Goal: Task Accomplishment & Management: Use online tool/utility

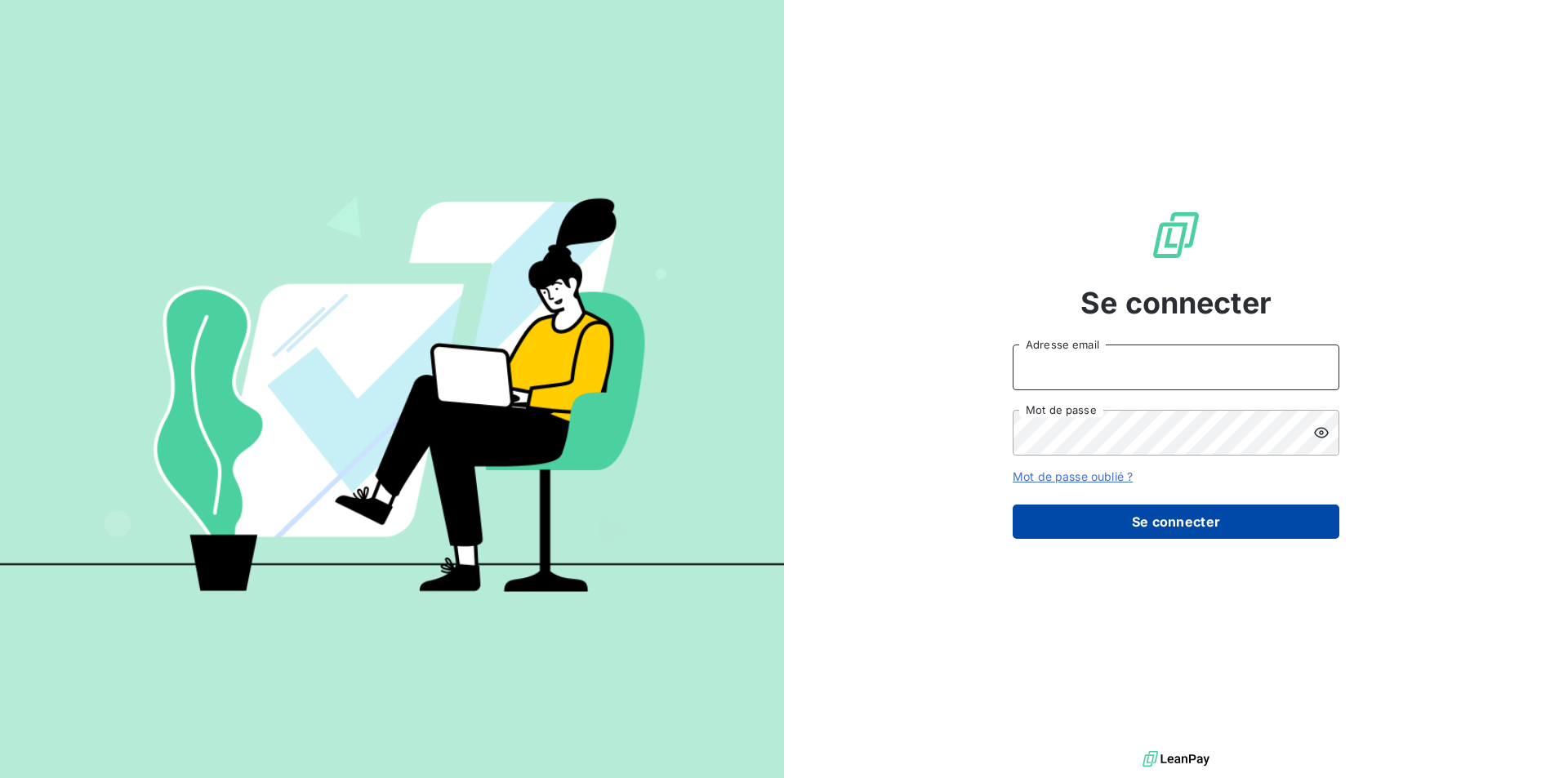
type input "m.fernandez@adsgroup-security.com"
click at [1163, 518] on button "Se connecter" at bounding box center [1176, 521] width 326 height 34
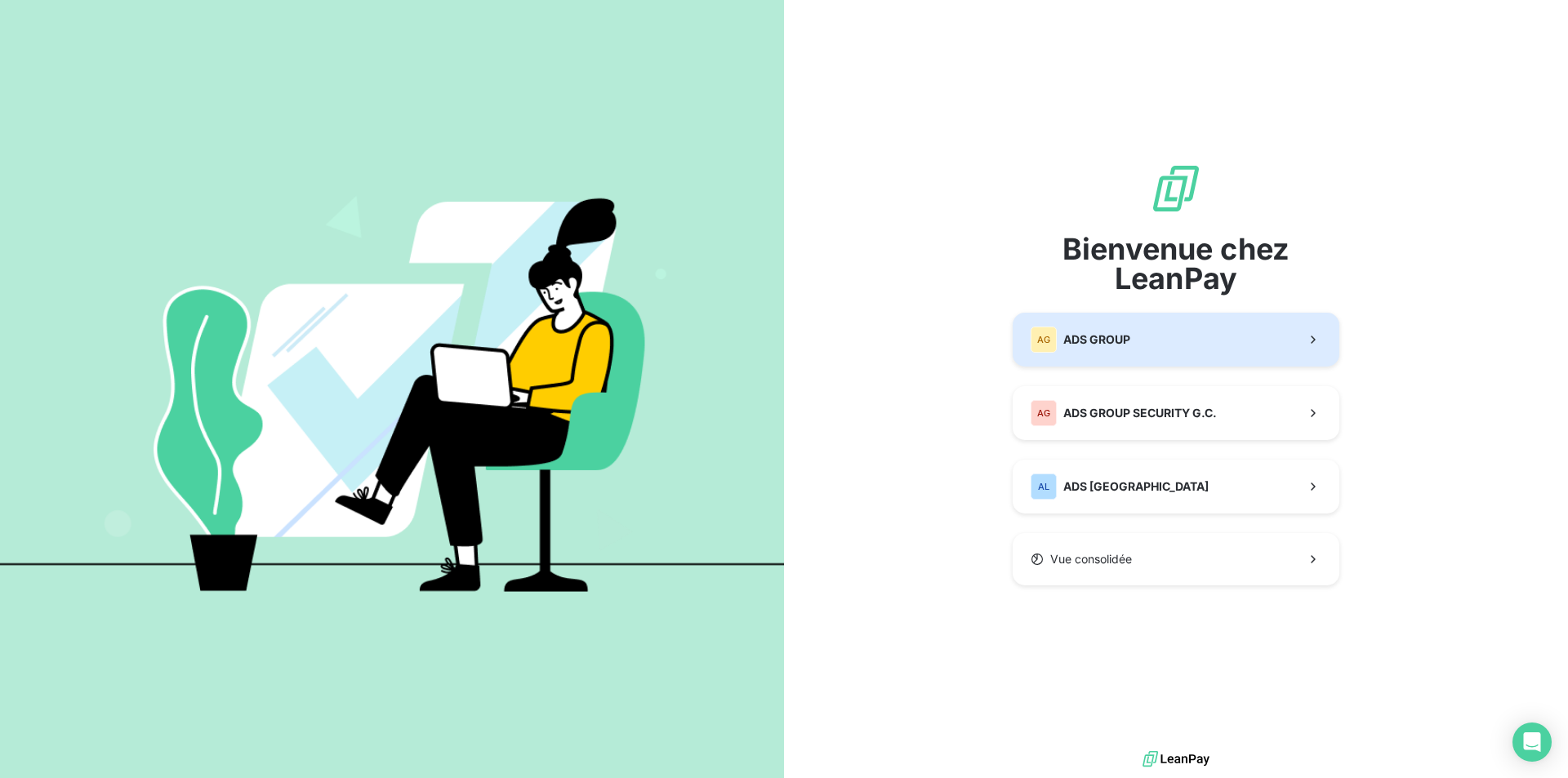
click at [1083, 348] on div "AG ADS GROUP" at bounding box center [1080, 339] width 100 height 26
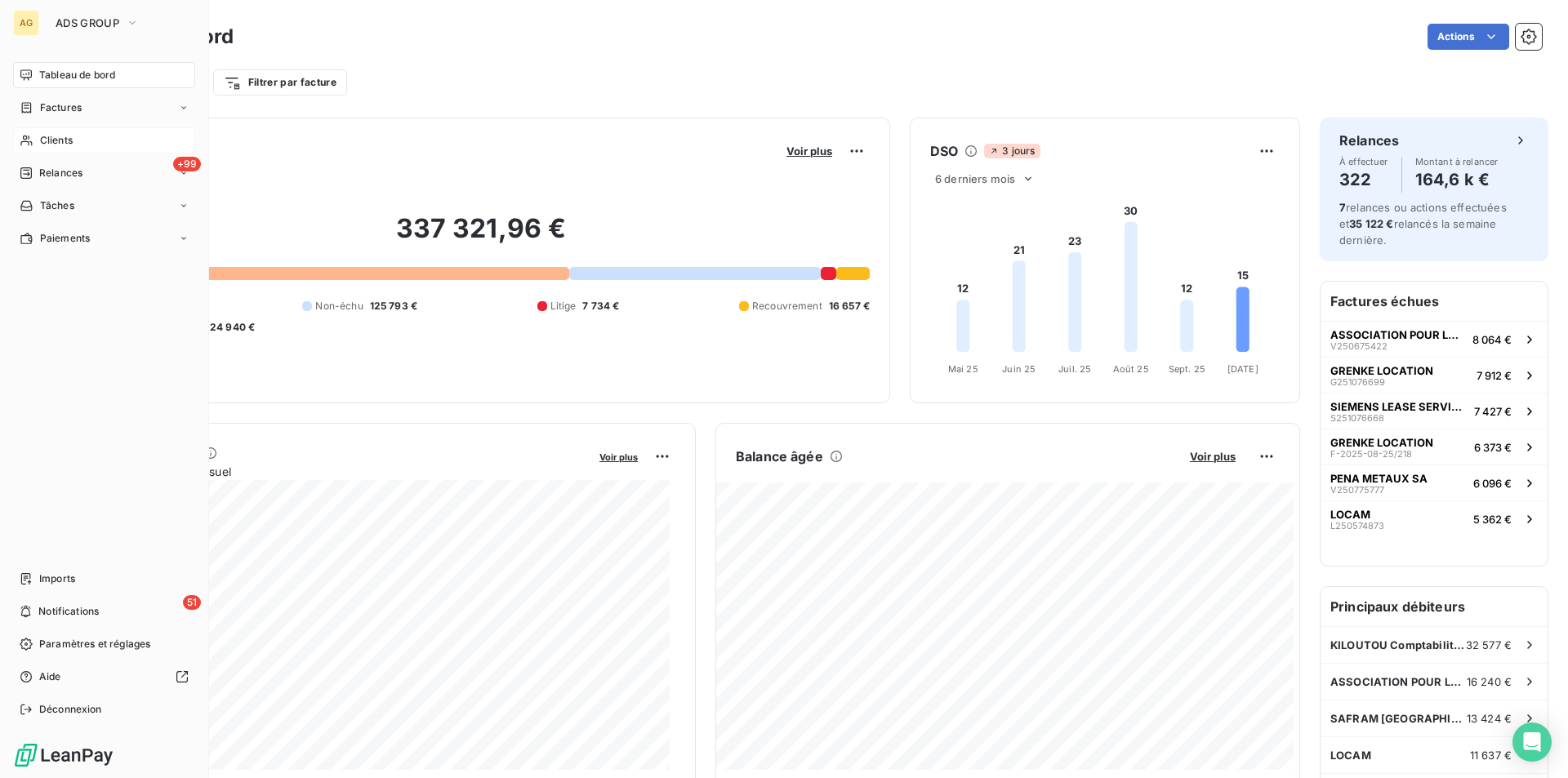
click at [36, 135] on div "Clients" at bounding box center [104, 140] width 183 height 26
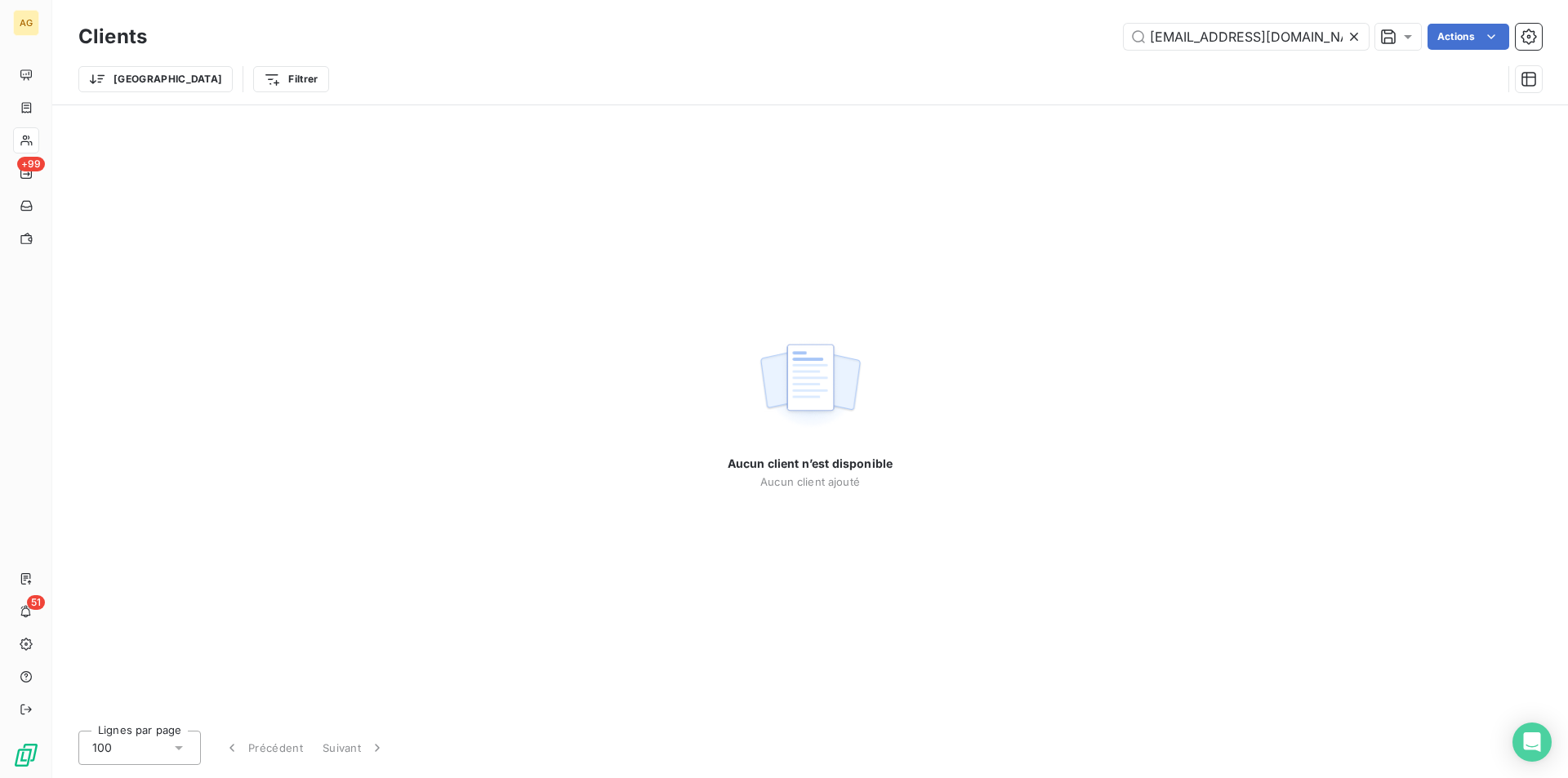
drag, startPoint x: 1301, startPoint y: 35, endPoint x: 1074, endPoint y: 36, distance: 227.0
click at [1074, 36] on div "m.vezin@funecap.com. Actions" at bounding box center [854, 37] width 1375 height 26
click at [1157, 36] on input "arrom" at bounding box center [1245, 37] width 245 height 26
click at [1158, 36] on input "arrom" at bounding box center [1245, 37] width 245 height 26
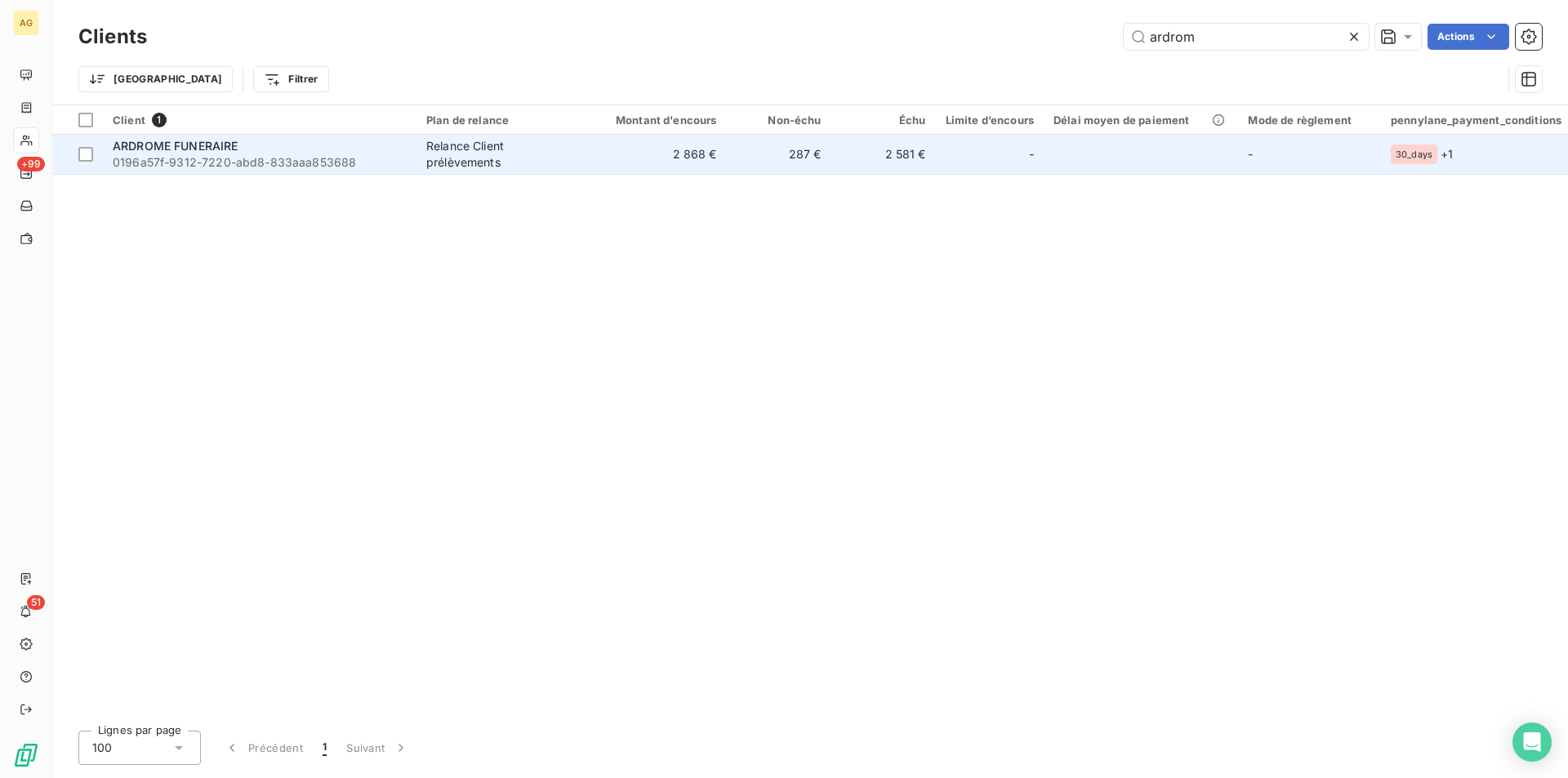
type input "ardrom"
click at [366, 159] on span "0196a57f-9312-7220-abd8-833aaa853688" at bounding box center [259, 162] width 294 height 17
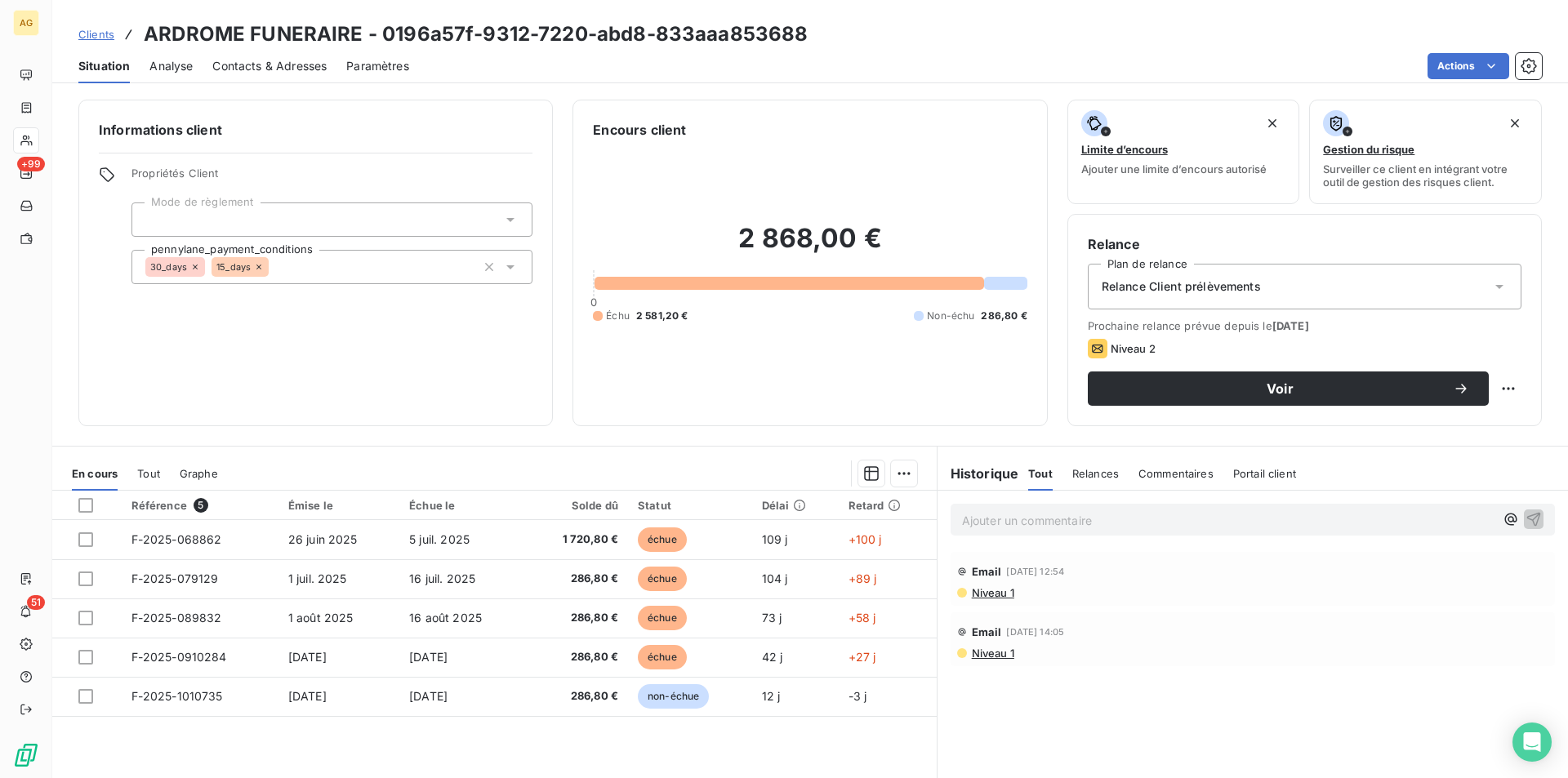
click at [1087, 472] on span "Relances" at bounding box center [1095, 473] width 47 height 13
click at [1354, 395] on div "Voir" at bounding box center [1288, 389] width 362 height 17
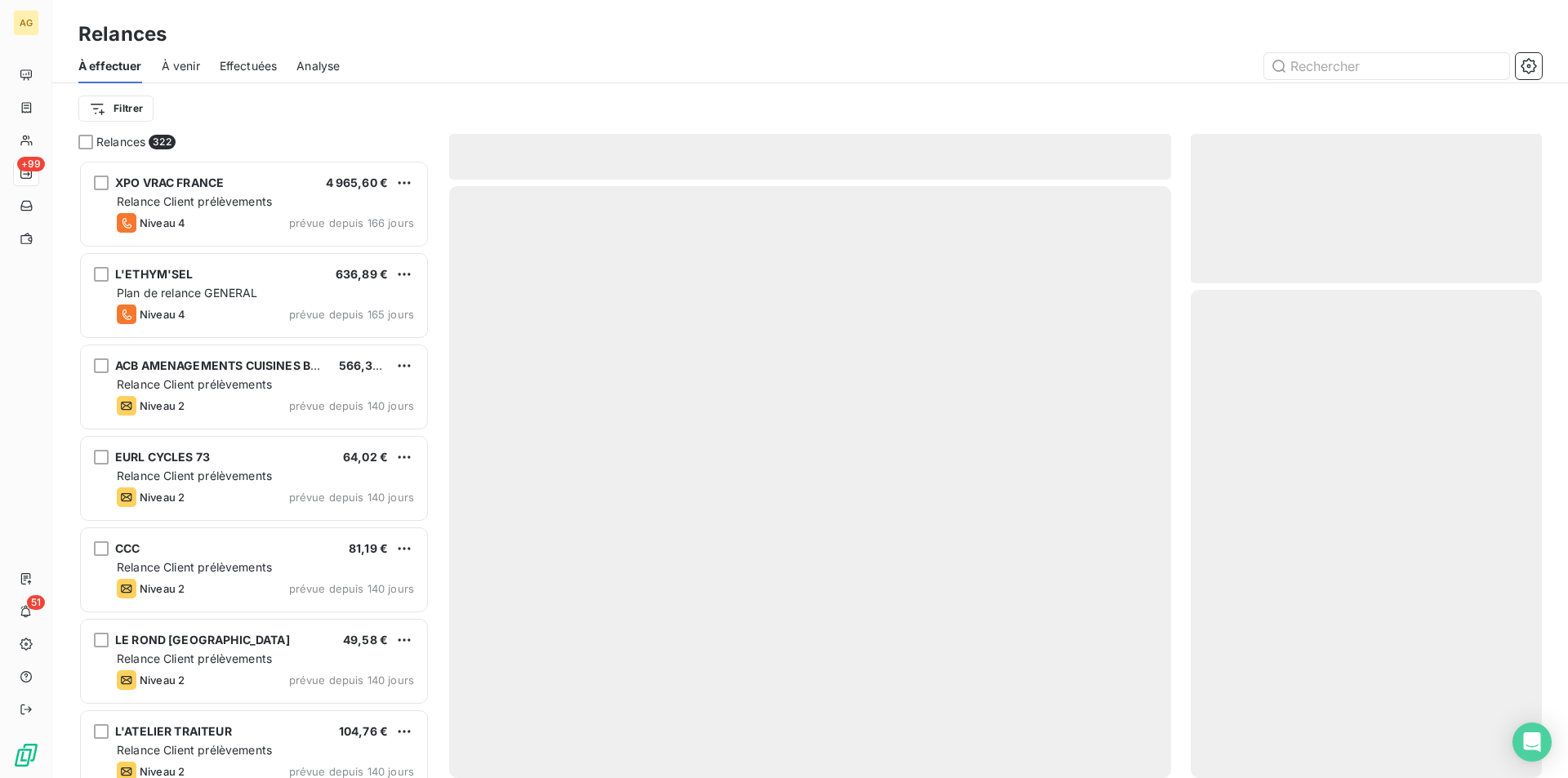
scroll to position [605, 339]
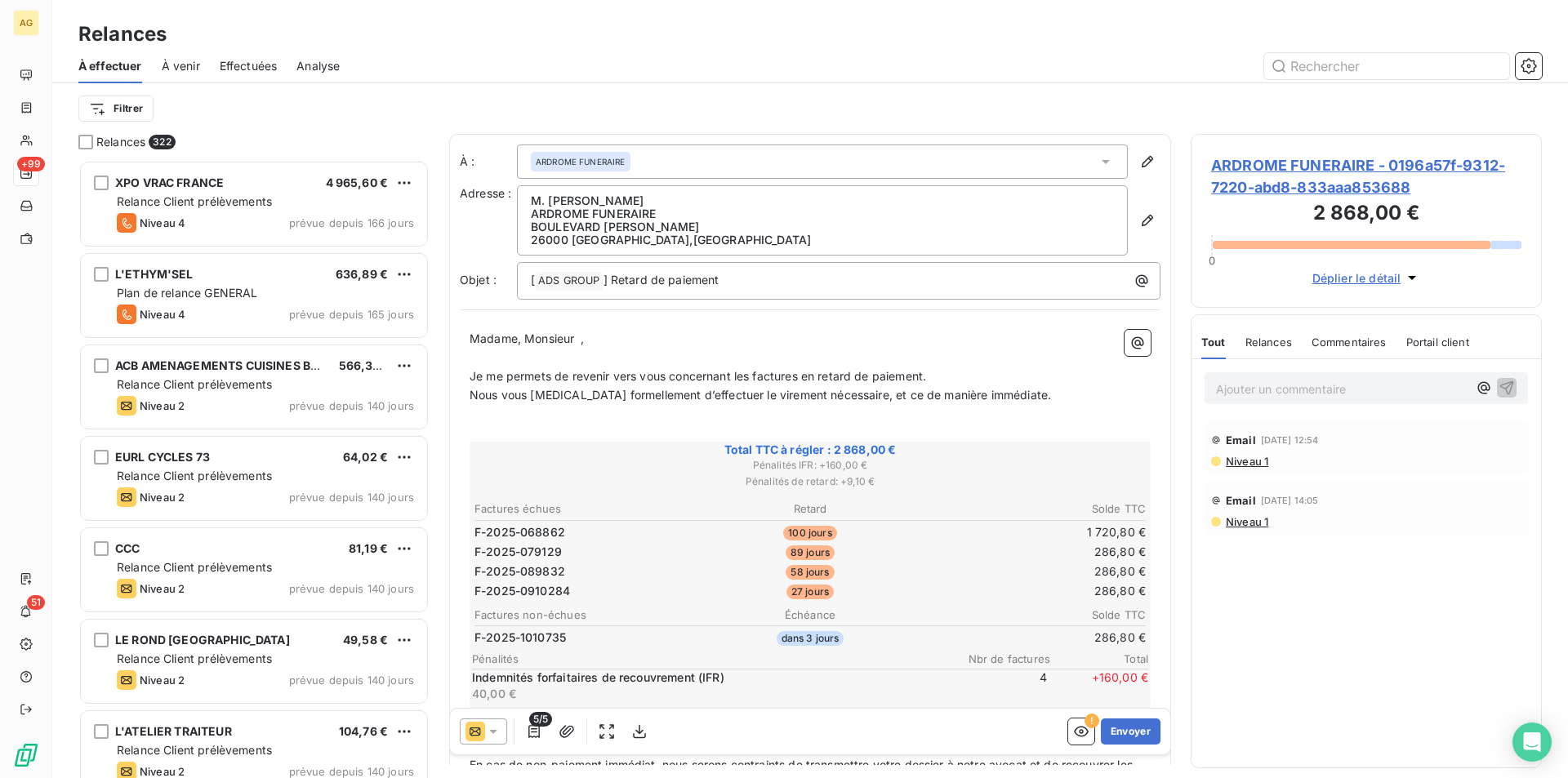
click at [490, 734] on icon at bounding box center [493, 731] width 17 height 17
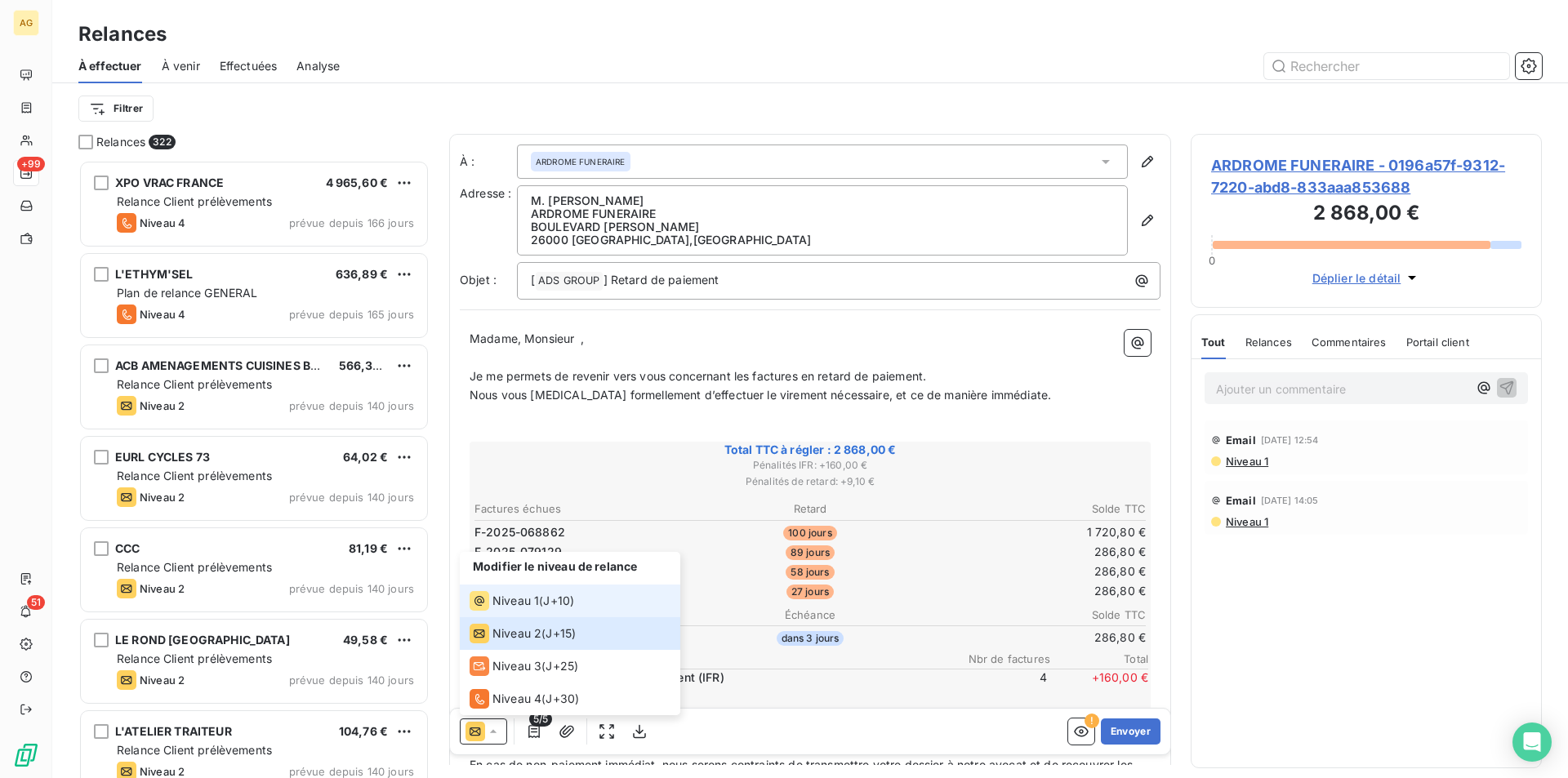
click at [508, 604] on span "Niveau 1" at bounding box center [515, 601] width 47 height 17
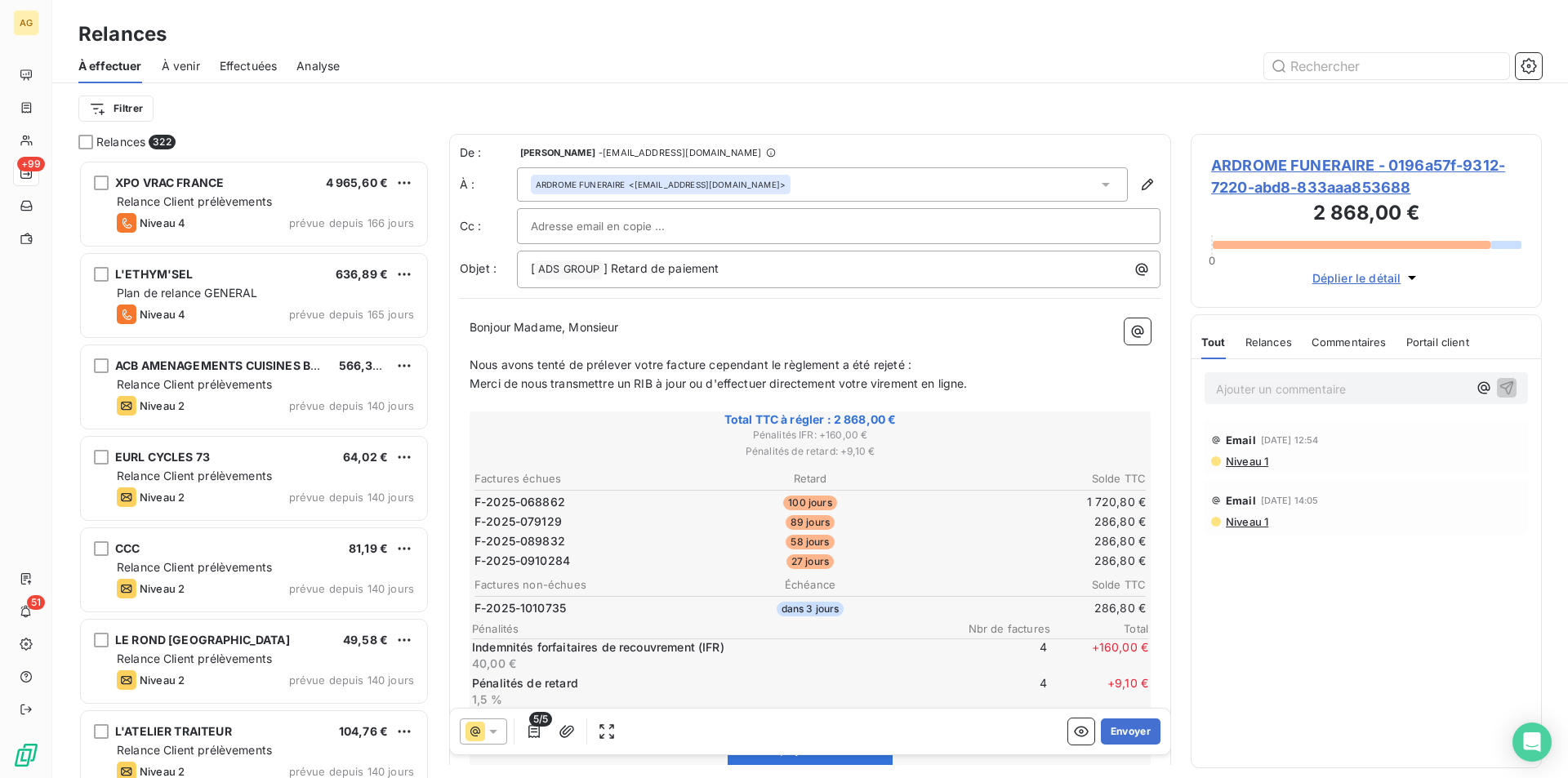
click at [1245, 459] on span "Niveau 1" at bounding box center [1246, 460] width 44 height 13
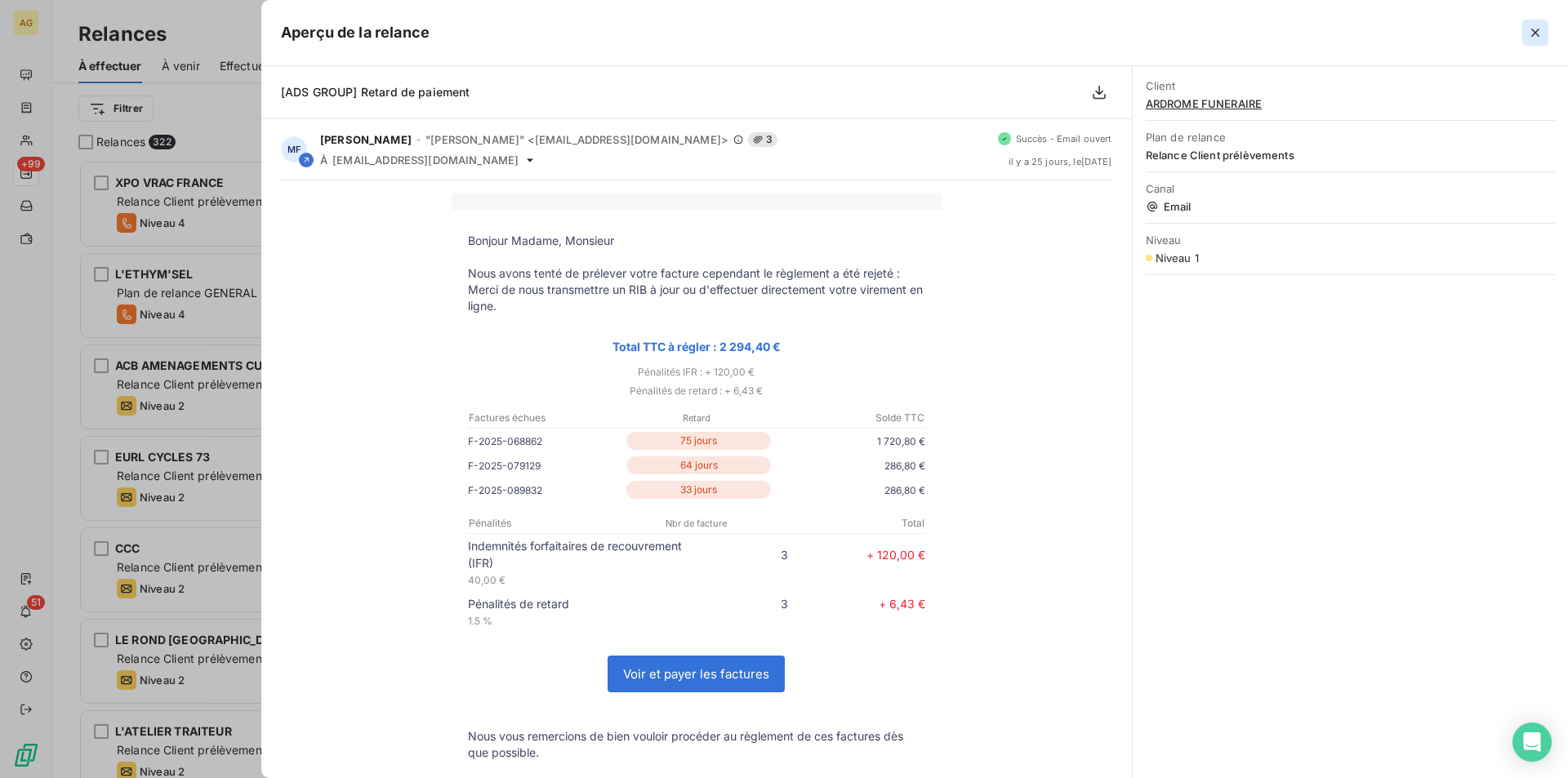
click at [1534, 31] on icon "button" at bounding box center [1535, 32] width 8 height 8
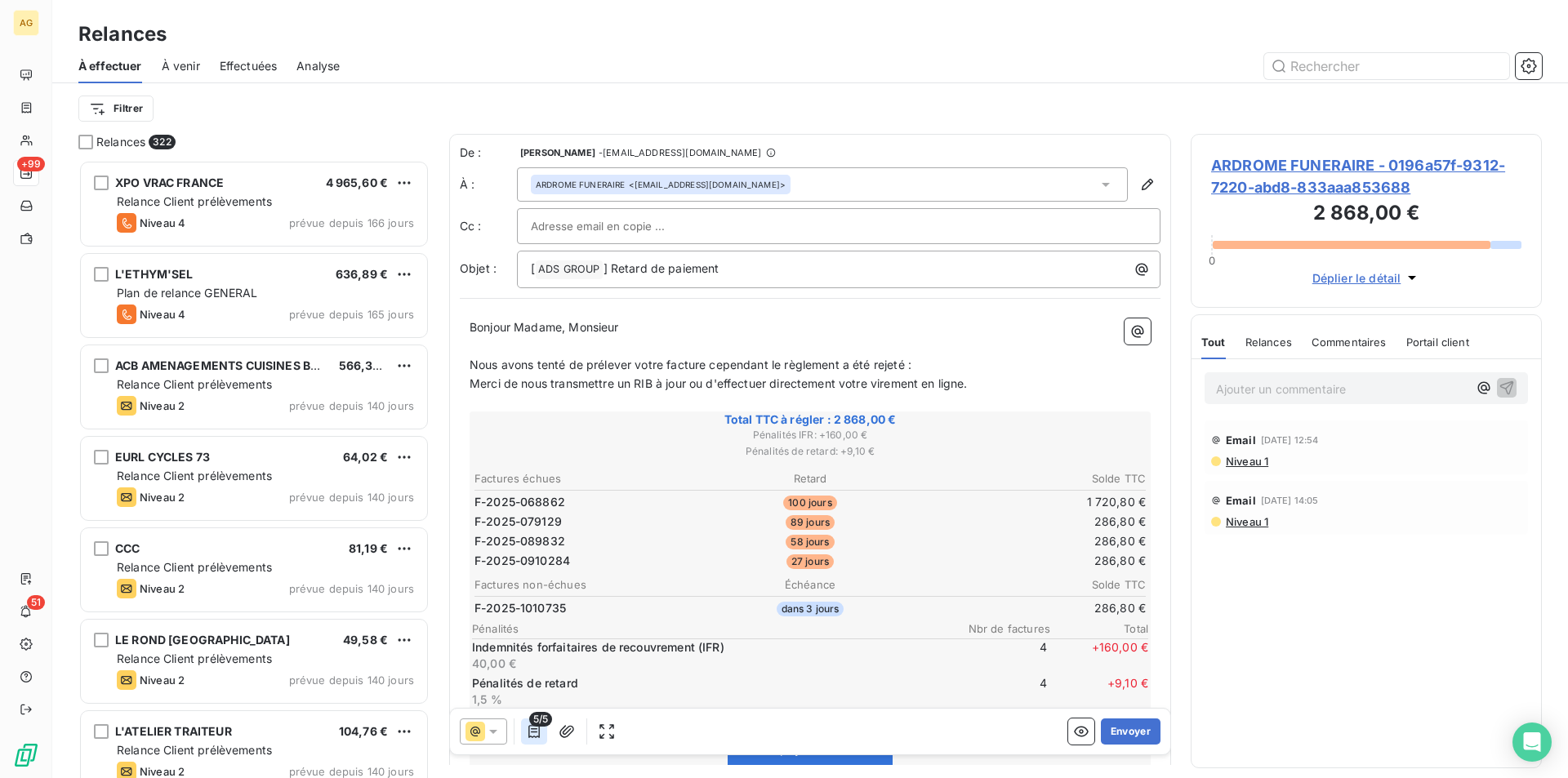
scroll to position [82, 0]
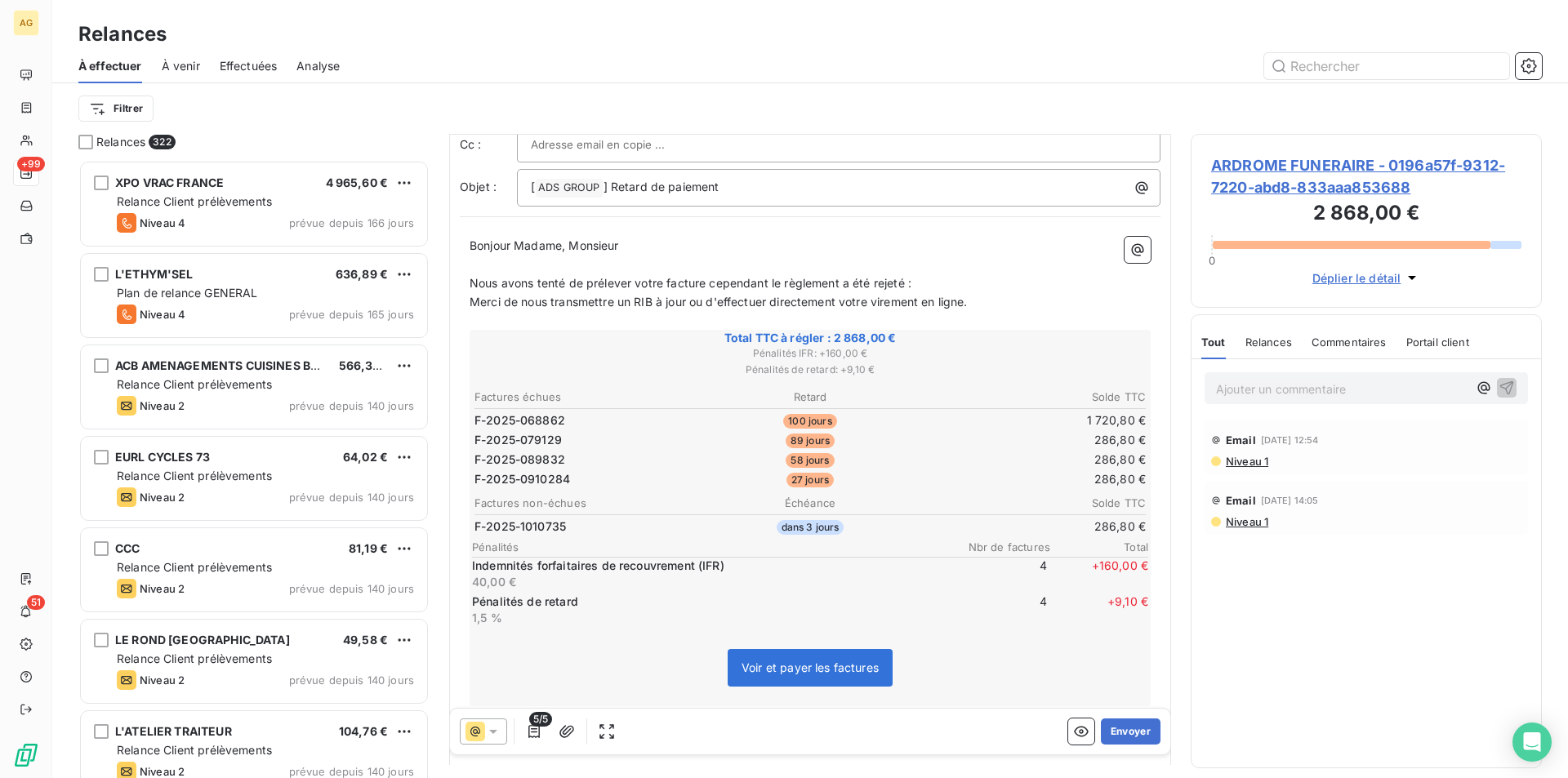
click at [493, 731] on icon at bounding box center [492, 732] width 8 height 4
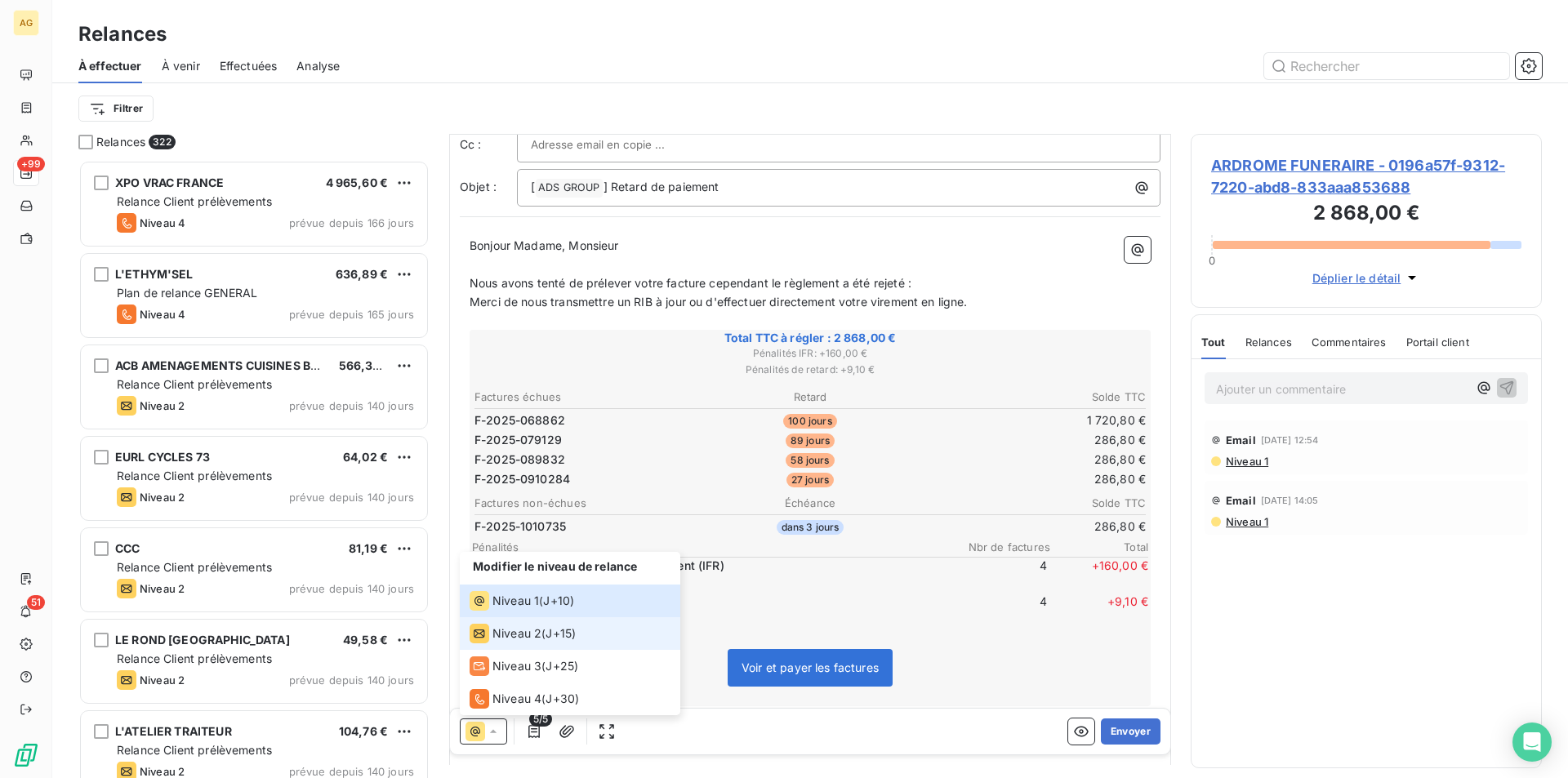
click at [518, 638] on span "Niveau 2" at bounding box center [517, 633] width 49 height 17
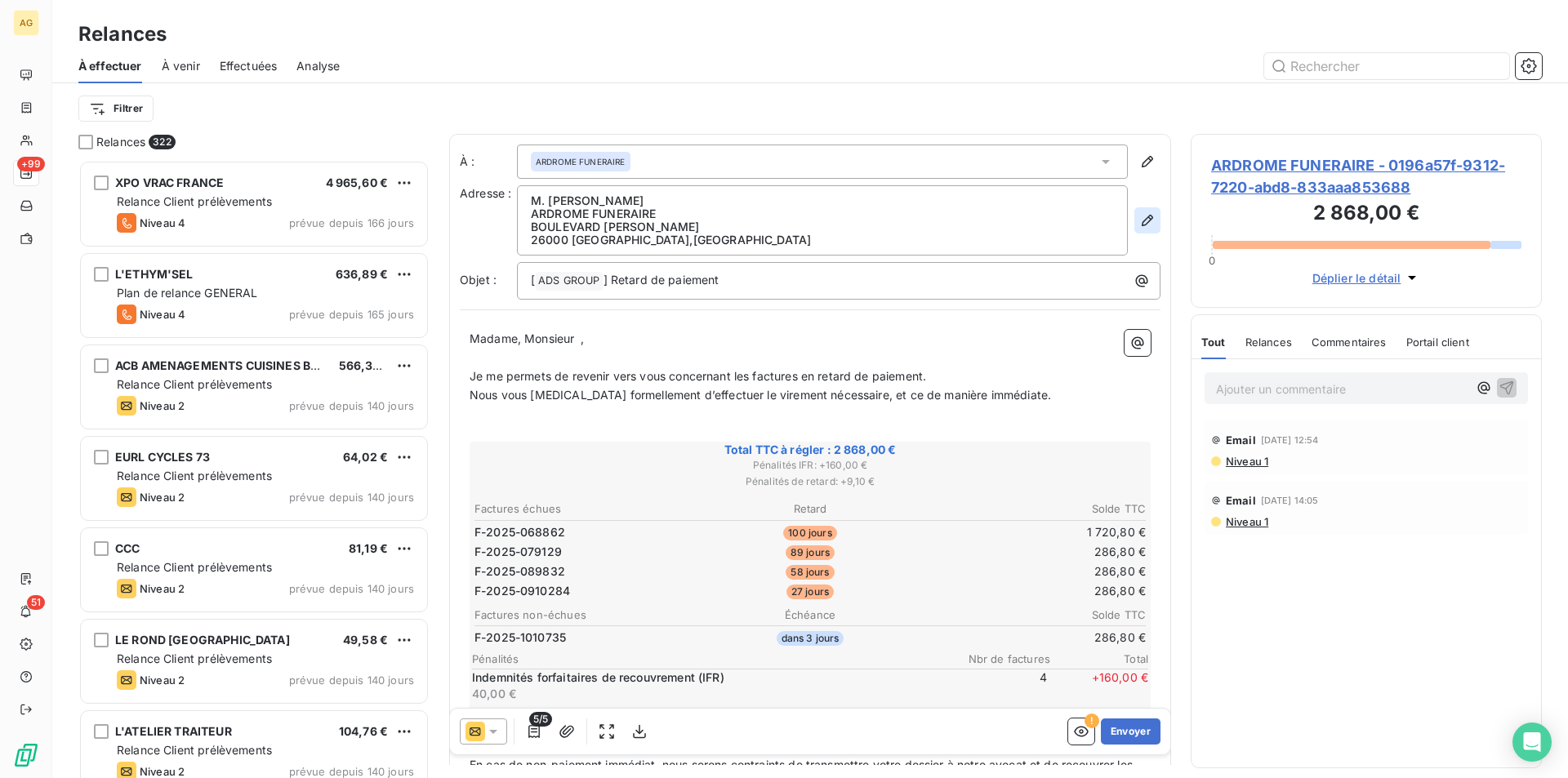
click at [1142, 223] on icon "button" at bounding box center [1147, 220] width 11 height 11
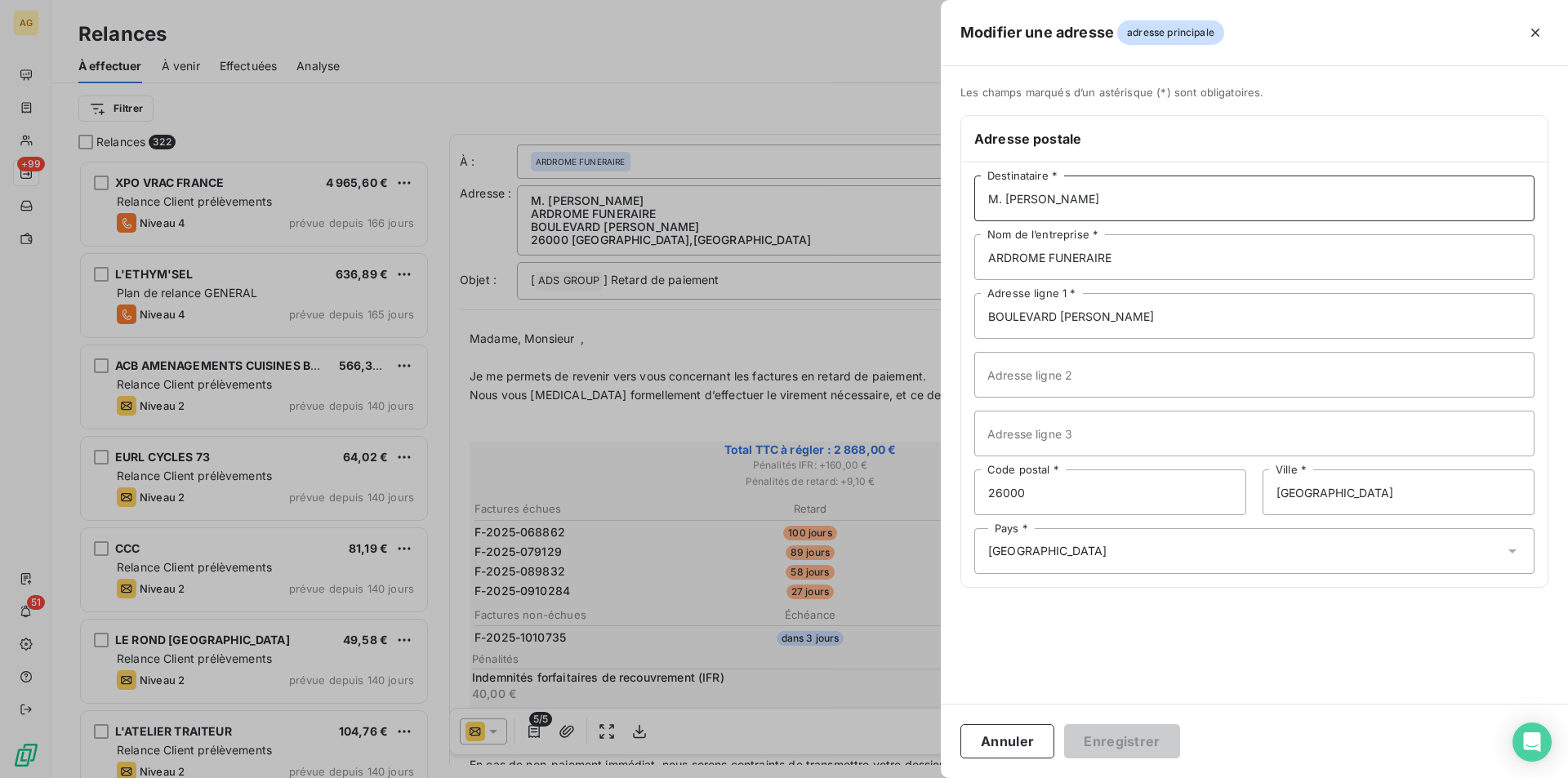
drag, startPoint x: 1122, startPoint y: 202, endPoint x: 899, endPoint y: 191, distance: 223.3
click at [903, 777] on div "Modifier une adresse adresse principale Les champs marqués d’un astérisque (*) …" at bounding box center [784, 778] width 1568 height 0
click at [1140, 743] on button "Enregistrer" at bounding box center [1121, 740] width 116 height 34
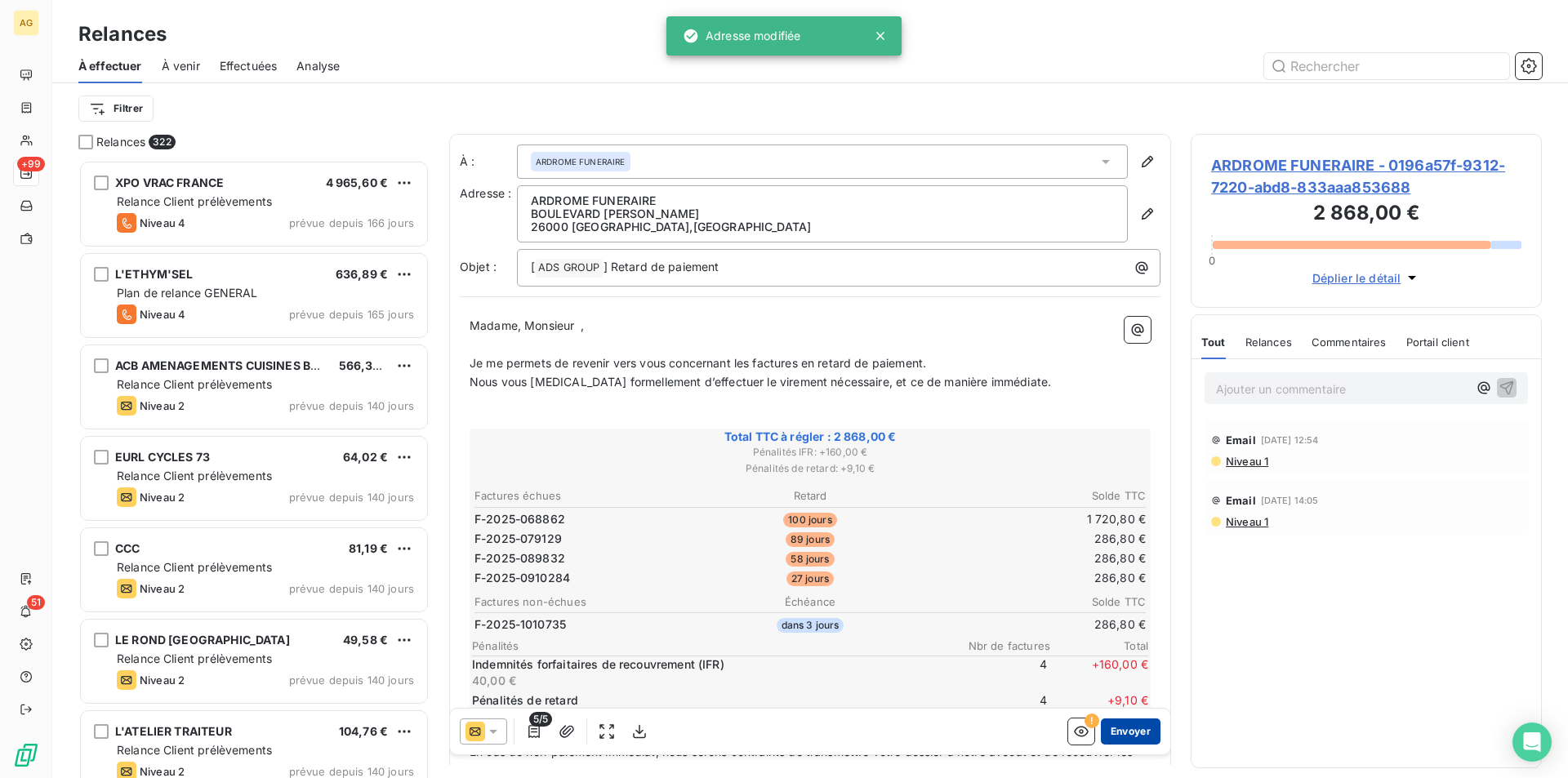
click at [1126, 734] on button "Envoyer" at bounding box center [1130, 732] width 60 height 26
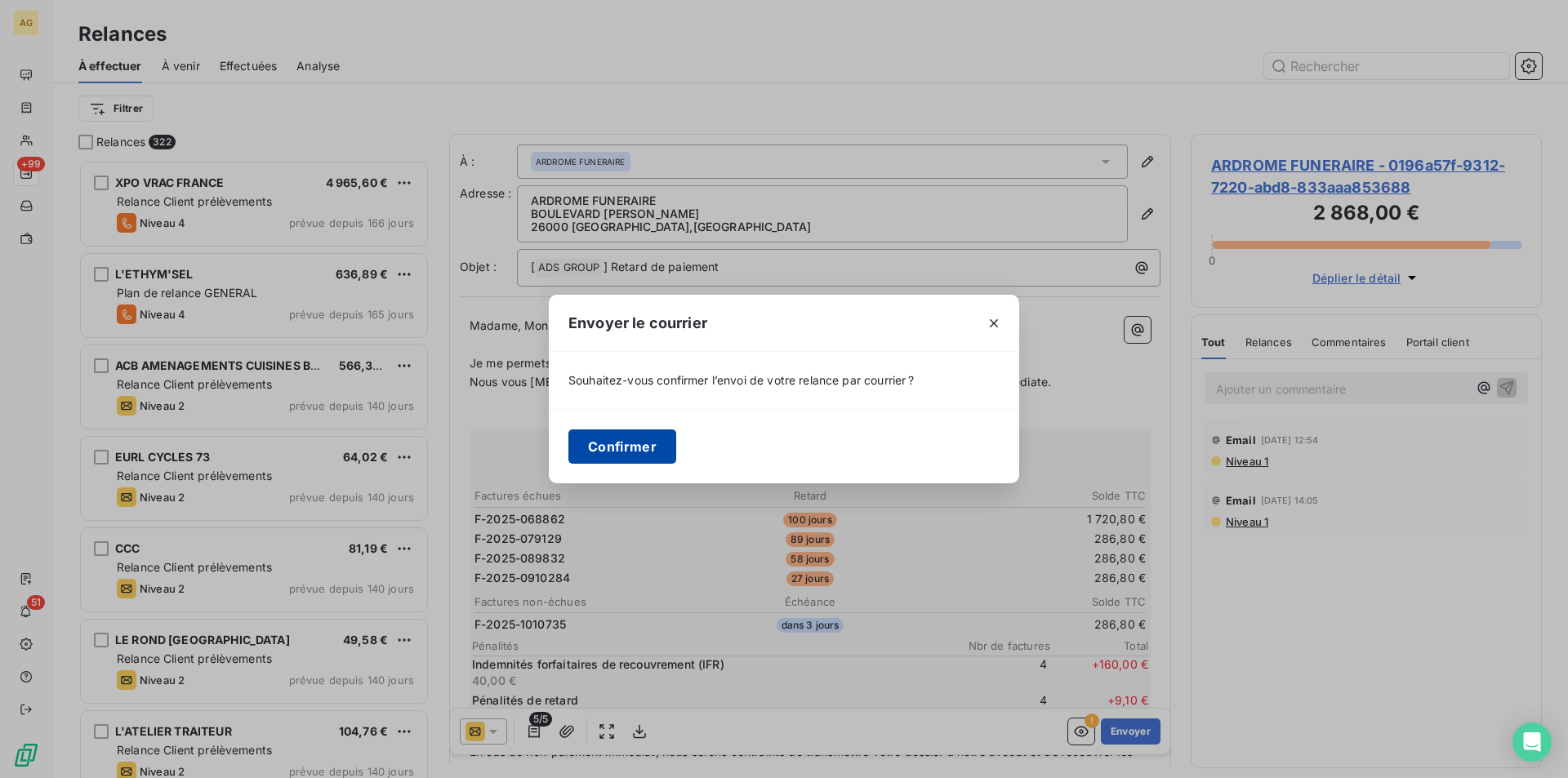
click at [619, 445] on button "Confirmer" at bounding box center [622, 446] width 108 height 34
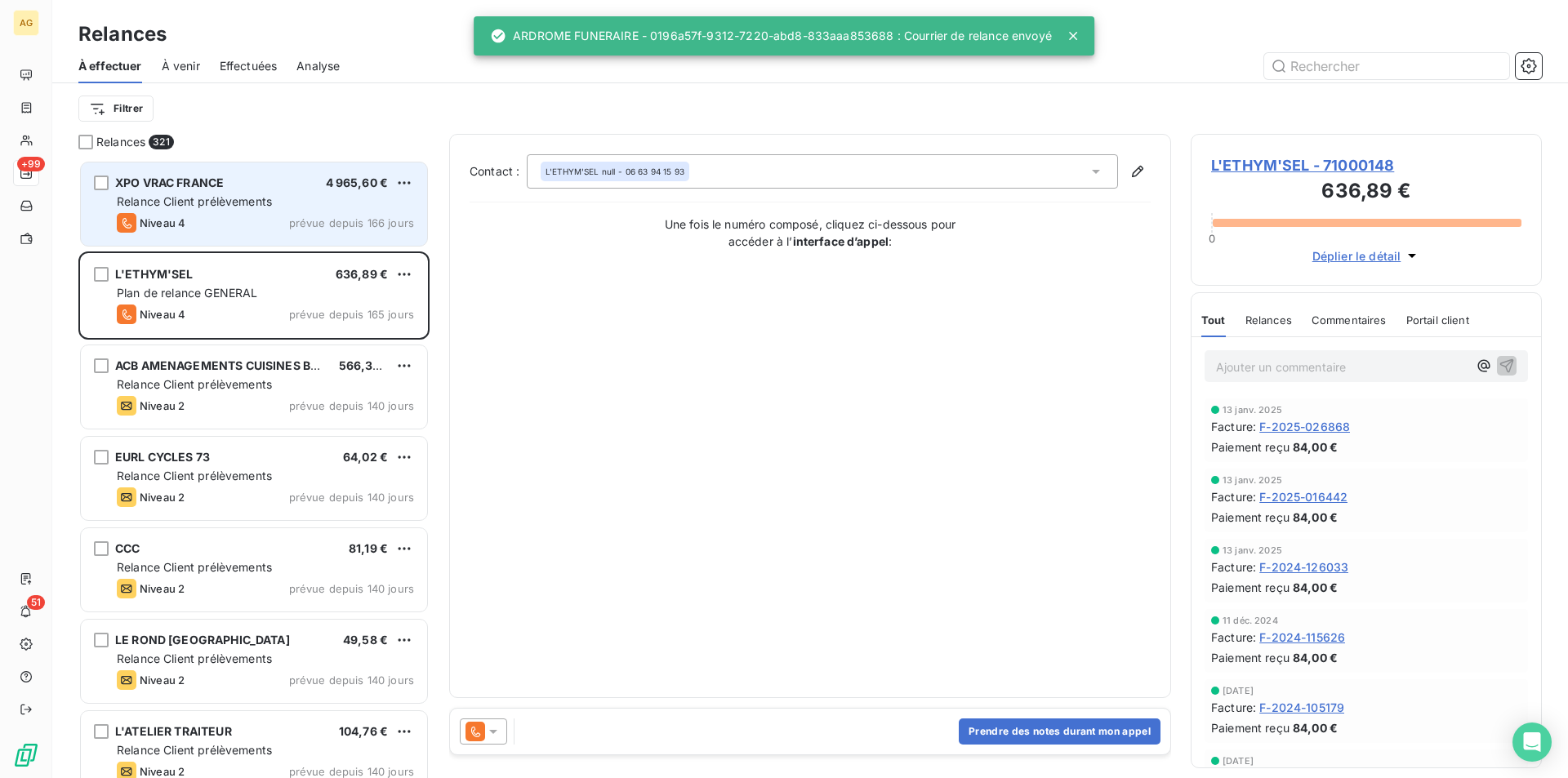
click at [234, 181] on div "XPO VRAC FRANCE 4 965,60 €" at bounding box center [265, 182] width 297 height 15
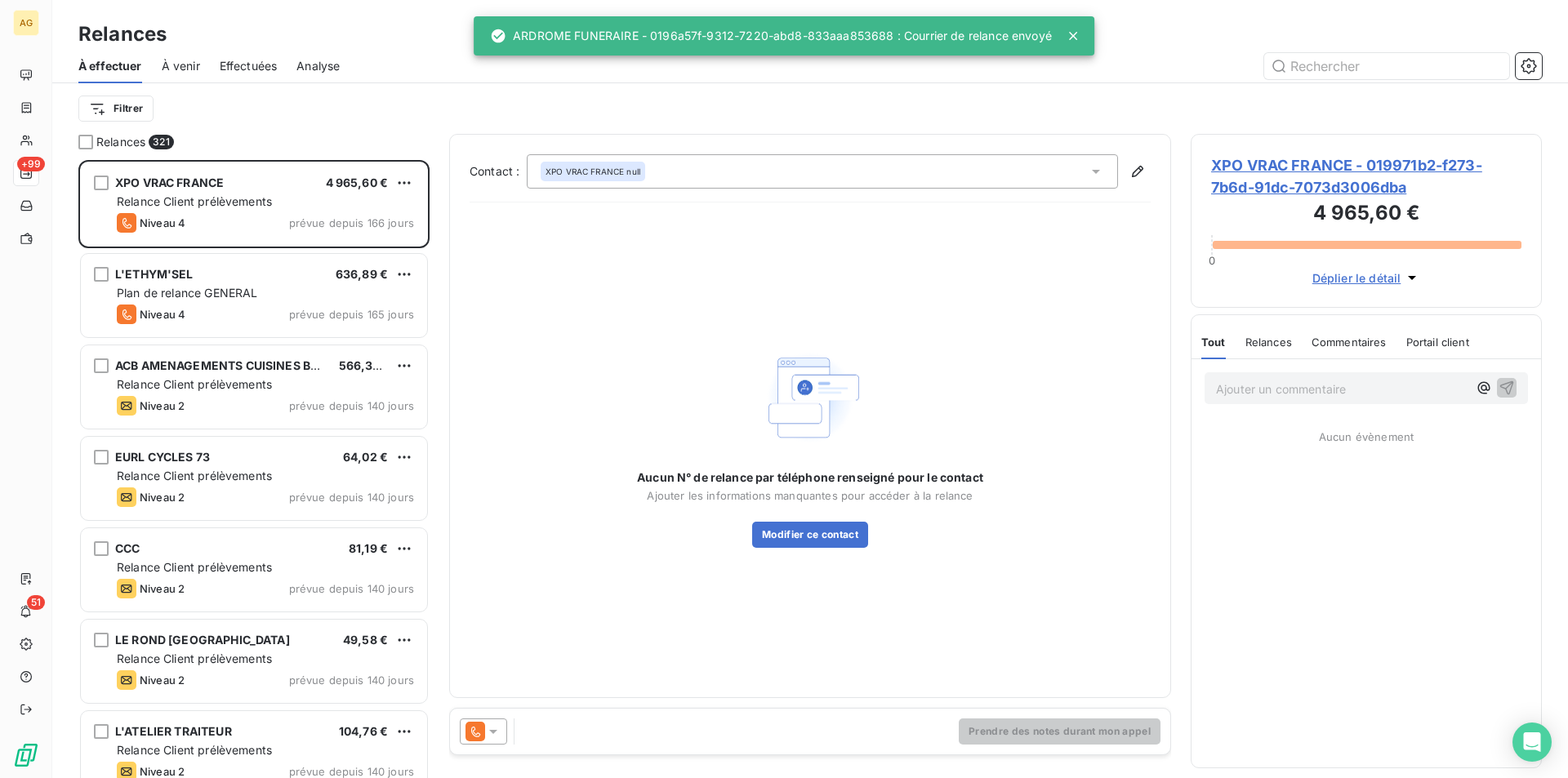
click at [1249, 346] on span "Relances" at bounding box center [1268, 341] width 47 height 13
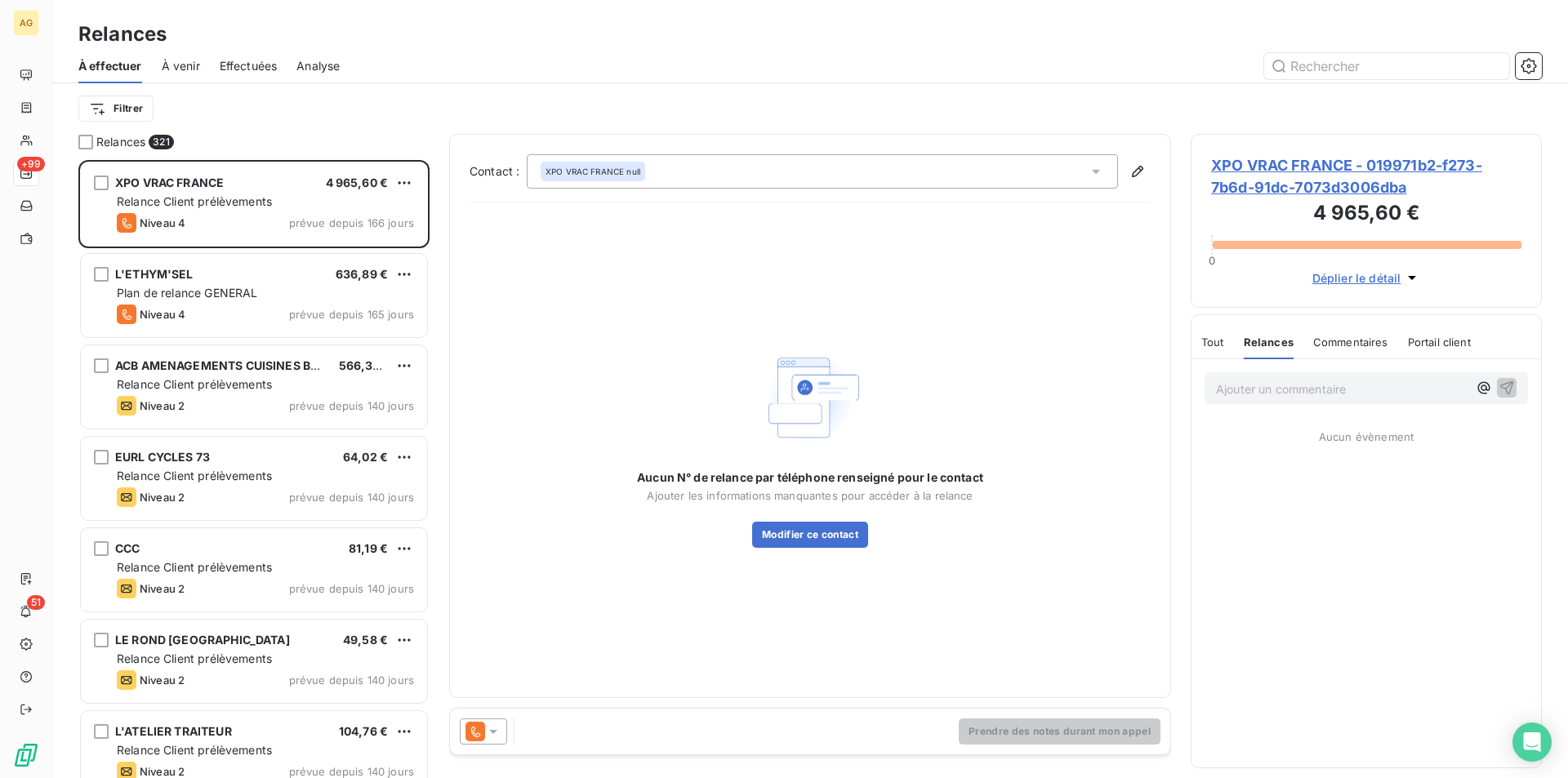
click at [486, 732] on icon at bounding box center [493, 731] width 17 height 17
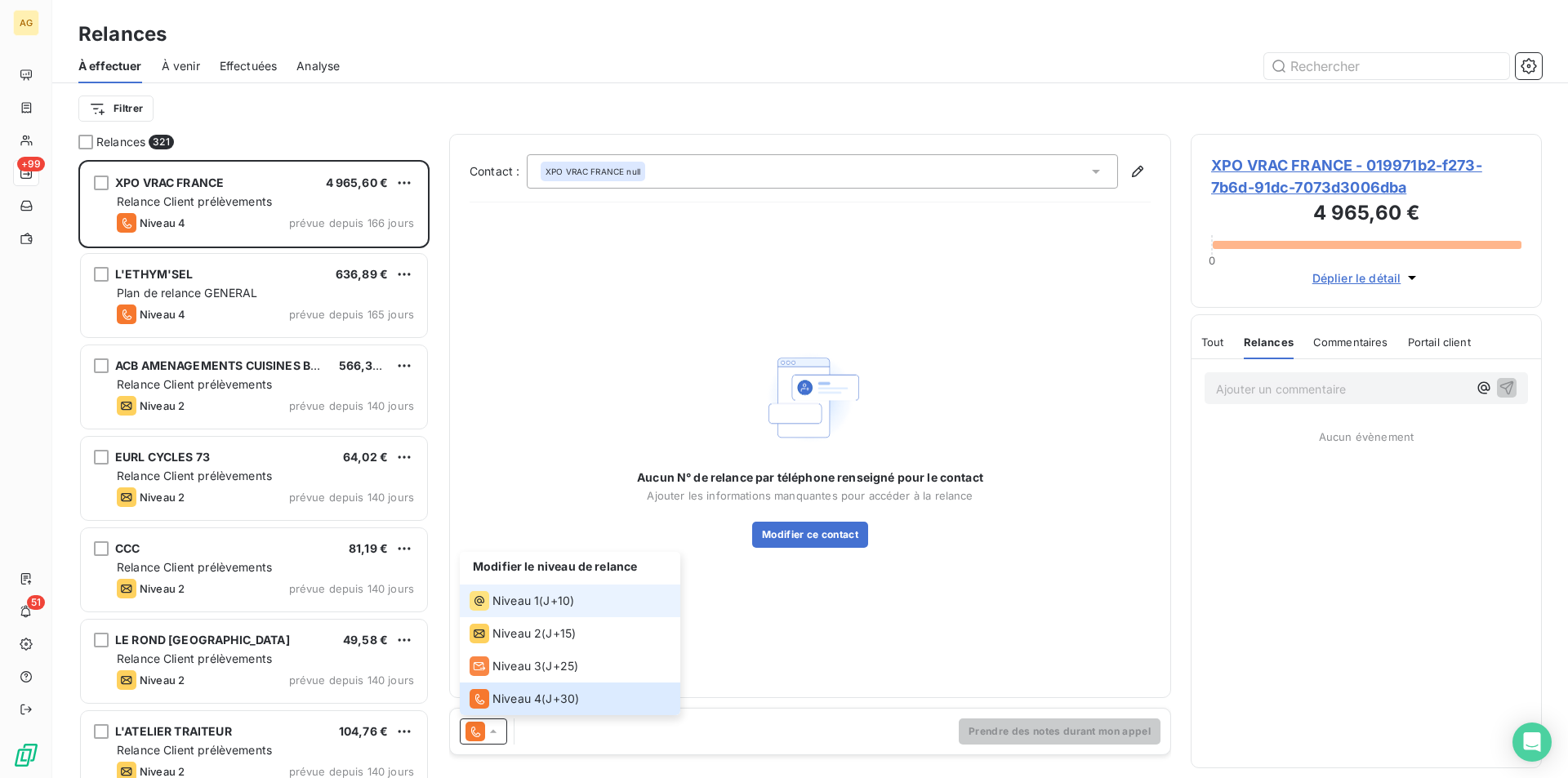
click at [513, 605] on span "Niveau 1" at bounding box center [515, 601] width 47 height 17
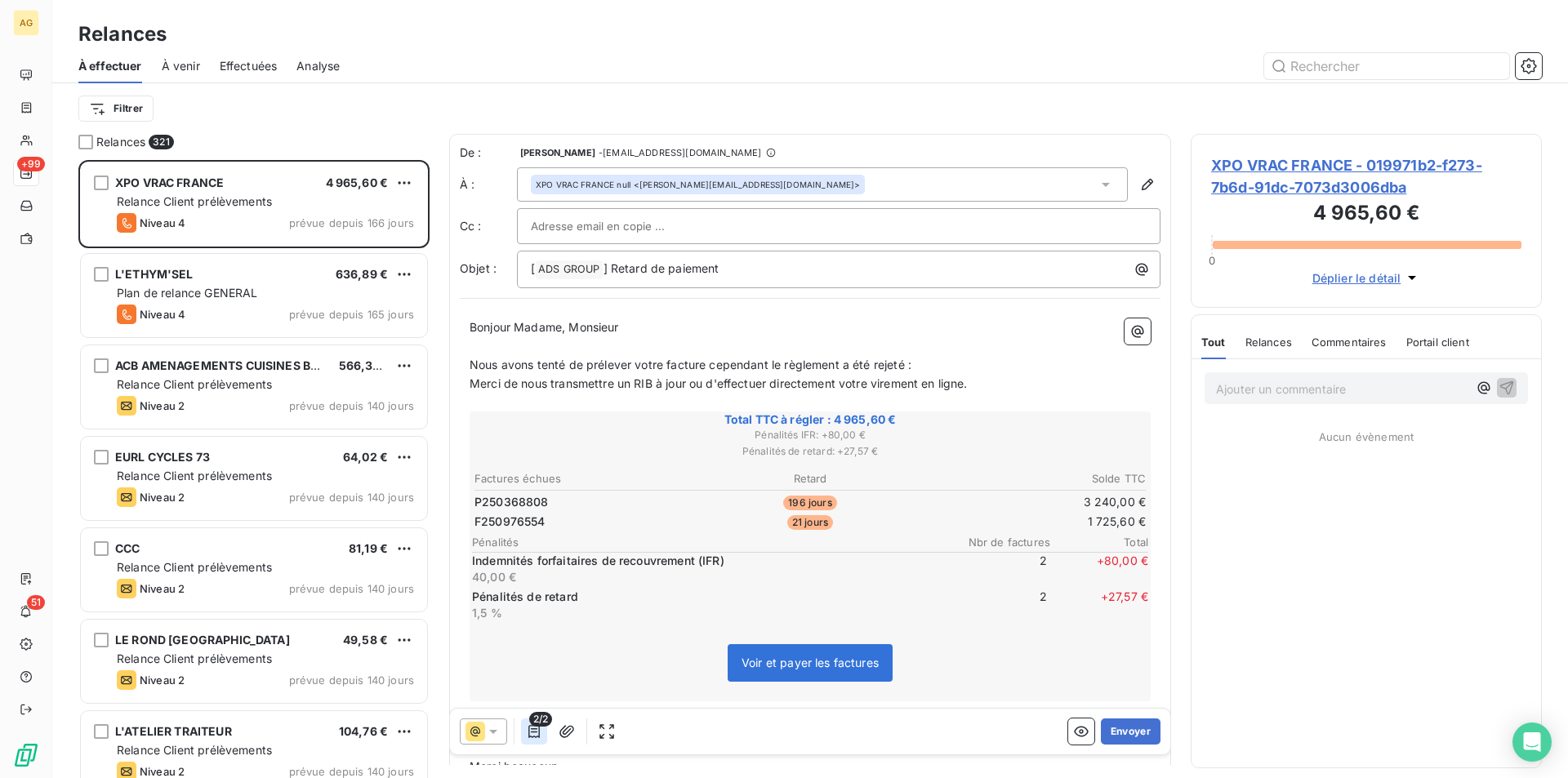
click at [534, 734] on icon "button" at bounding box center [533, 731] width 17 height 17
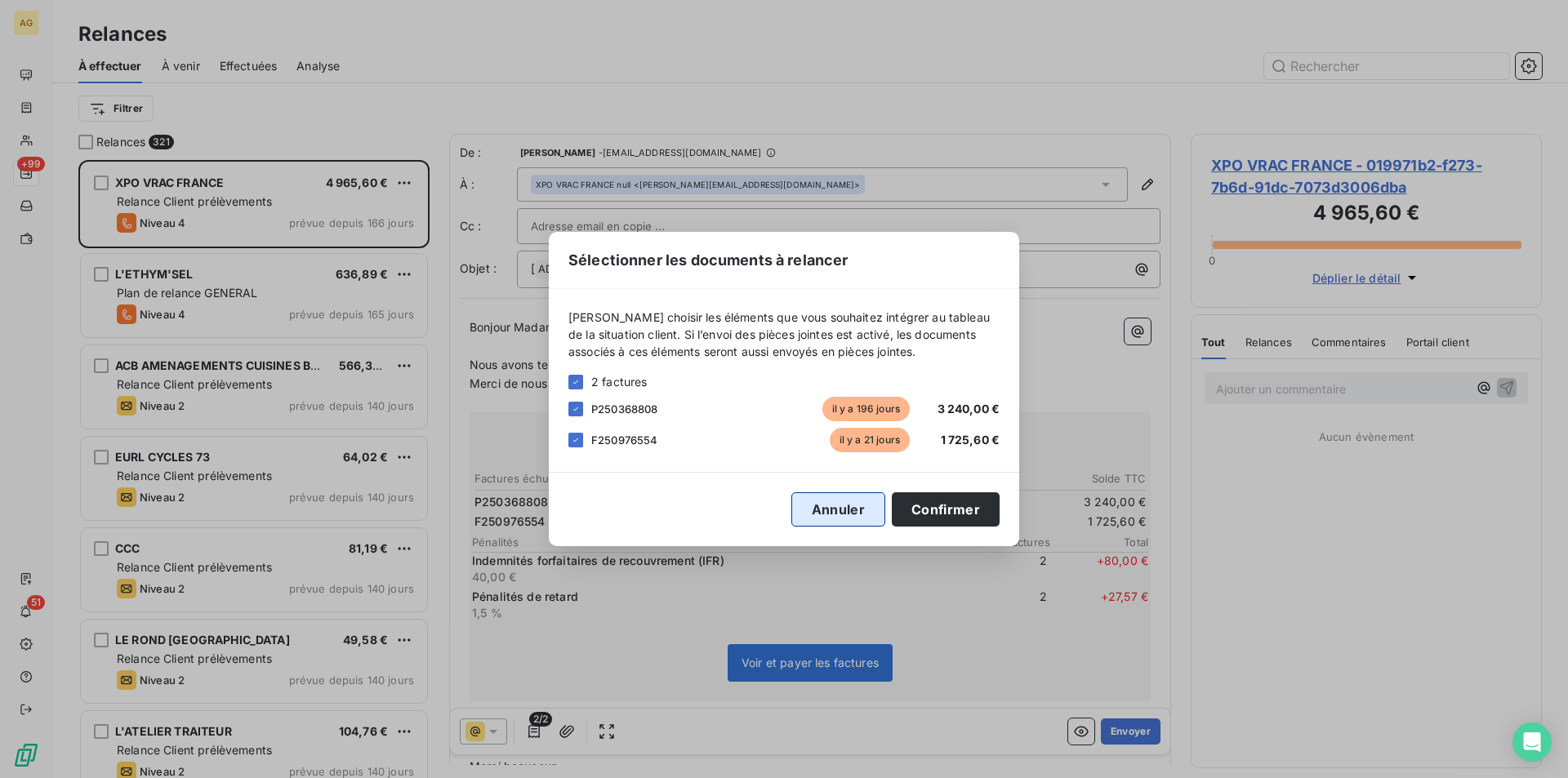
click at [830, 506] on button "Annuler" at bounding box center [838, 509] width 94 height 34
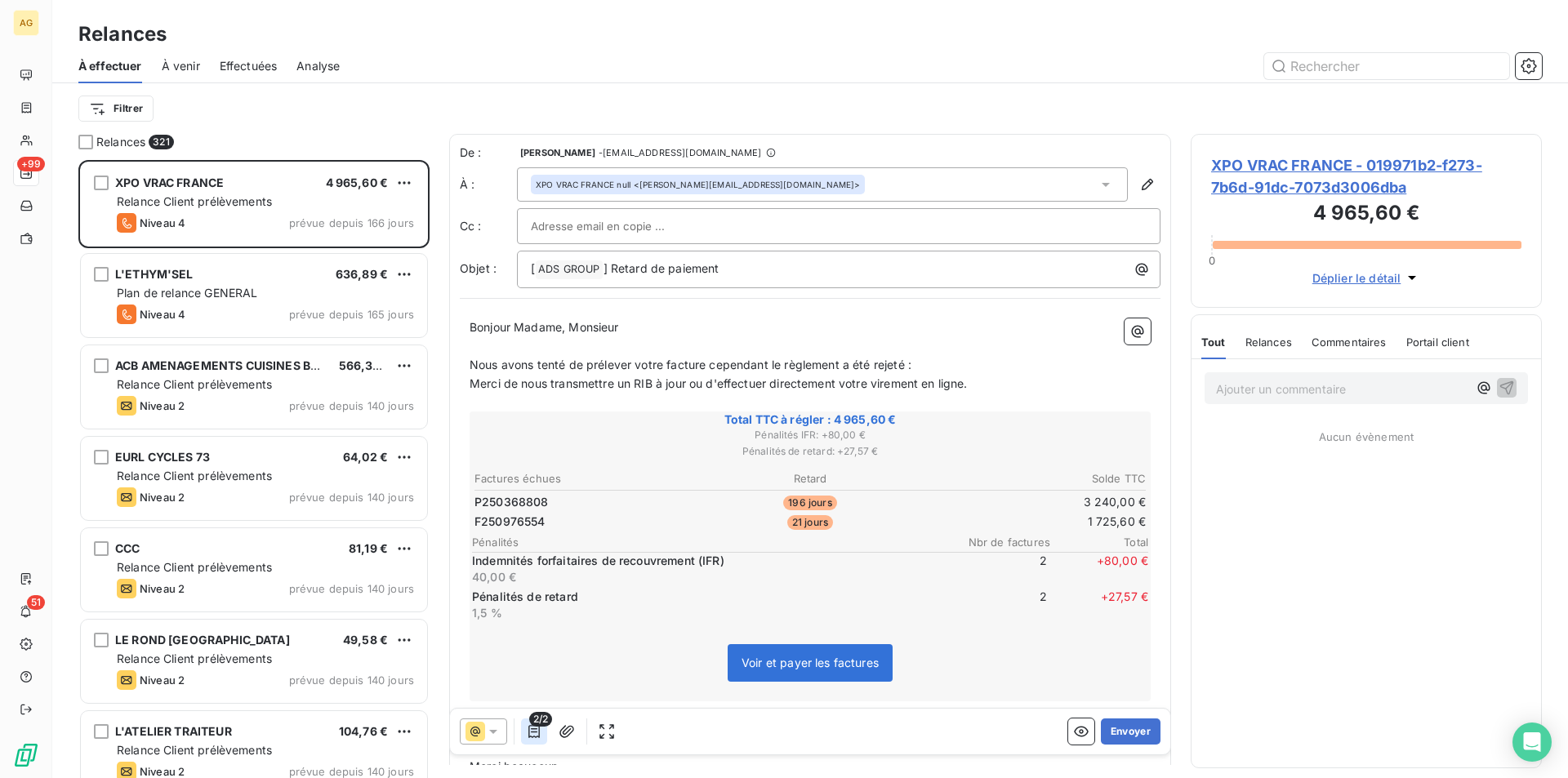
click at [526, 731] on icon "button" at bounding box center [533, 731] width 17 height 17
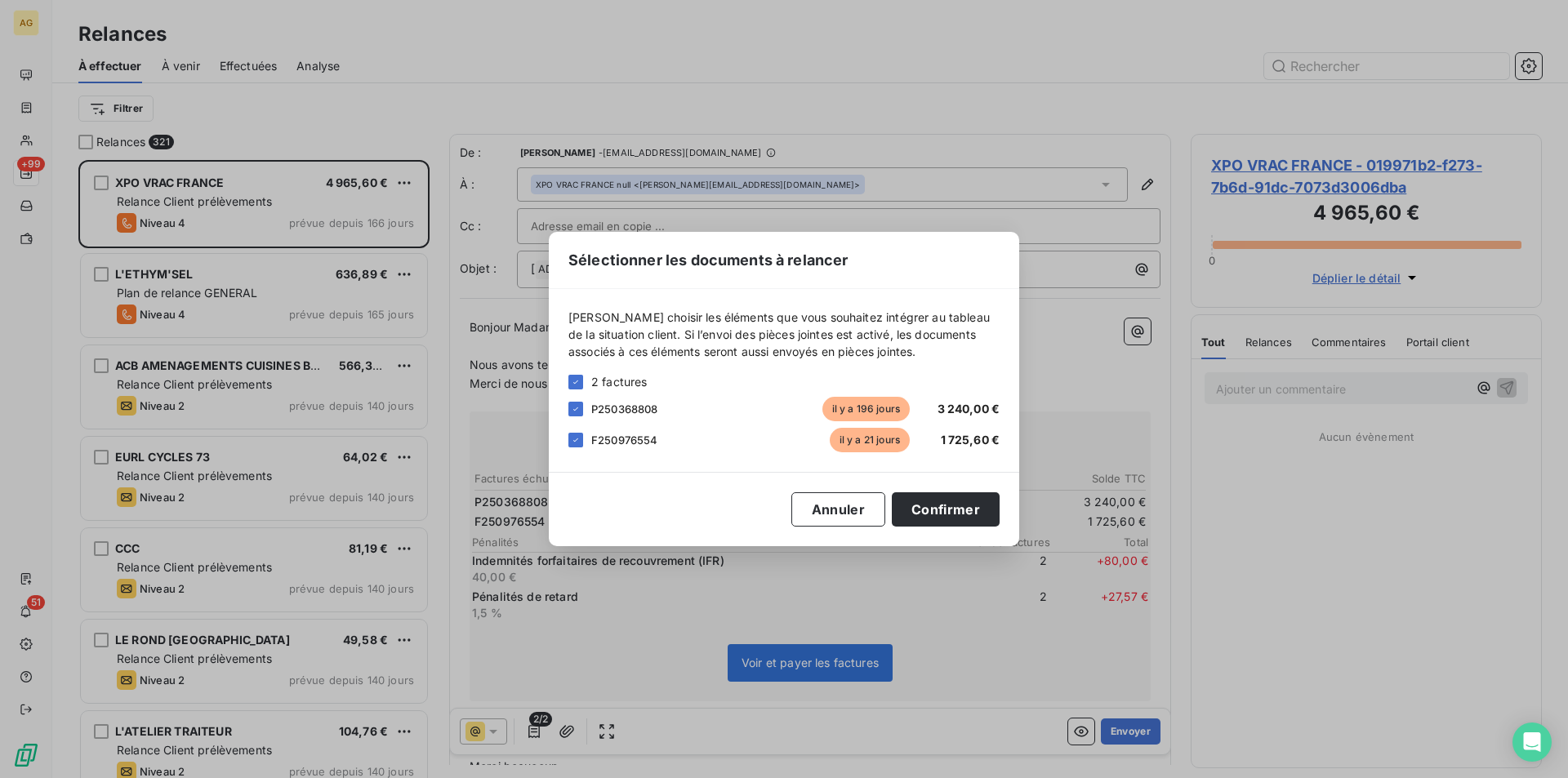
click at [584, 381] on div "2 factures" at bounding box center [784, 382] width 431 height 18
click at [576, 384] on icon at bounding box center [575, 382] width 10 height 10
click at [577, 386] on div at bounding box center [576, 382] width 15 height 15
click at [957, 510] on button "Confirmer" at bounding box center [945, 509] width 108 height 34
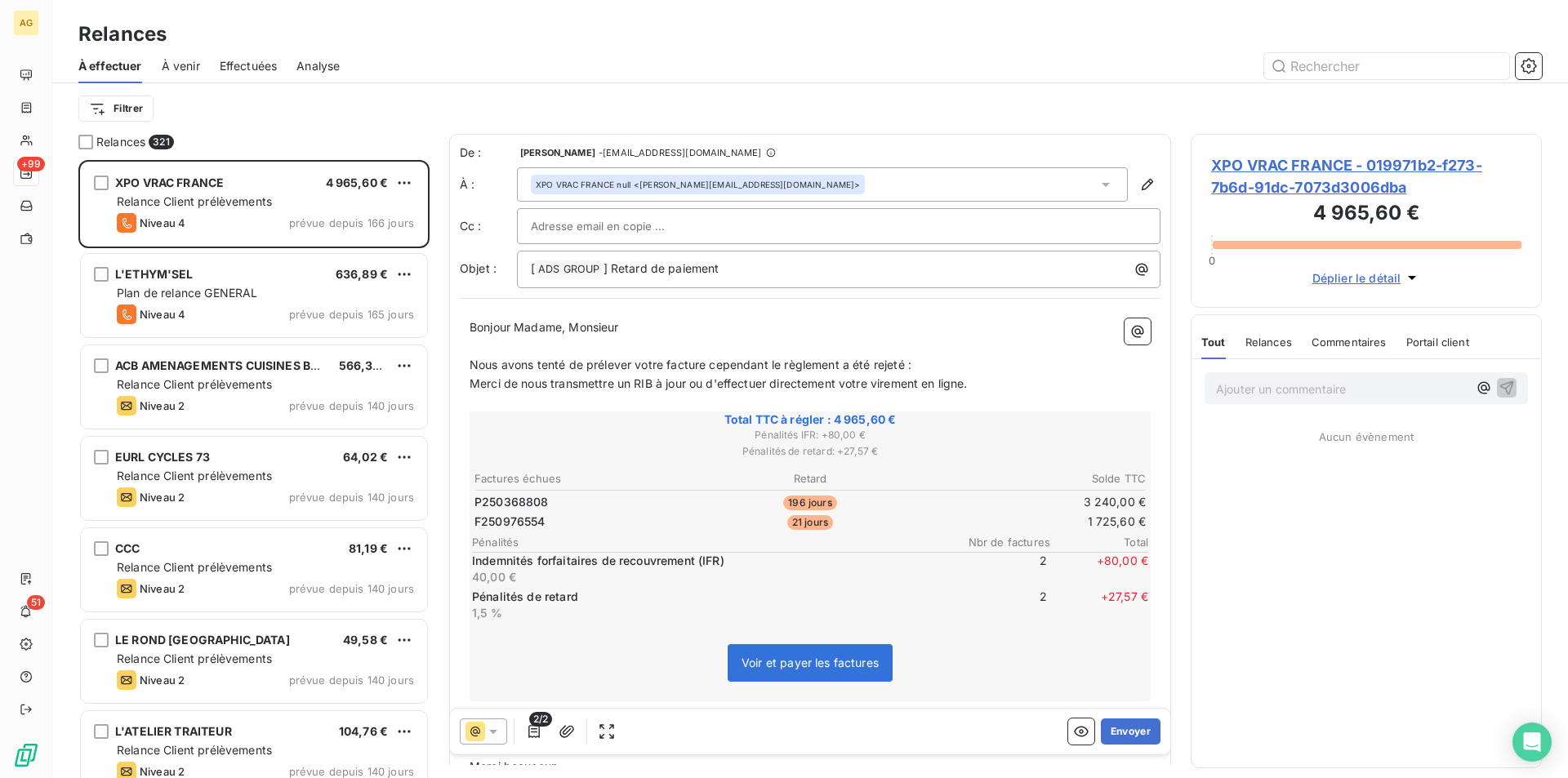
scroll to position [82, 0]
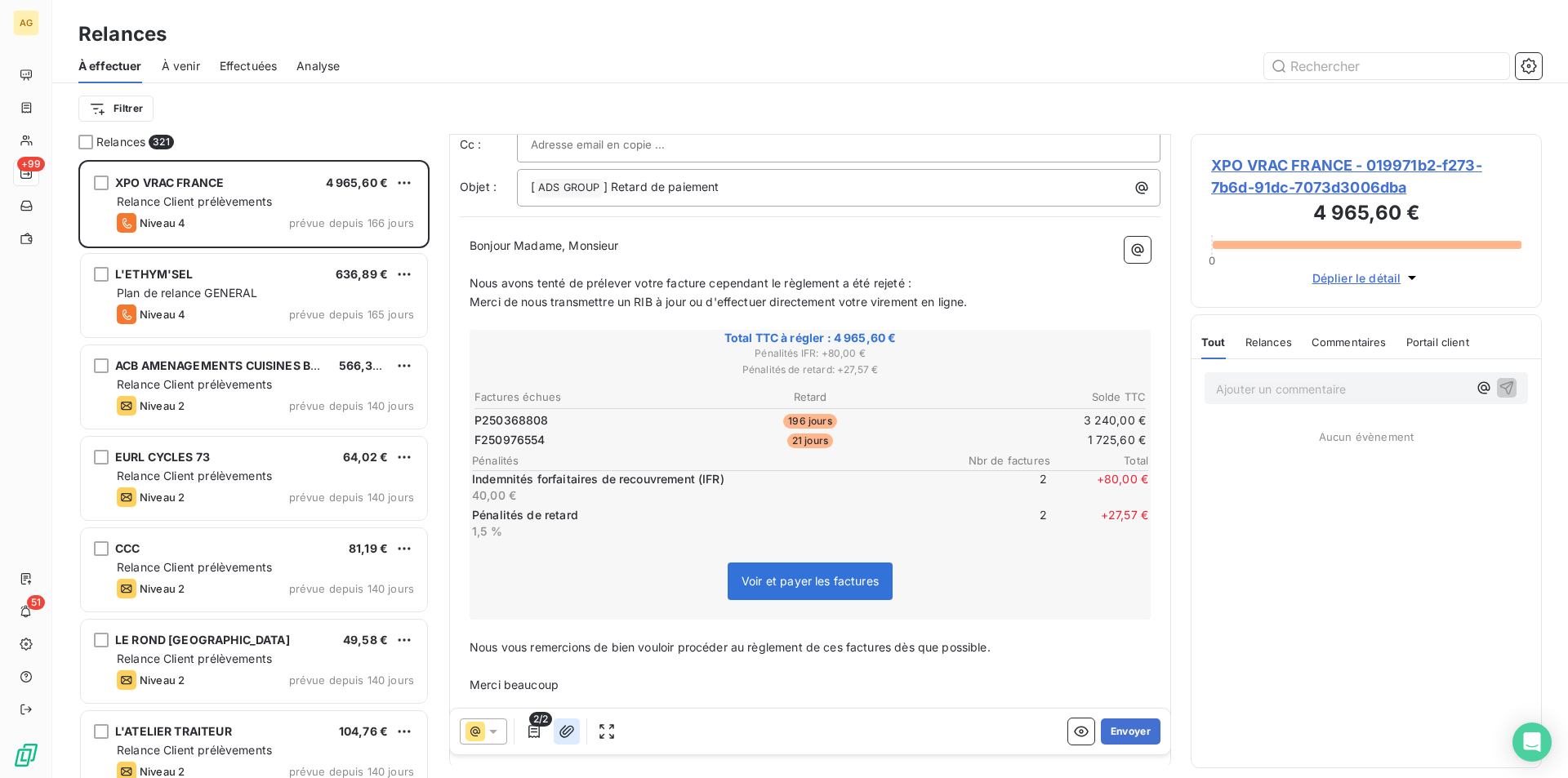
click at [570, 728] on icon "button" at bounding box center [566, 731] width 17 height 17
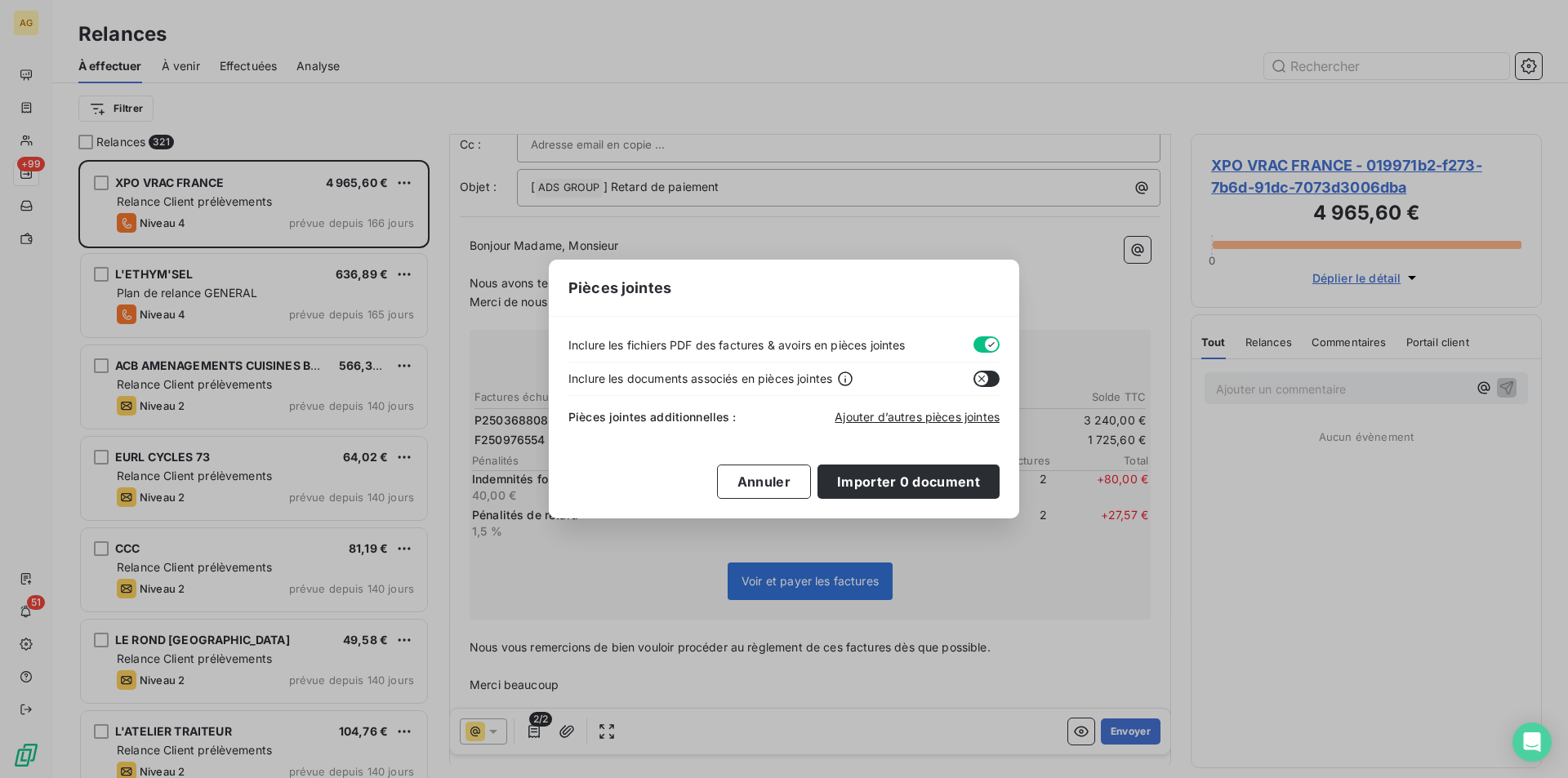
click at [977, 343] on button "button" at bounding box center [986, 344] width 26 height 17
click at [823, 542] on div "Pièces jointes Inclure les fichiers PDF des factures & avoirs en pièces jointes…" at bounding box center [784, 389] width 1568 height 778
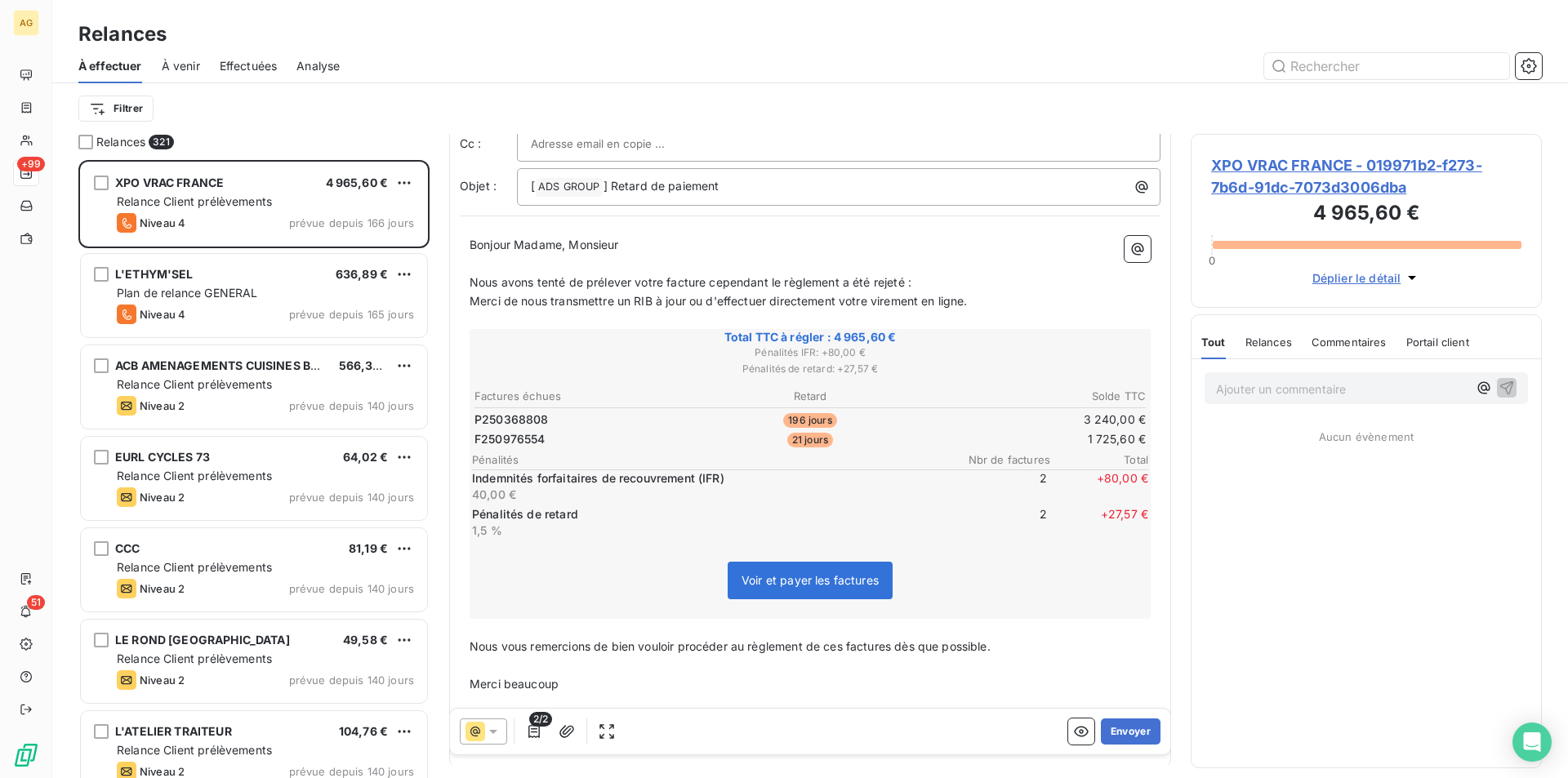
scroll to position [0, 0]
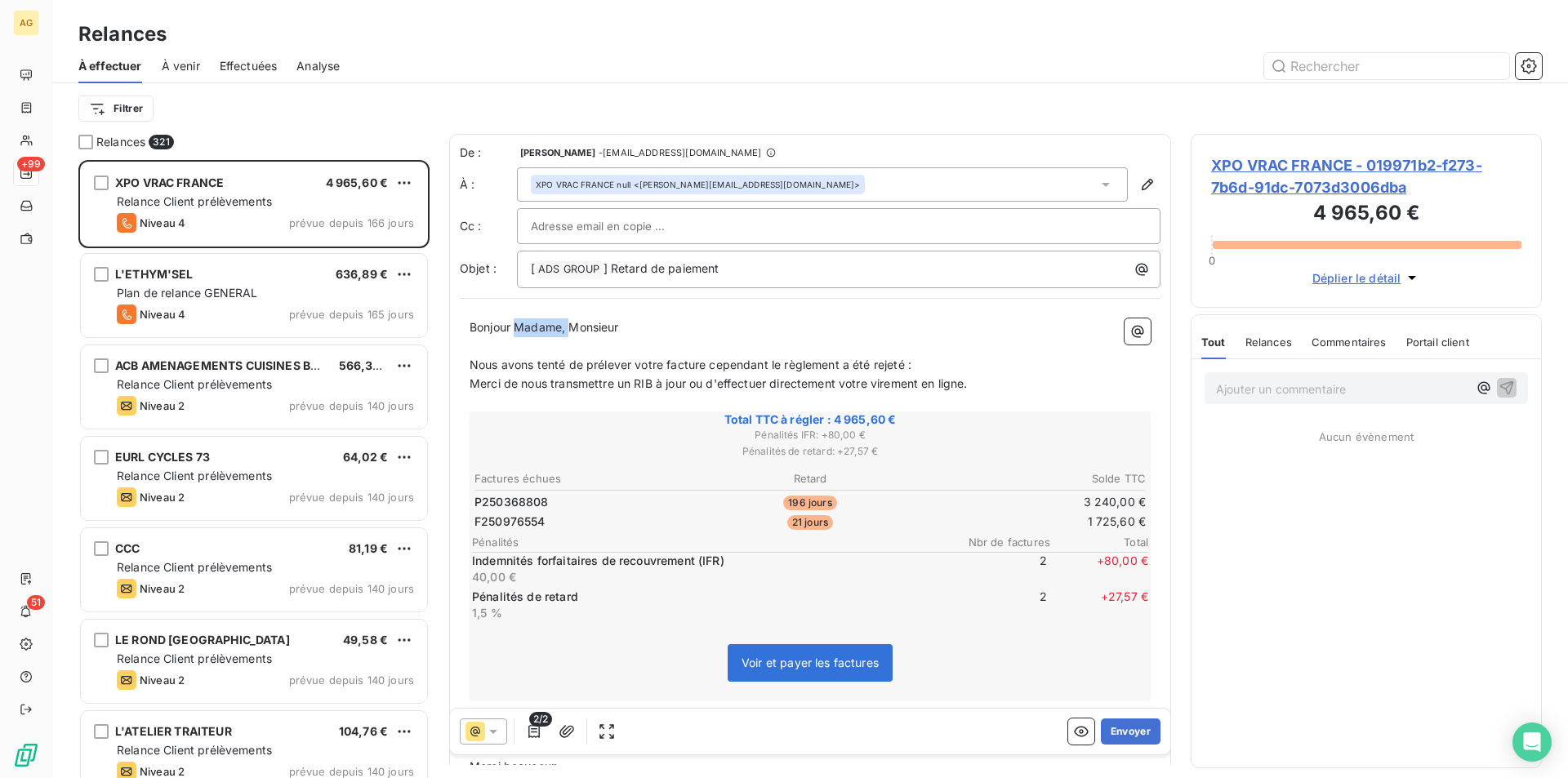
drag, startPoint x: 572, startPoint y: 333, endPoint x: 519, endPoint y: 325, distance: 53.6
click at [519, 325] on span "Bonjour Madame, Monsieur" at bounding box center [544, 327] width 149 height 14
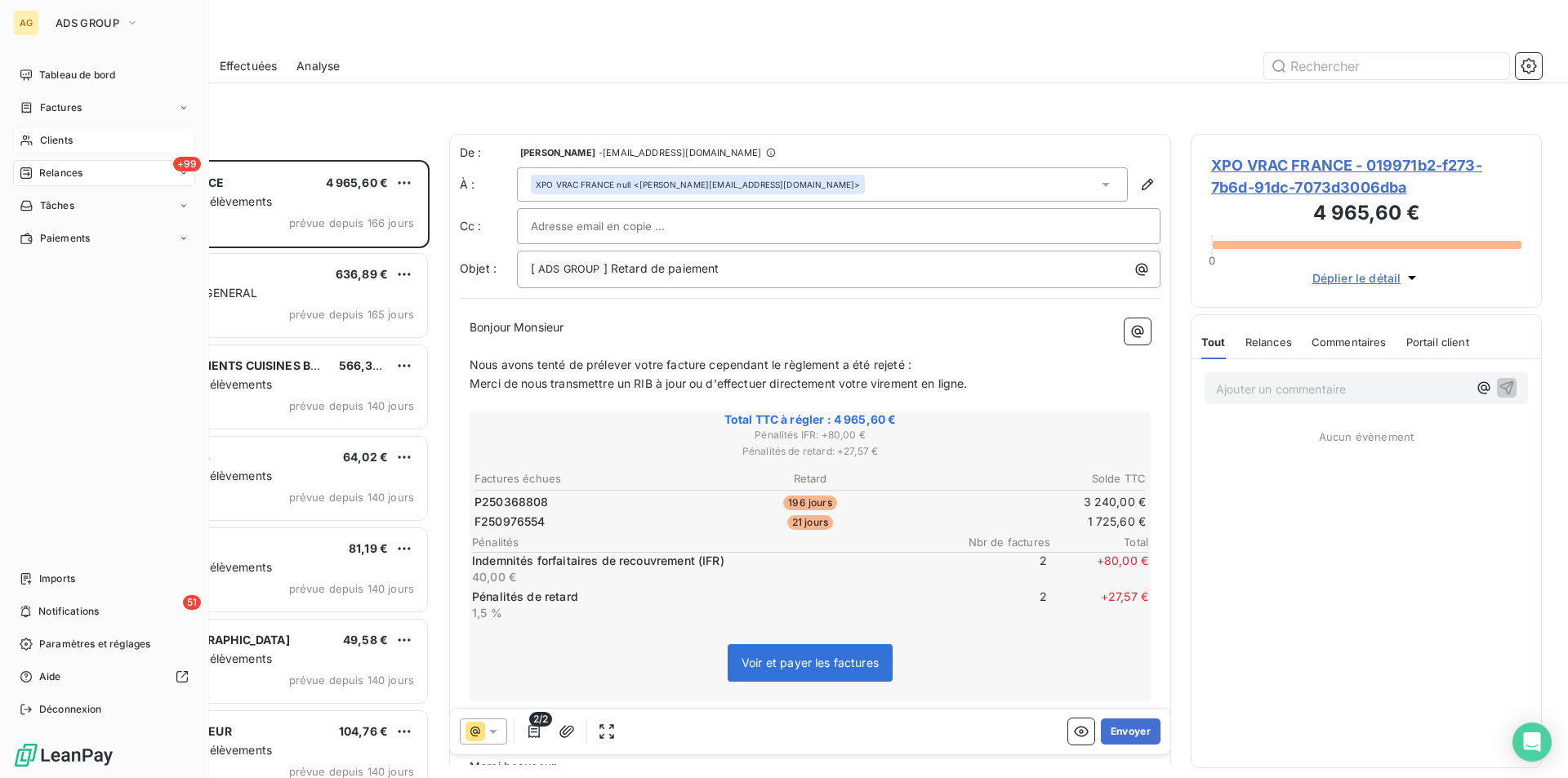
click at [53, 135] on span "Clients" at bounding box center [56, 140] width 32 height 15
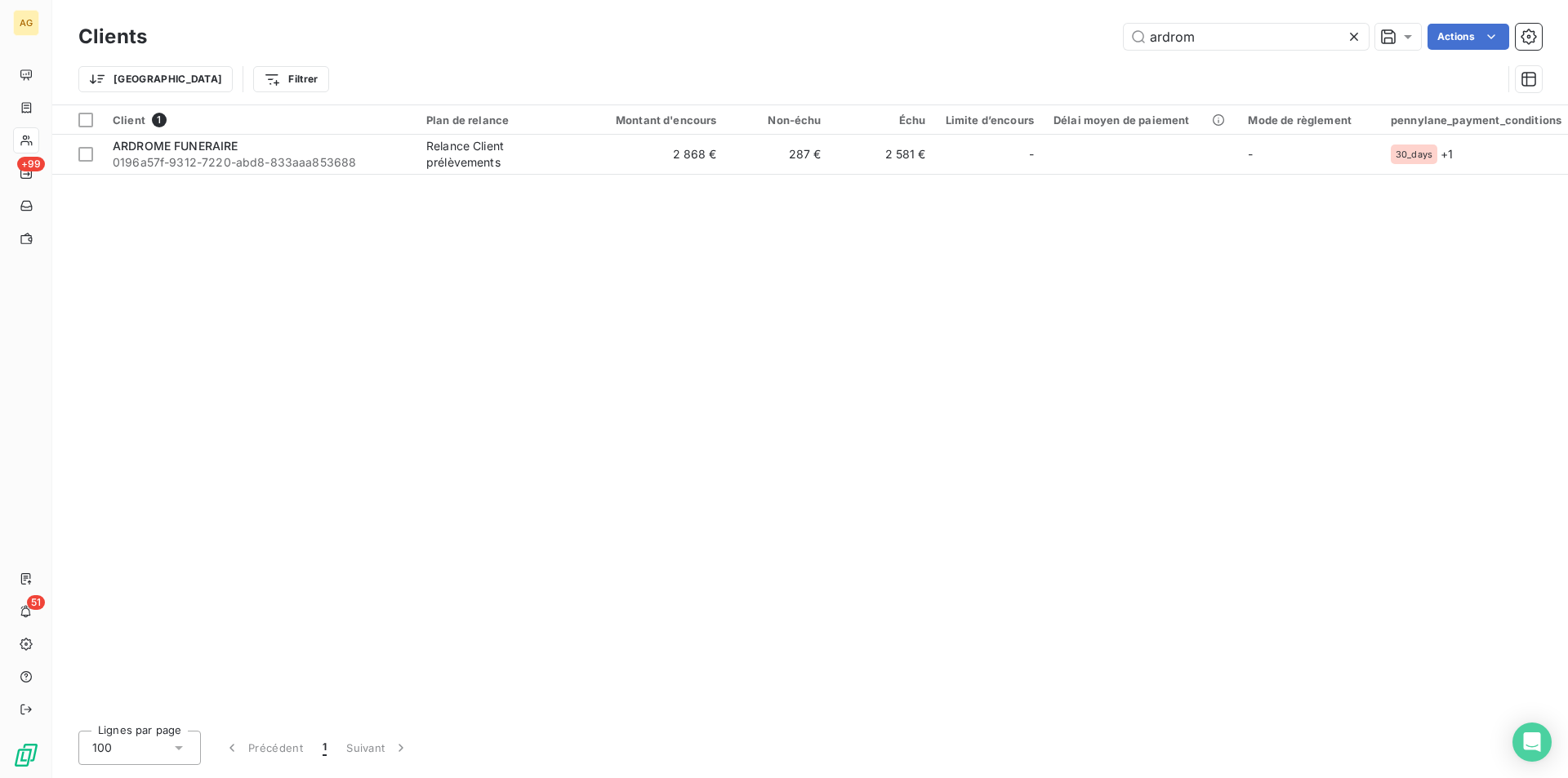
drag, startPoint x: 1221, startPoint y: 37, endPoint x: 755, endPoint y: 4, distance: 467.2
click at [760, 4] on div "Clients ardrom Actions Trier Filtrer" at bounding box center [810, 52] width 1515 height 104
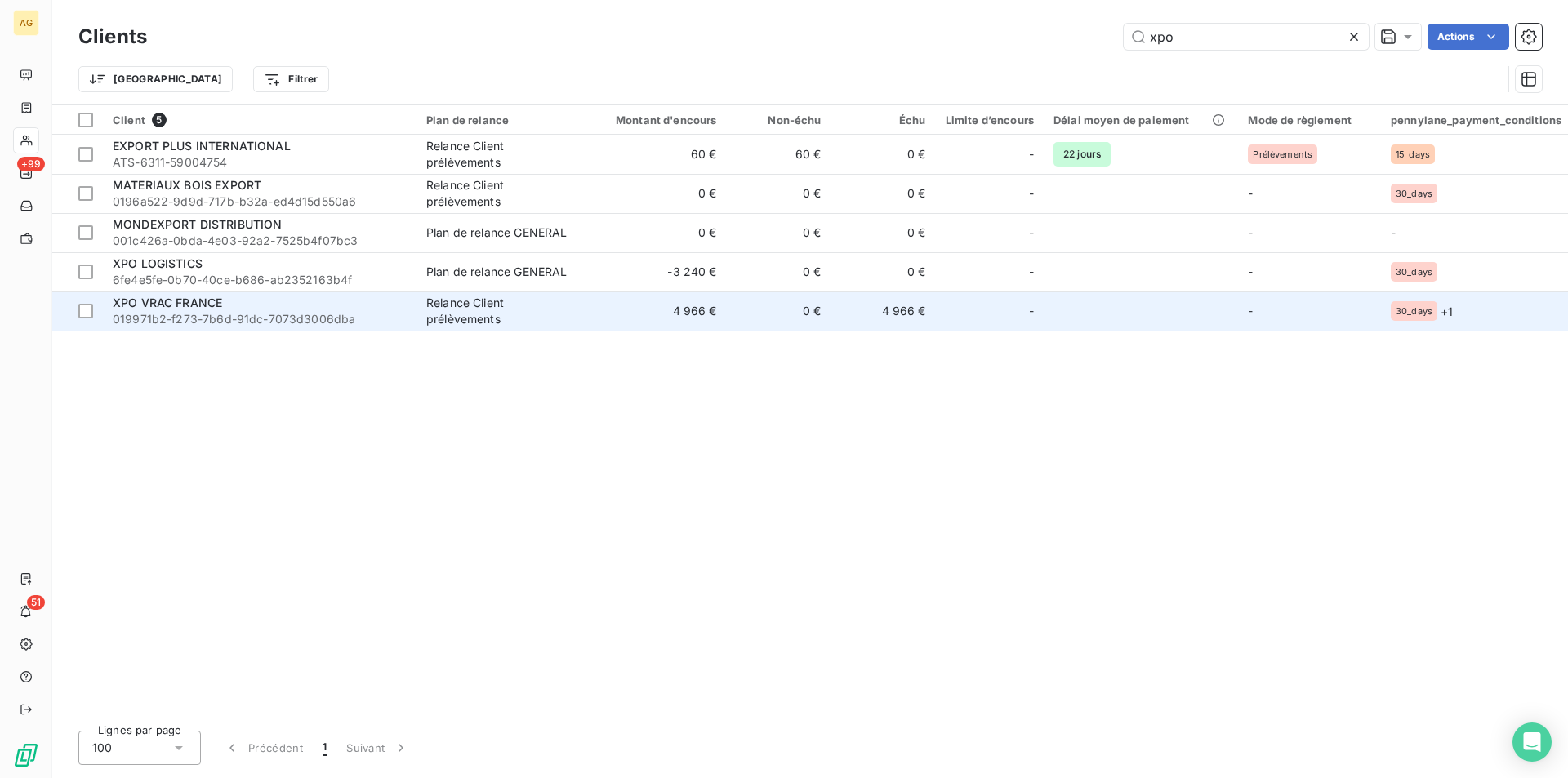
type input "xpo"
click at [164, 314] on span "019971b2-f273-7b6d-91dc-7073d3006dba" at bounding box center [259, 319] width 294 height 17
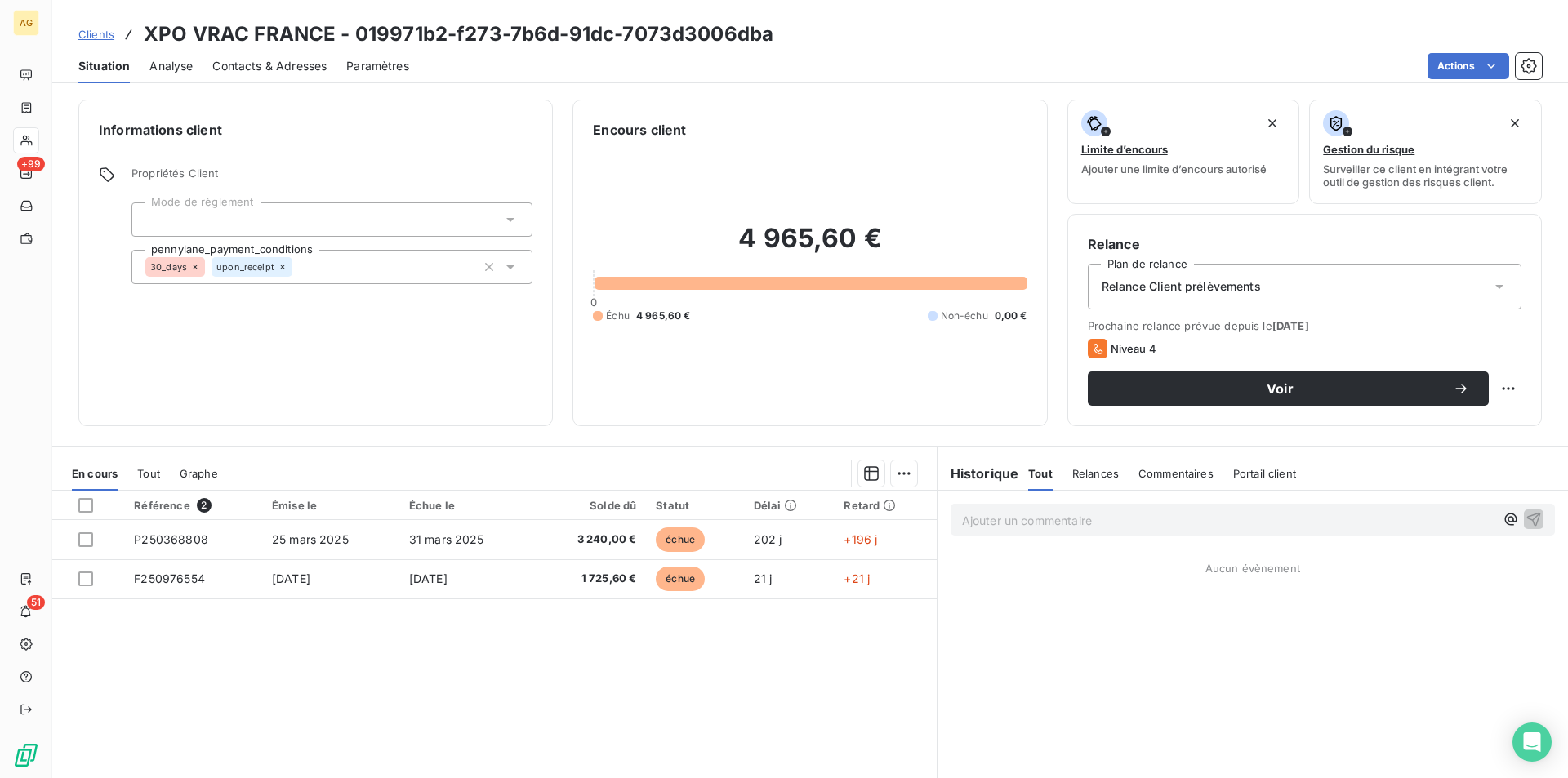
click at [1220, 289] on span "Relance Client prélèvements" at bounding box center [1180, 286] width 159 height 17
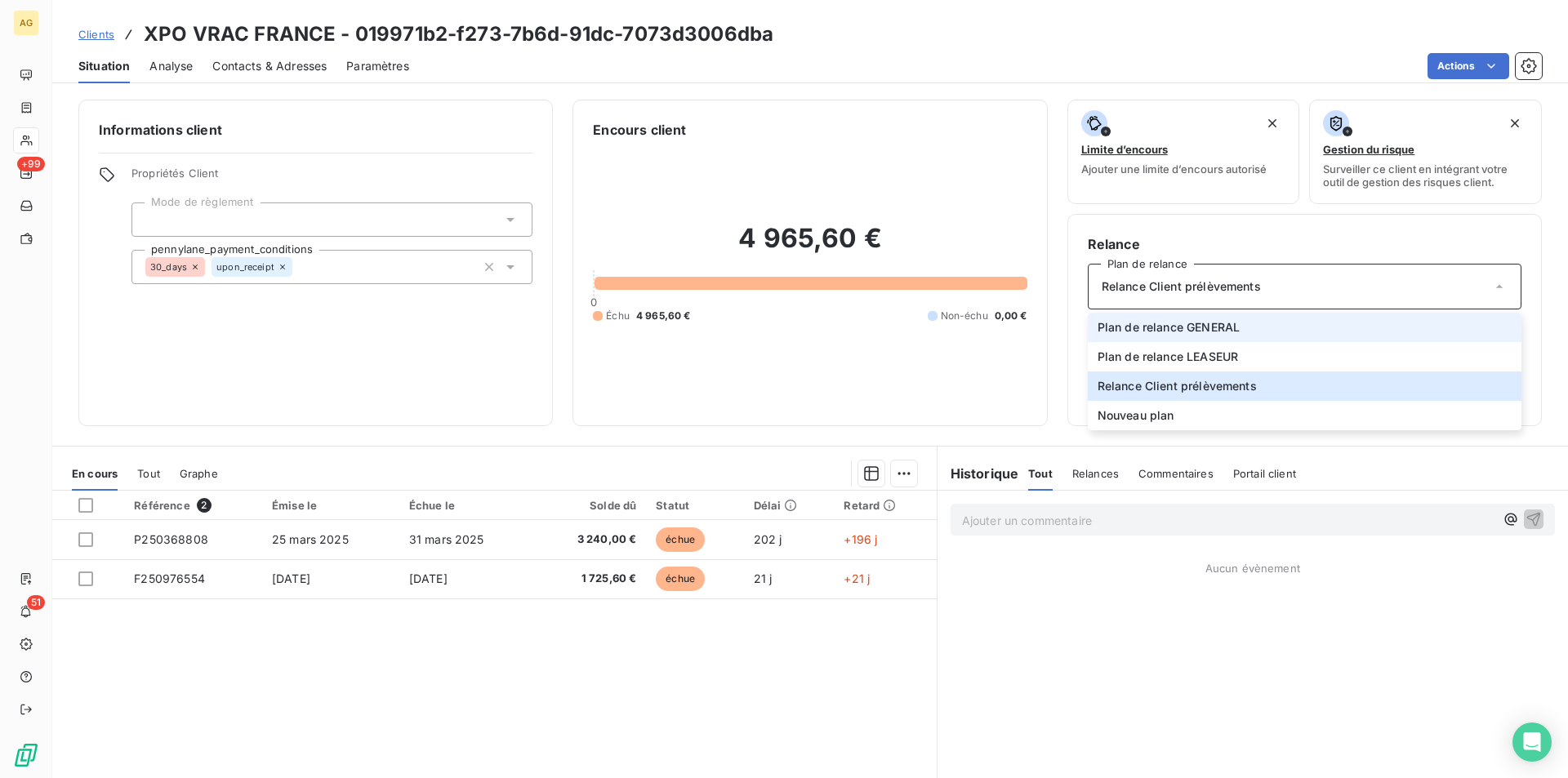
click at [1152, 323] on span "Plan de relance GENERAL" at bounding box center [1169, 327] width 142 height 17
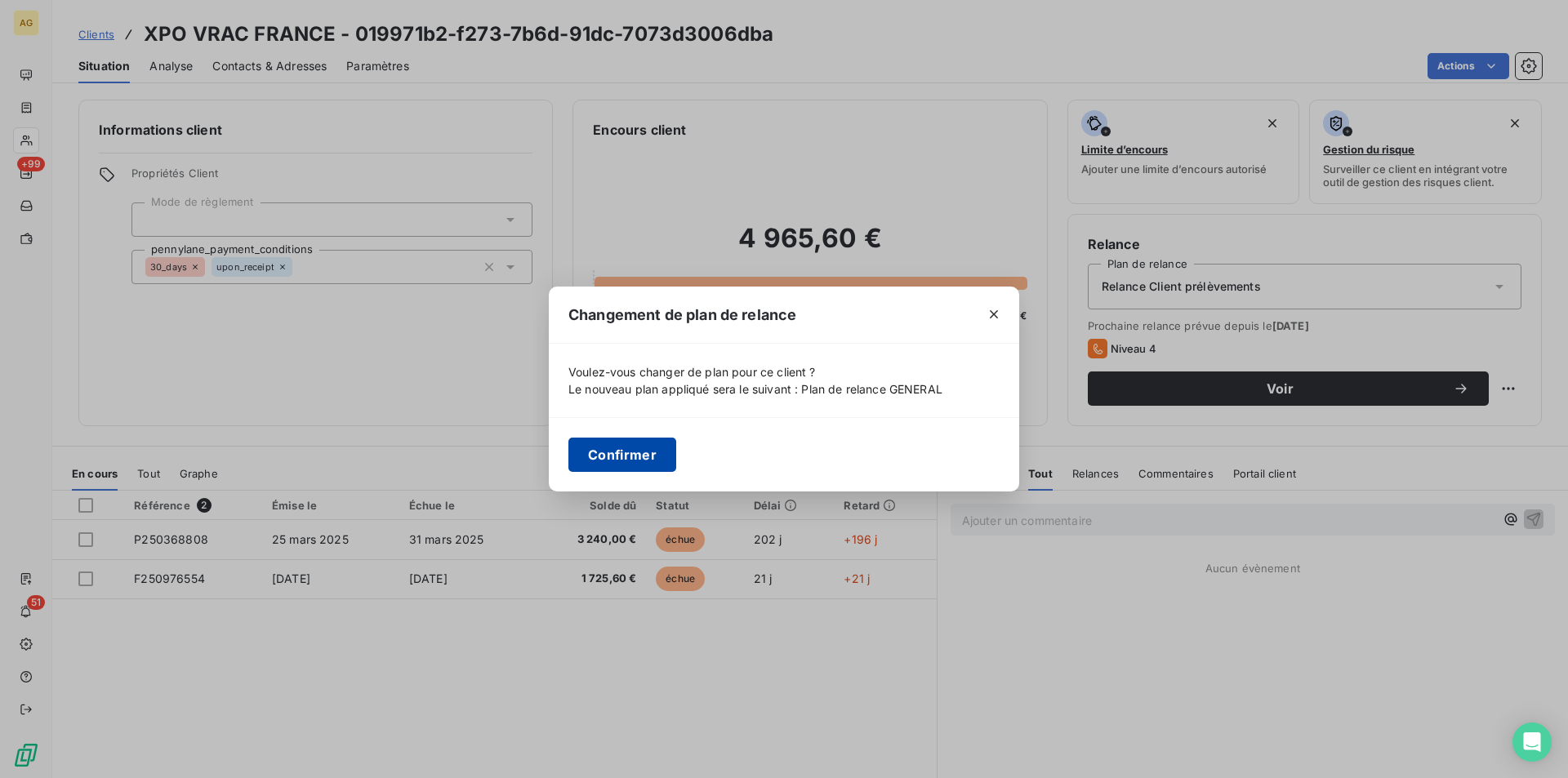
click at [628, 453] on button "Confirmer" at bounding box center [622, 454] width 108 height 34
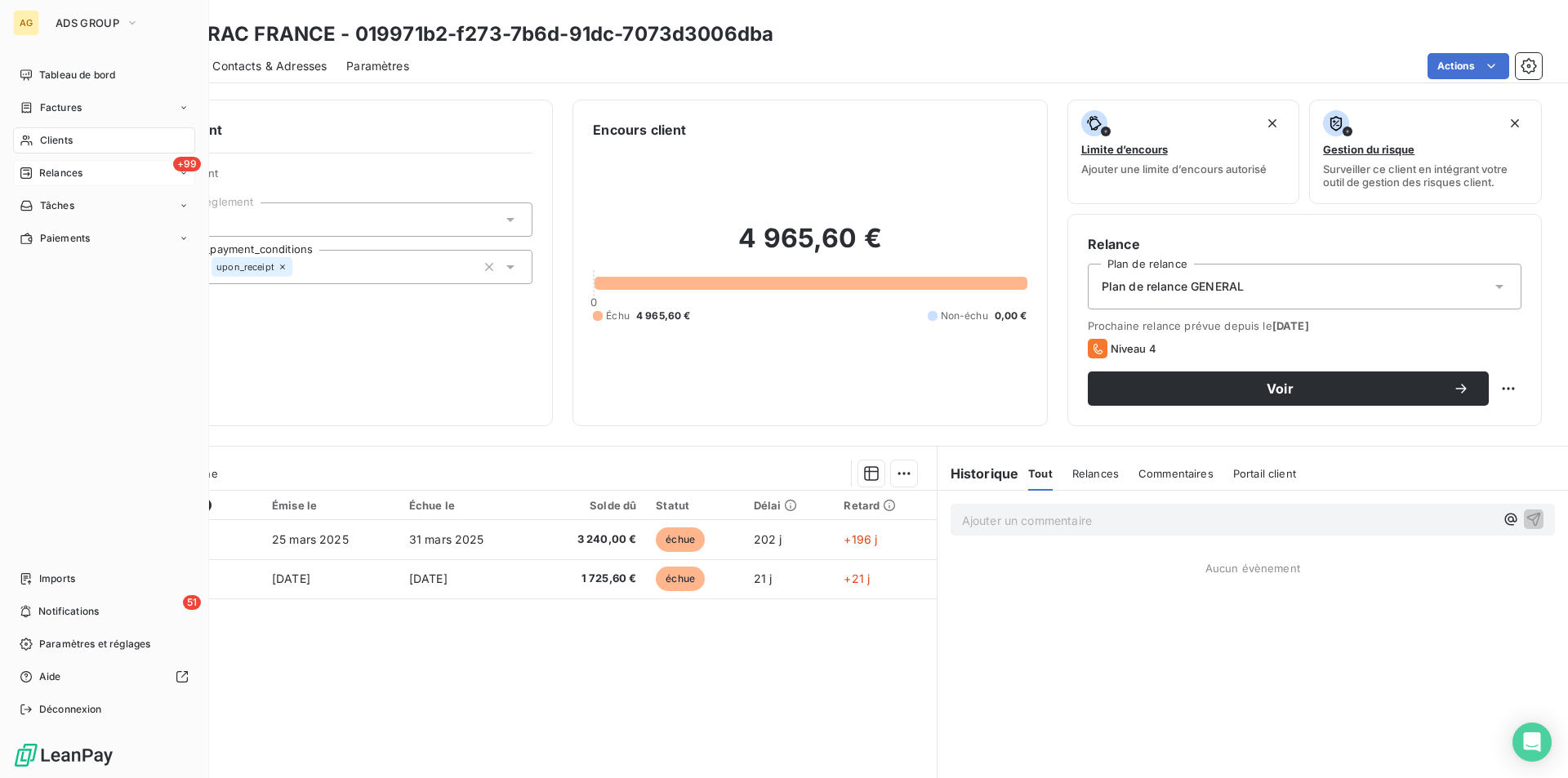
click at [44, 179] on span "Relances" at bounding box center [61, 173] width 43 height 15
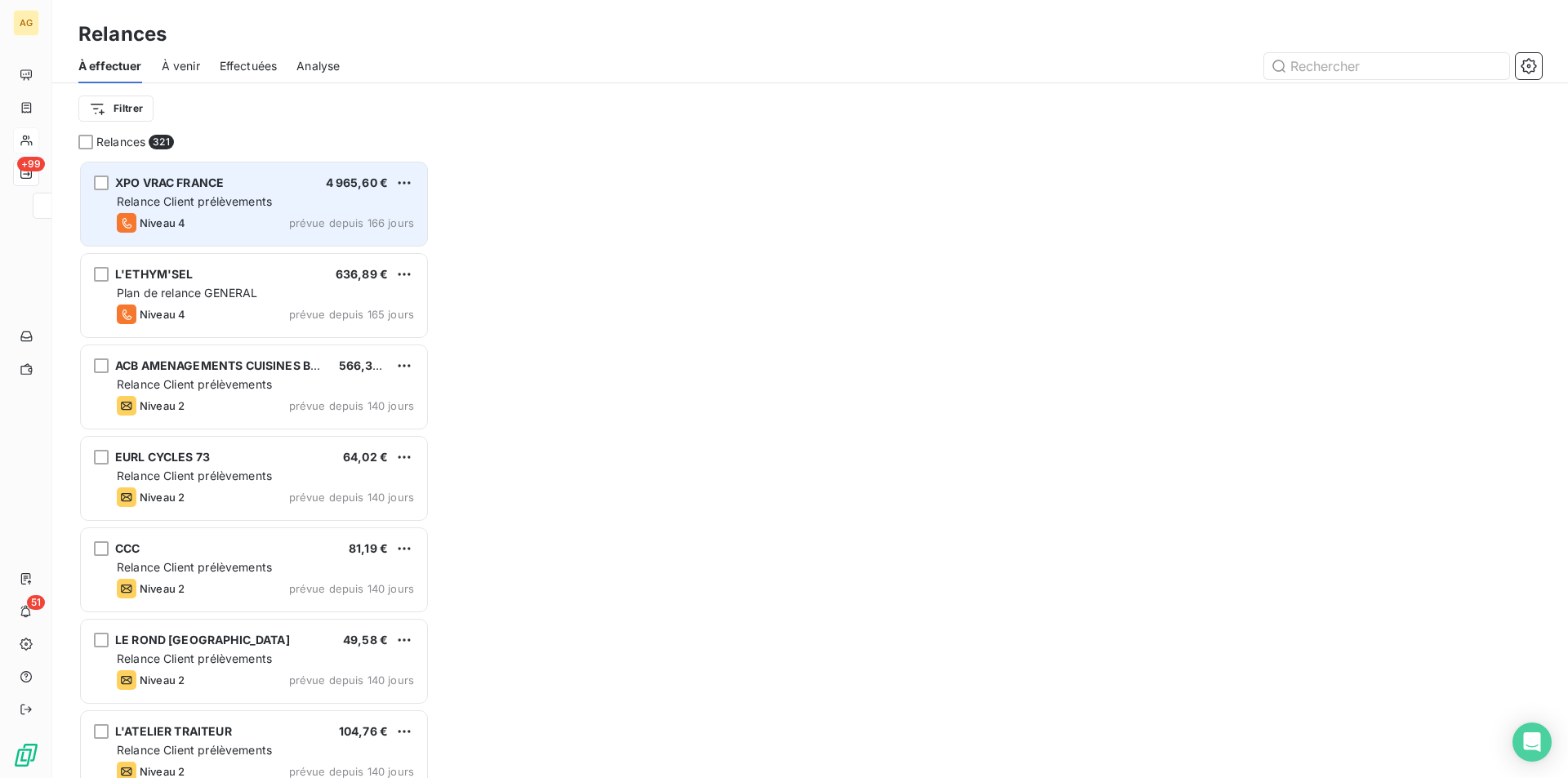
scroll to position [605, 339]
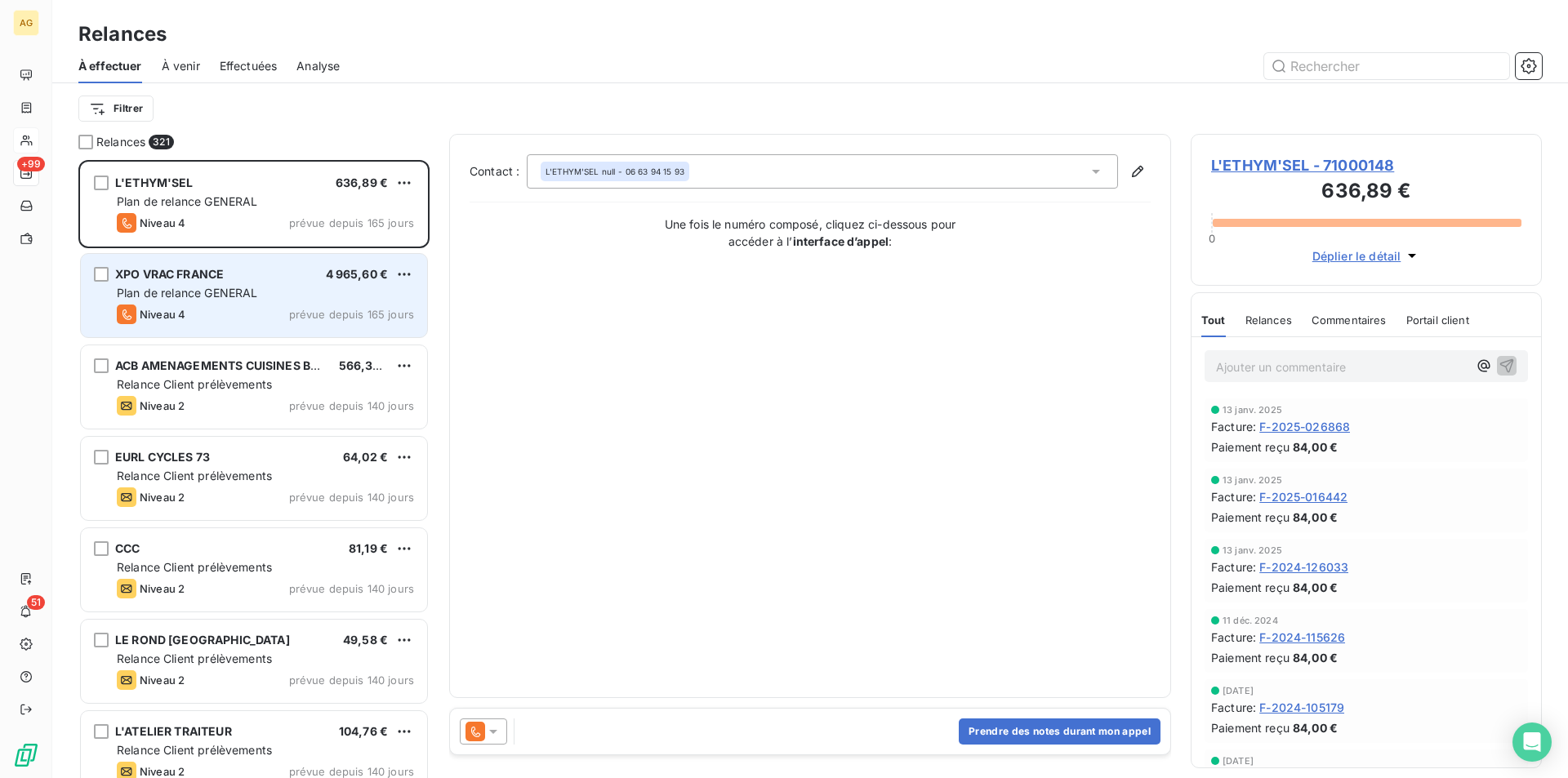
click at [229, 292] on span "Plan de relance GENERAL" at bounding box center [187, 293] width 140 height 14
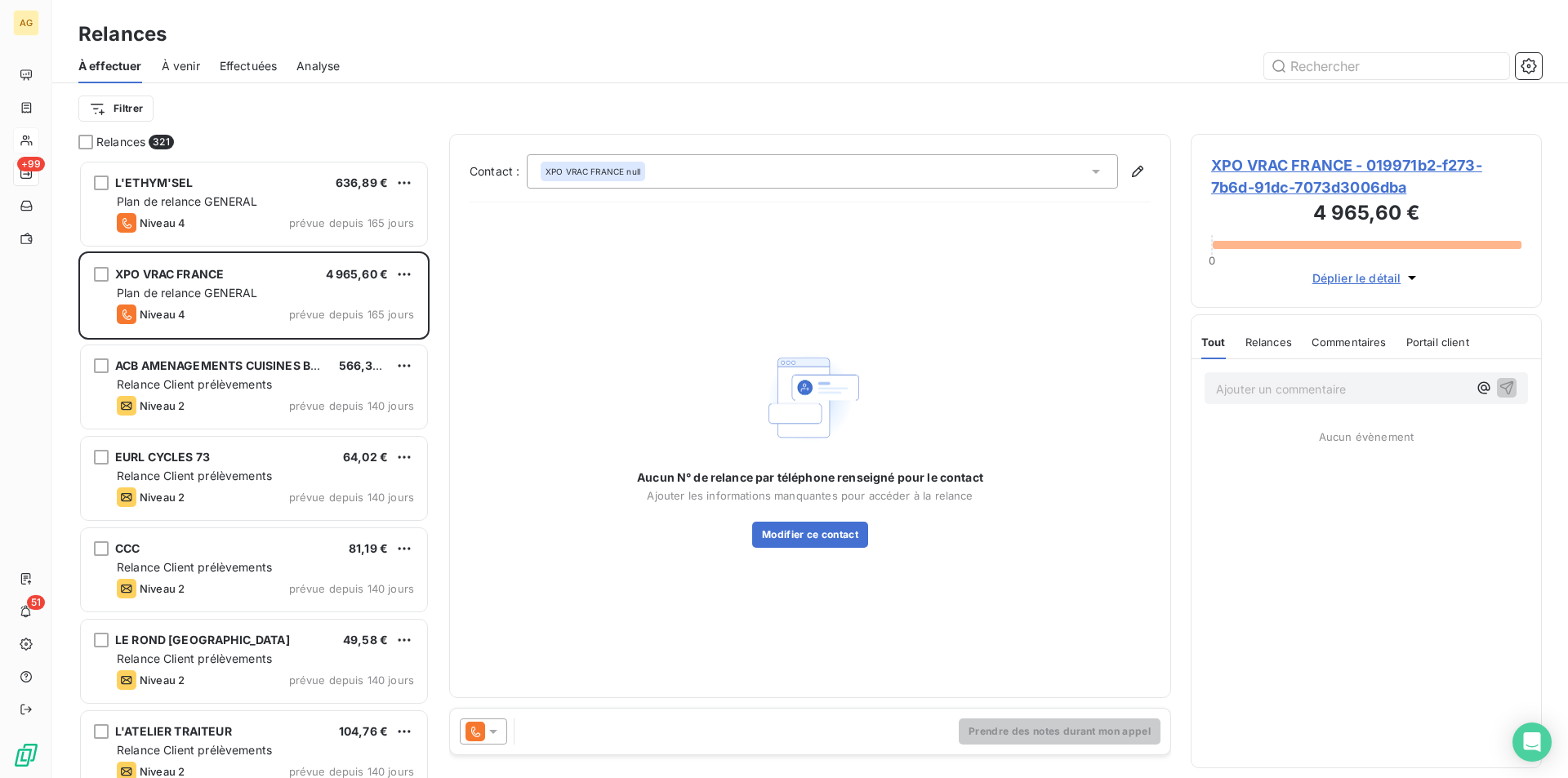
click at [497, 733] on icon at bounding box center [493, 731] width 17 height 17
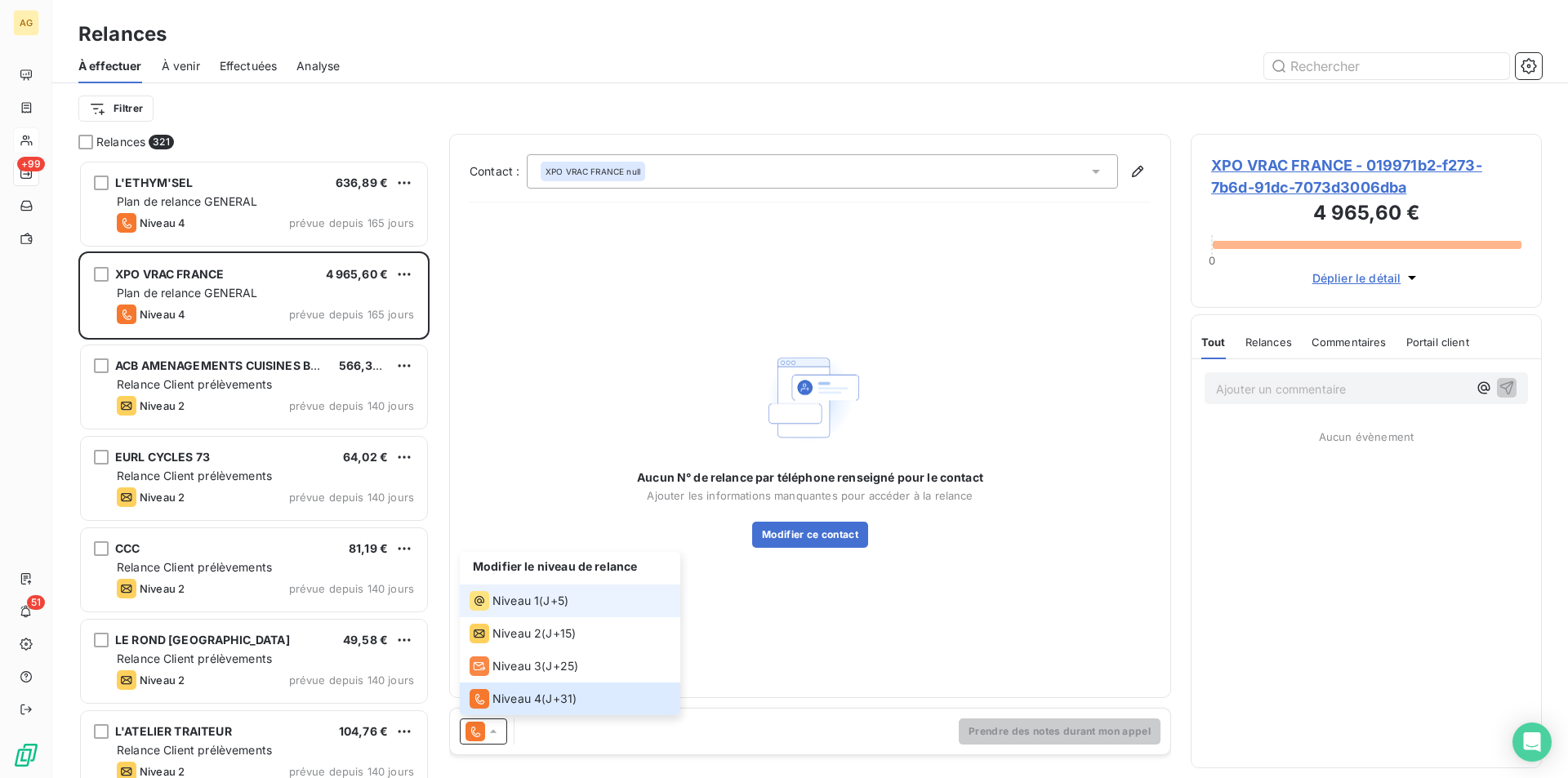
click at [519, 608] on span "Niveau 1" at bounding box center [515, 601] width 47 height 17
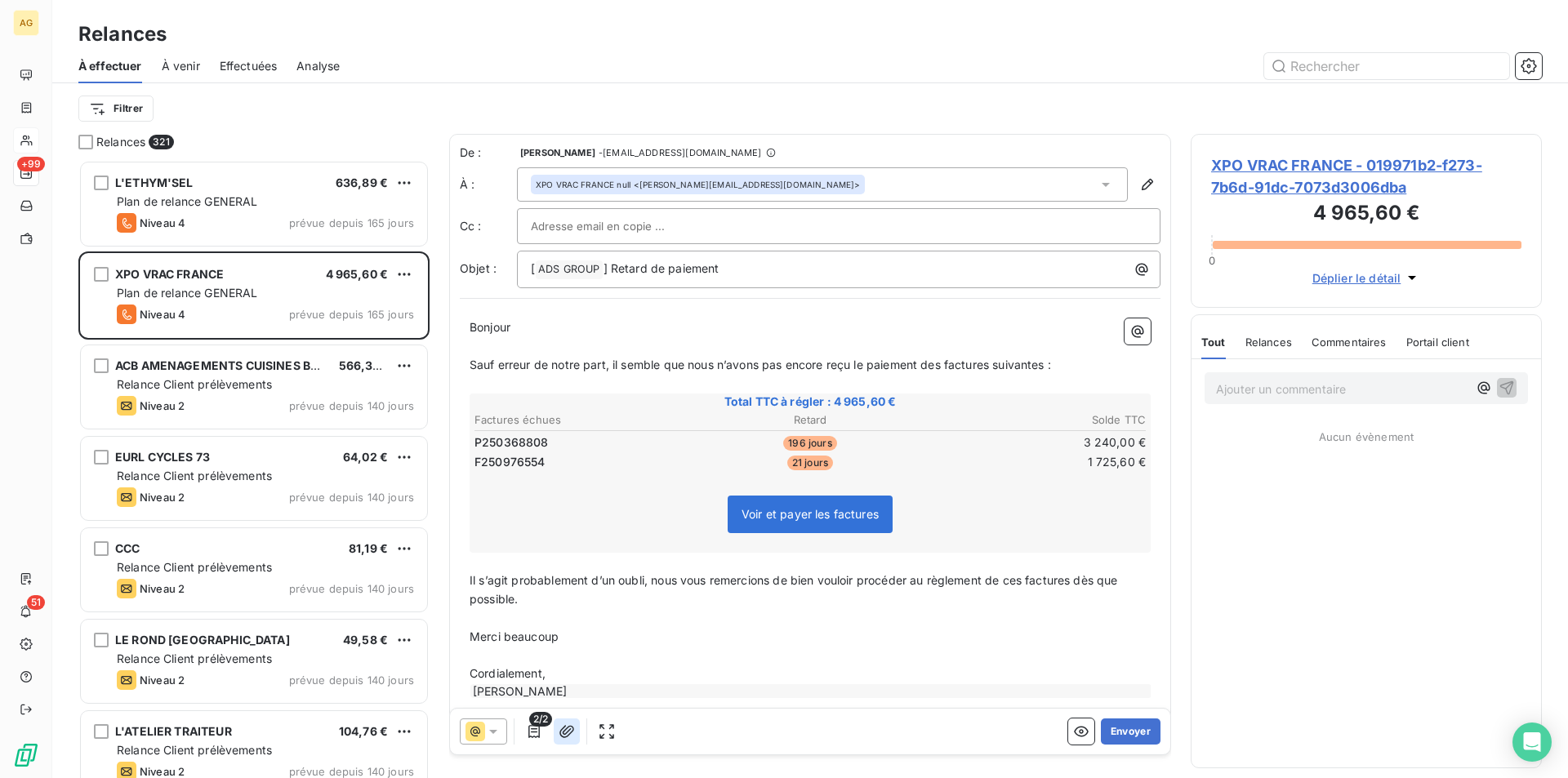
scroll to position [23, 0]
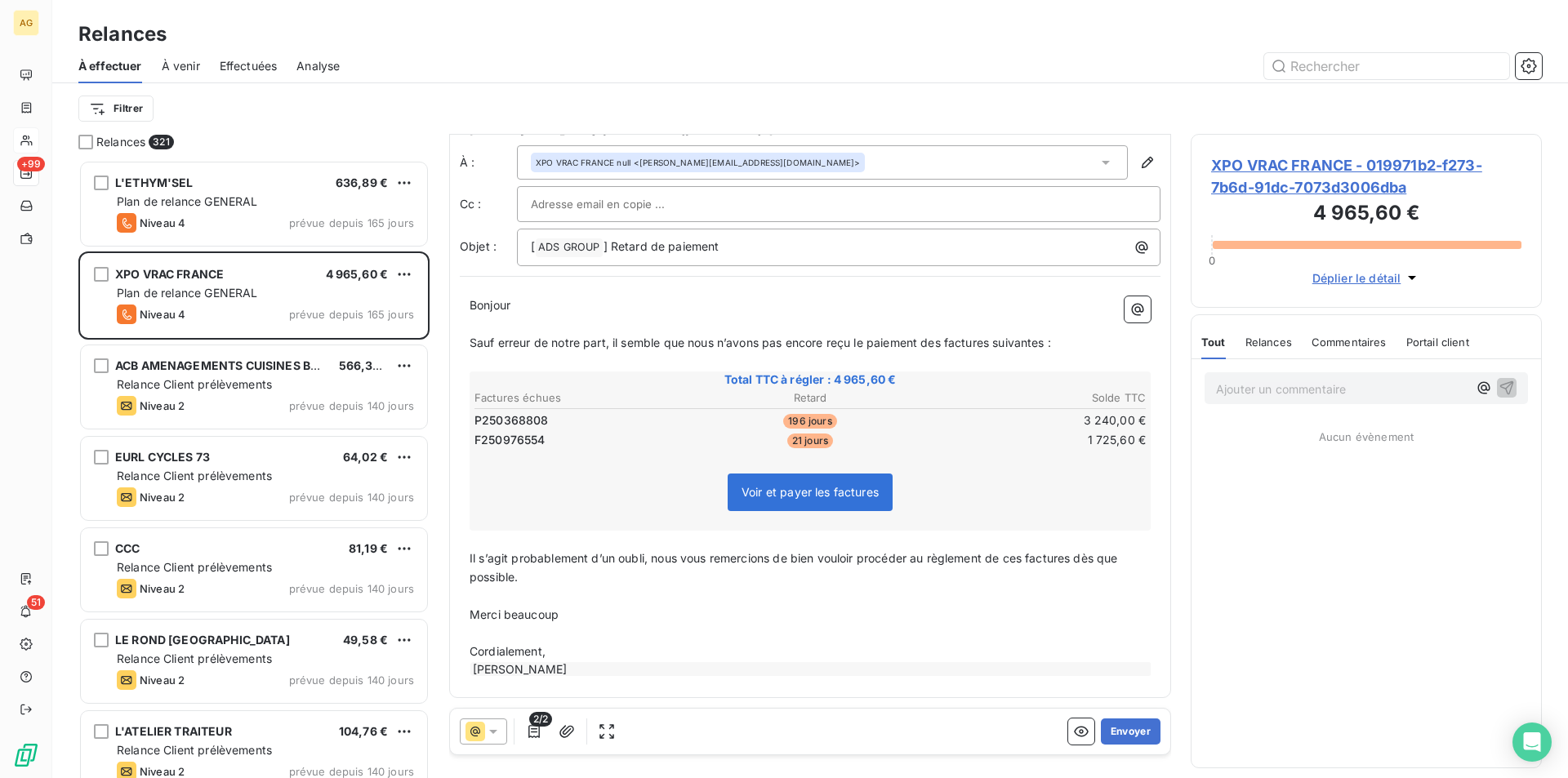
click at [531, 724] on span "2/2" at bounding box center [541, 718] width 23 height 15
click at [530, 728] on icon "button" at bounding box center [533, 731] width 17 height 17
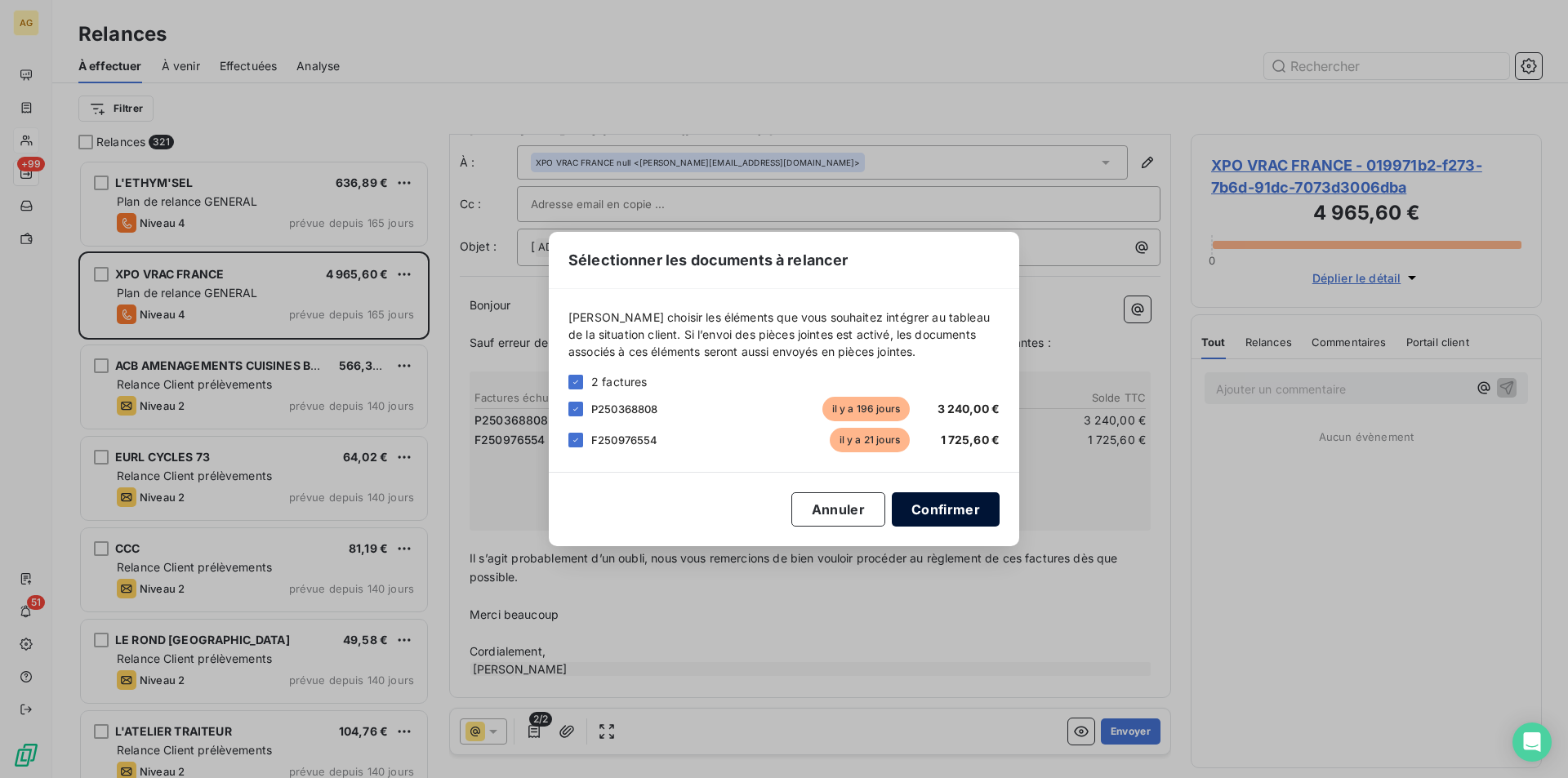
click at [938, 510] on button "Confirmer" at bounding box center [945, 509] width 108 height 34
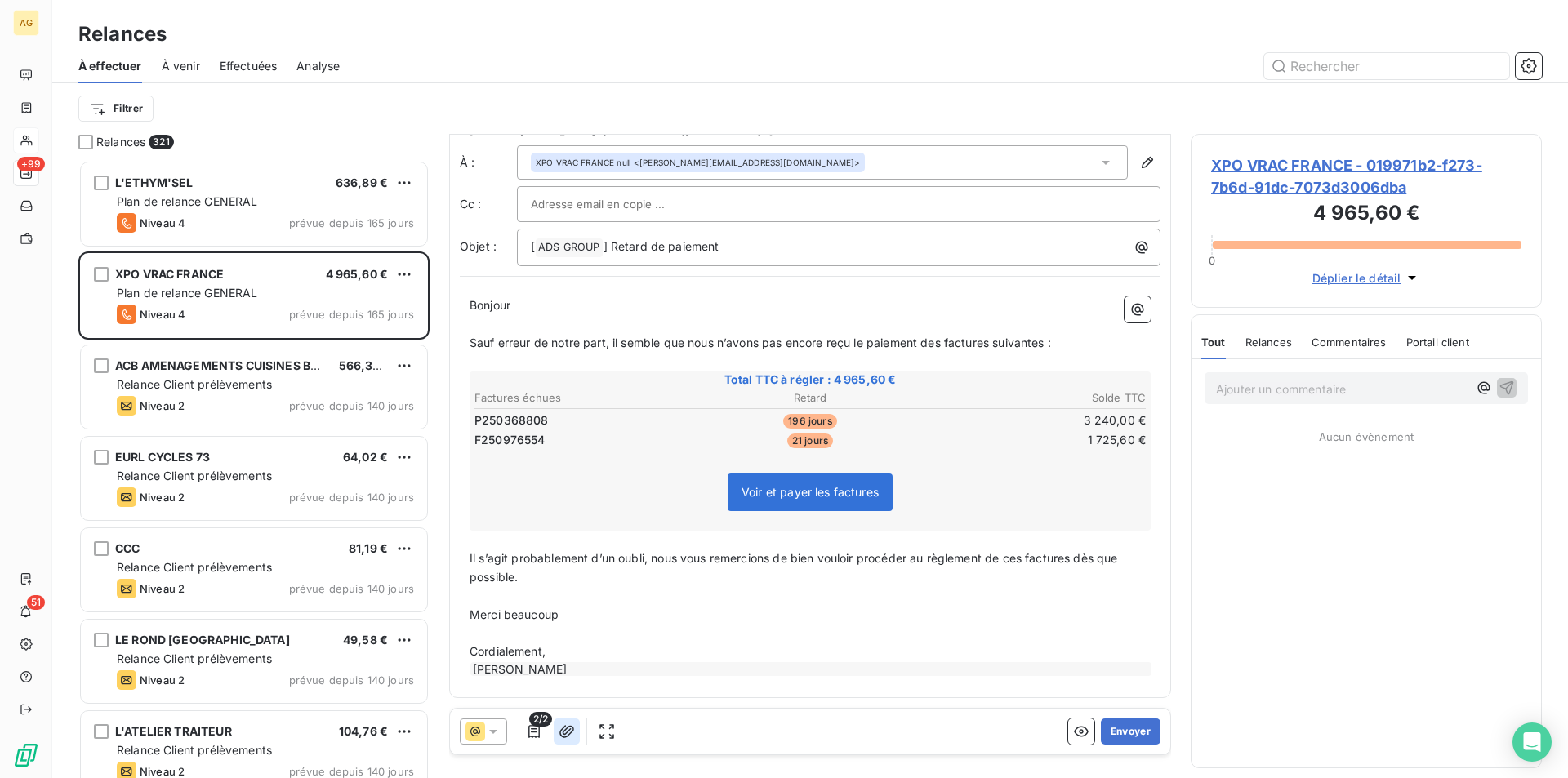
click at [565, 739] on button "button" at bounding box center [567, 732] width 26 height 26
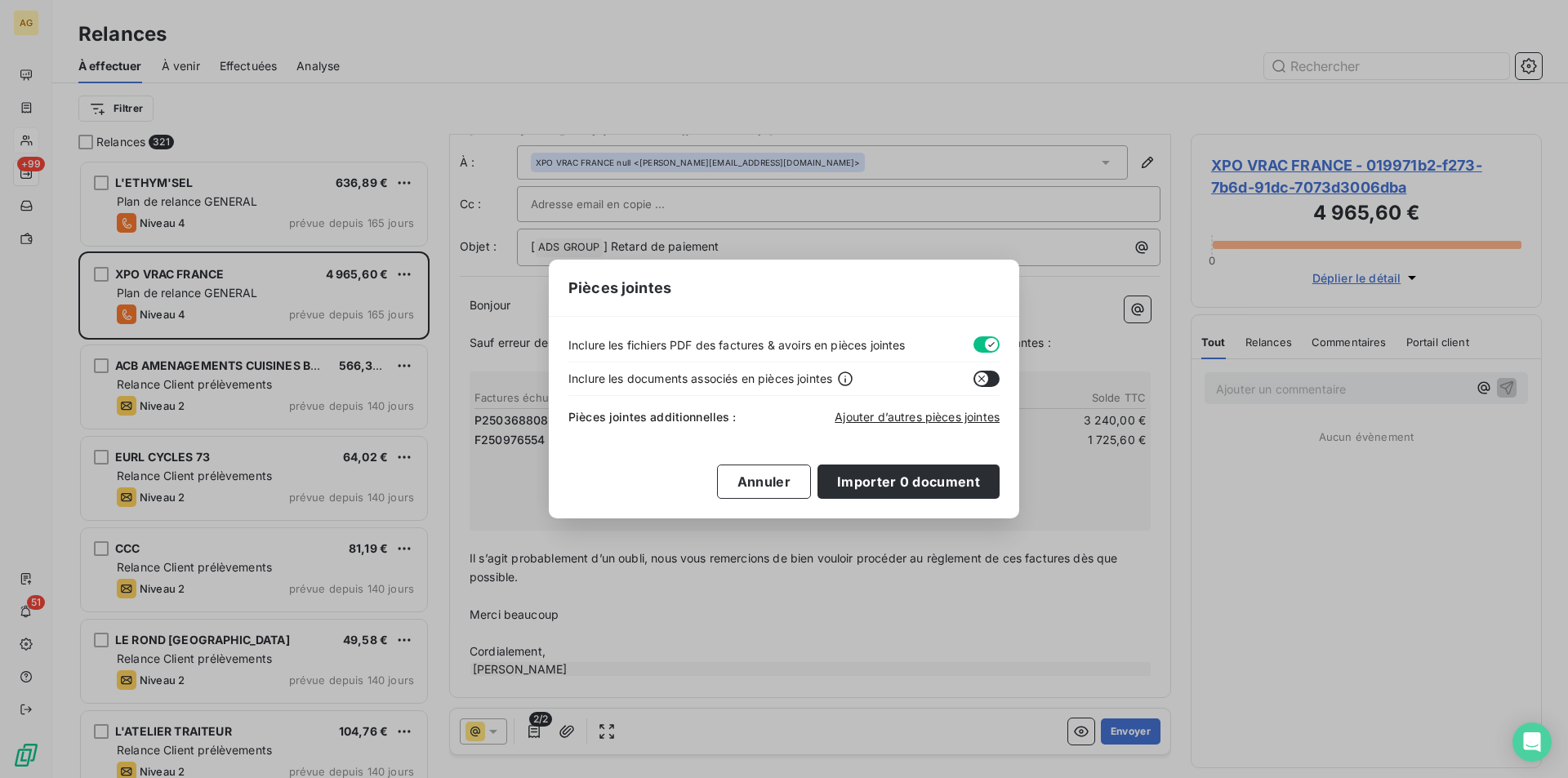
click at [977, 346] on button "button" at bounding box center [986, 344] width 26 height 17
click at [805, 614] on div "Pièces jointes Inclure les fichiers PDF des factures & avoirs en pièces jointes…" at bounding box center [784, 389] width 1568 height 778
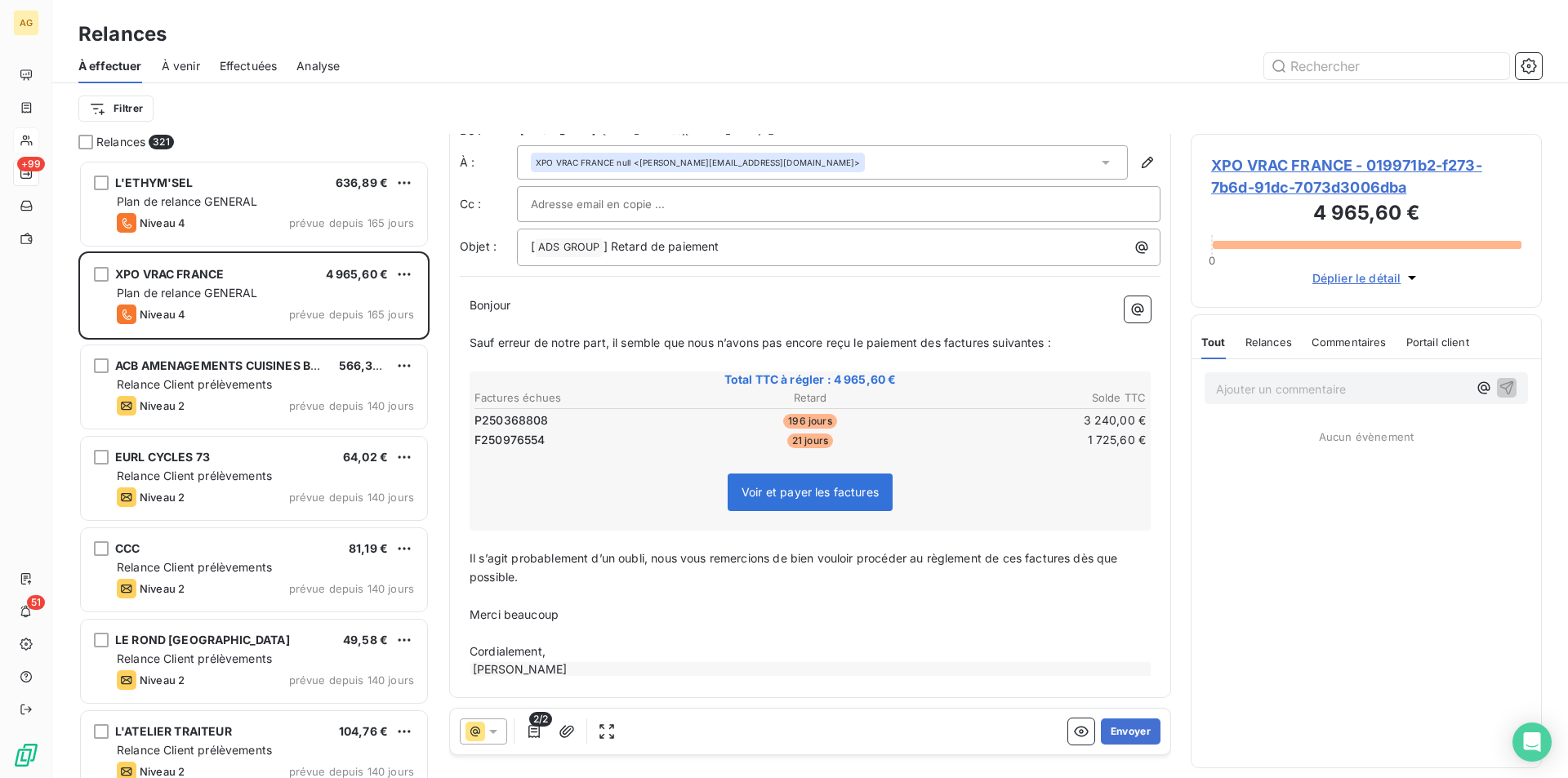
scroll to position [0, 0]
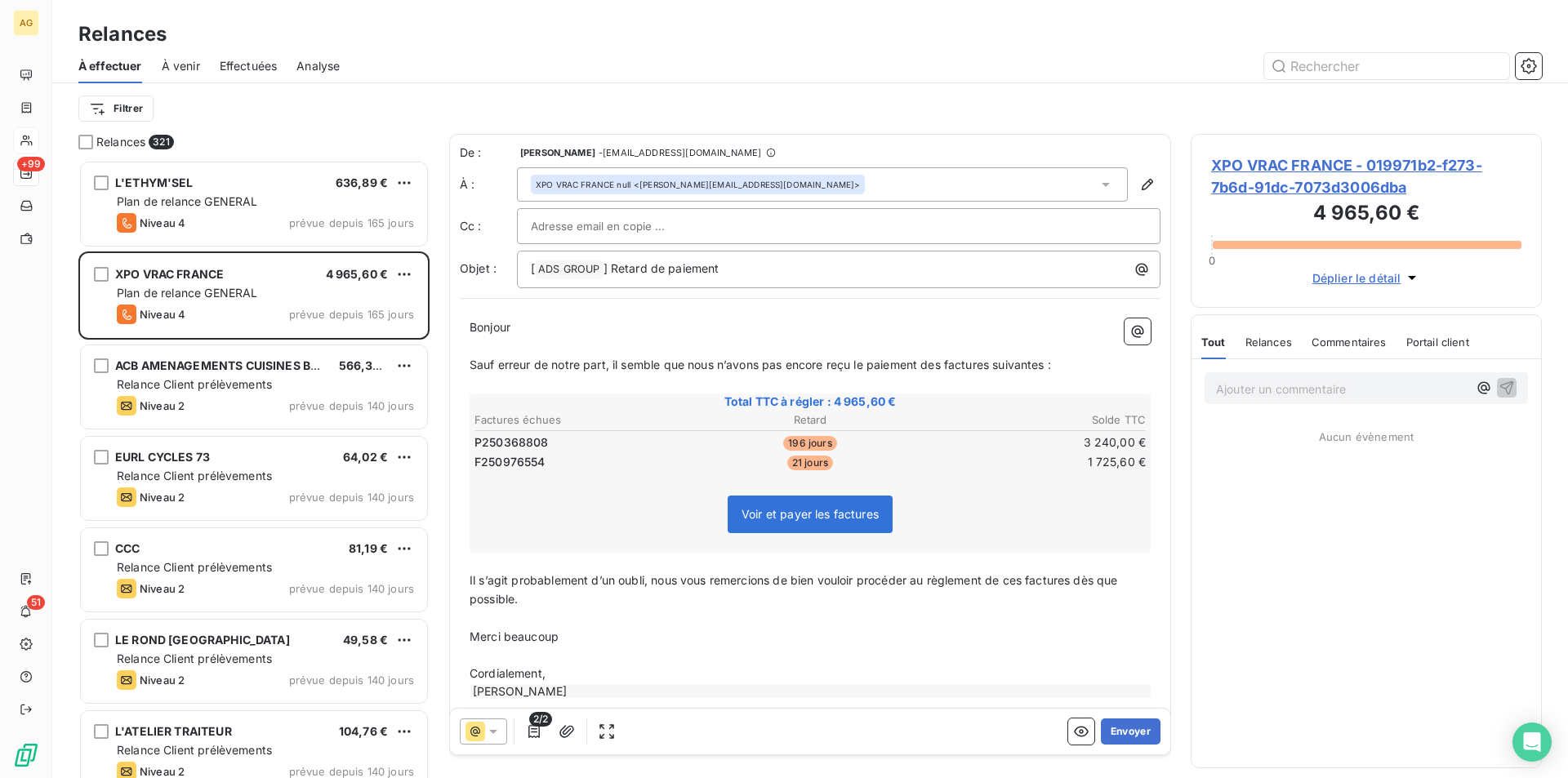
click at [1088, 358] on p "Sauf erreur de notre part, il semble que nous n’avons pas encore reçu le paieme…" at bounding box center [810, 365] width 681 height 18
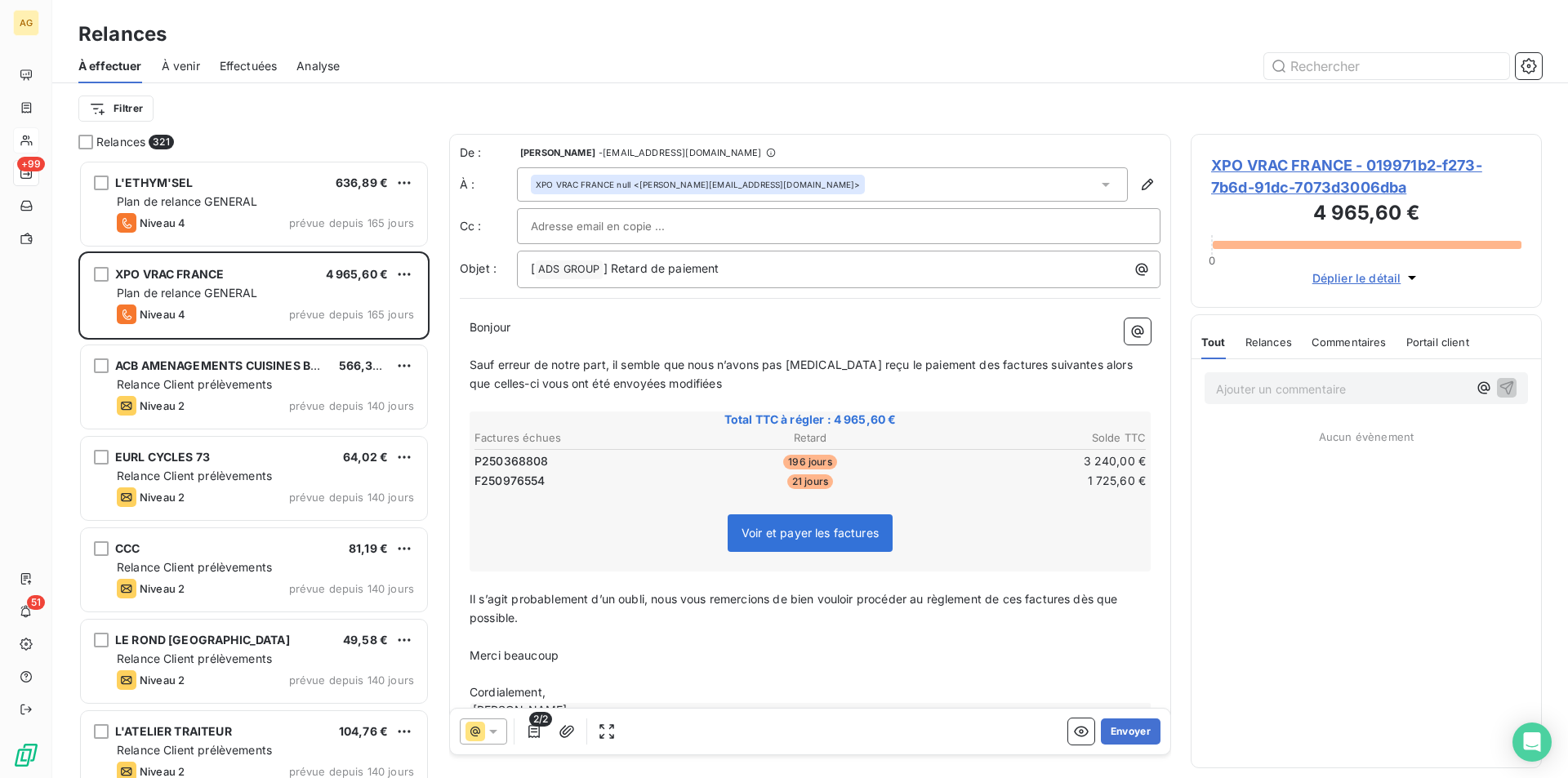
scroll to position [41, 0]
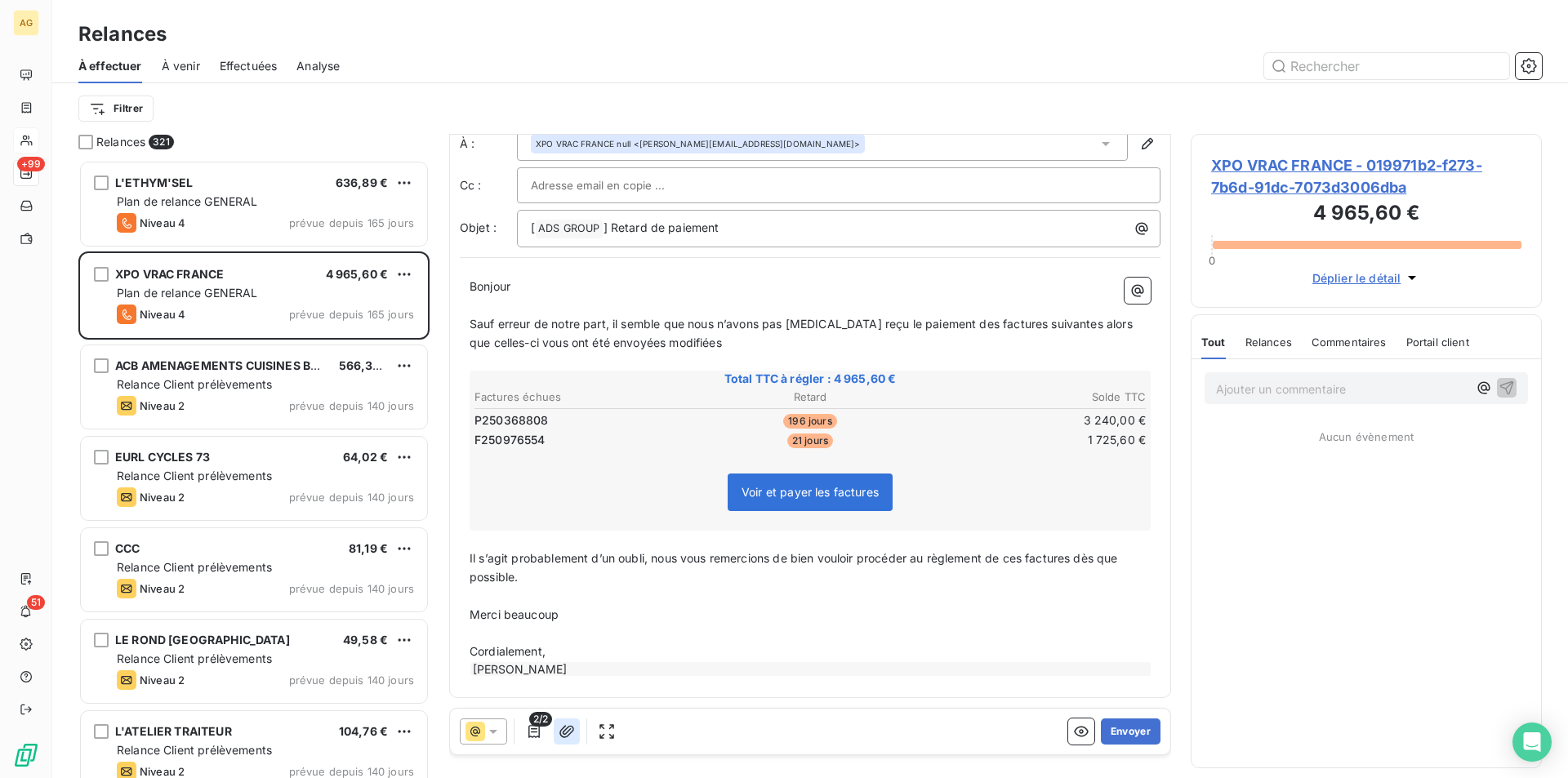
click at [565, 727] on icon "button" at bounding box center [566, 731] width 17 height 17
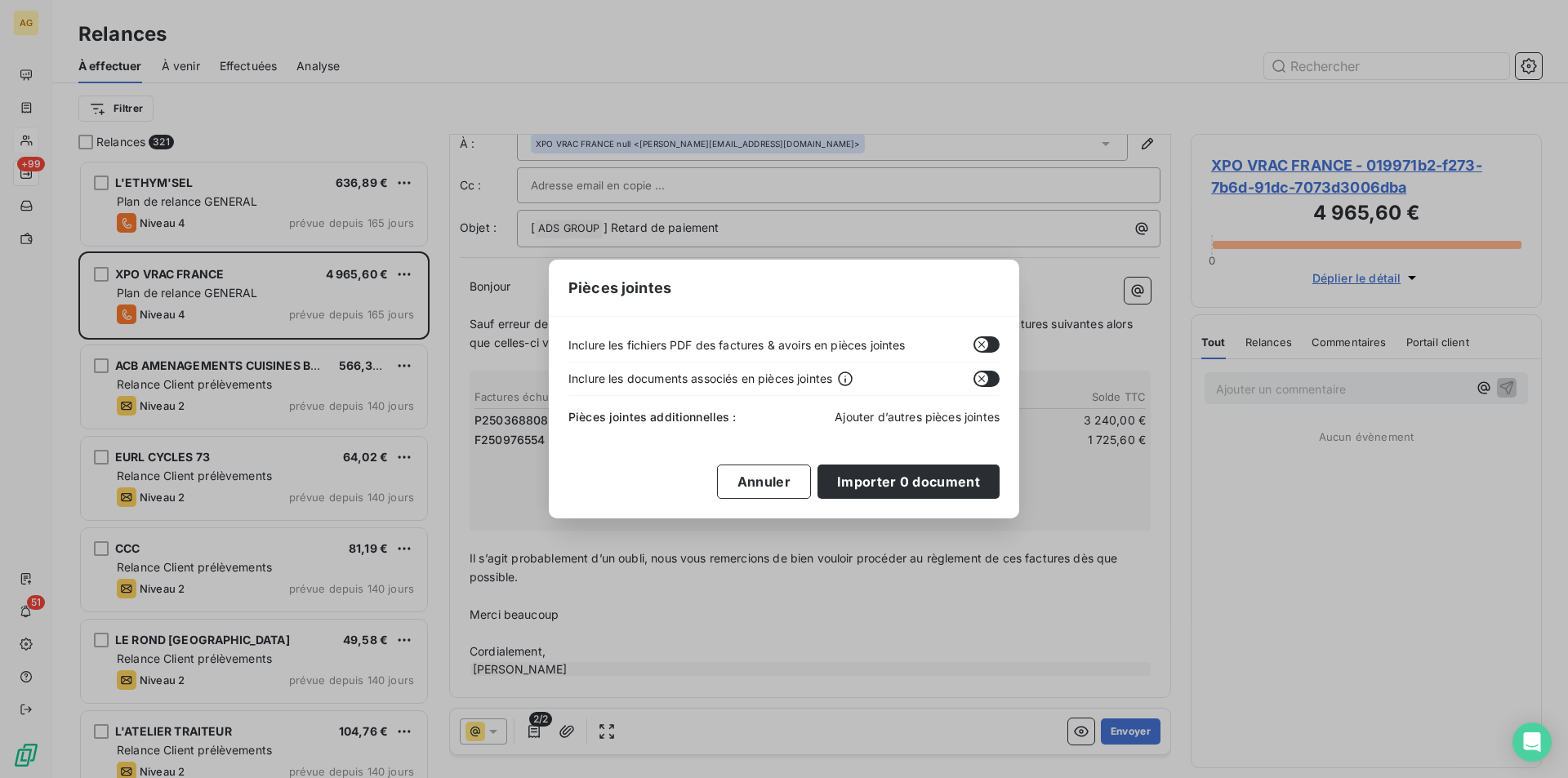
click at [883, 413] on span "Ajouter d’autres pièces jointes" at bounding box center [917, 417] width 165 height 14
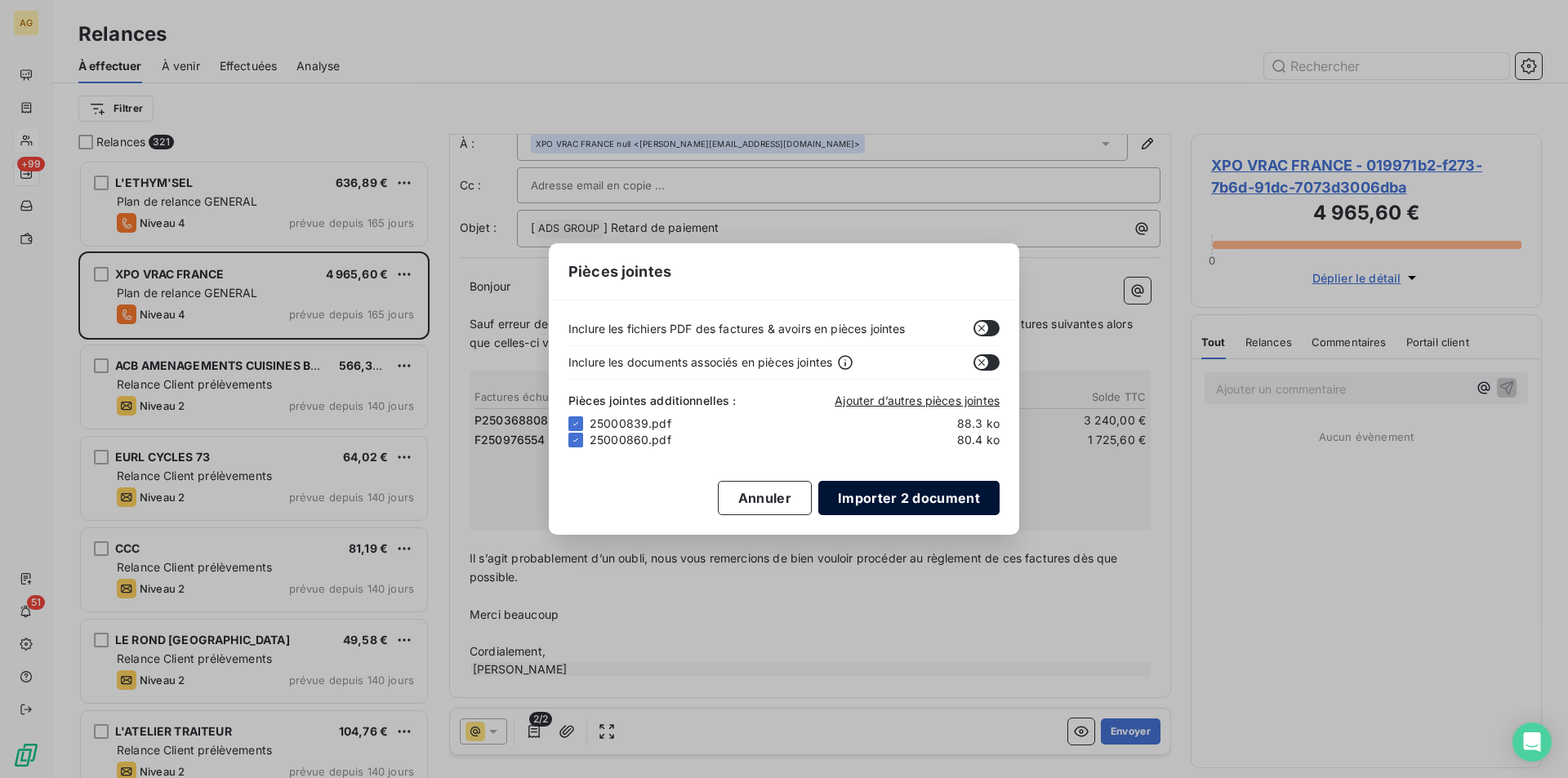
click at [881, 495] on button "Importer 2 document" at bounding box center [908, 497] width 182 height 34
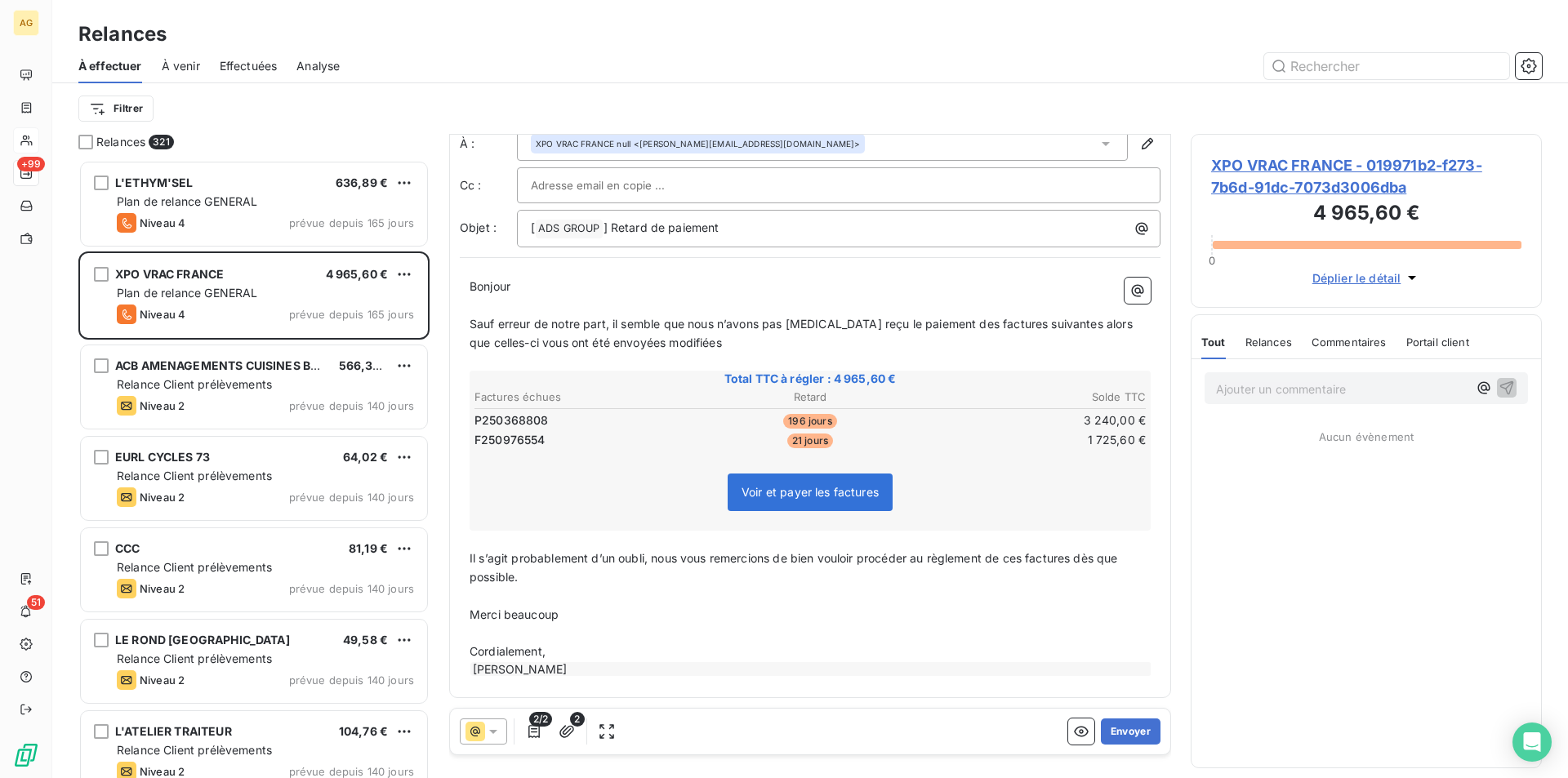
click at [541, 435] on span "F250976554" at bounding box center [510, 439] width 71 height 17
drag, startPoint x: 550, startPoint y: 438, endPoint x: 483, endPoint y: 437, distance: 67.0
click at [483, 437] on td "F250976554" at bounding box center [585, 439] width 223 height 18
drag, startPoint x: 529, startPoint y: 447, endPoint x: 527, endPoint y: 437, distance: 10.2
click at [529, 442] on span "F250976554" at bounding box center [510, 439] width 71 height 17
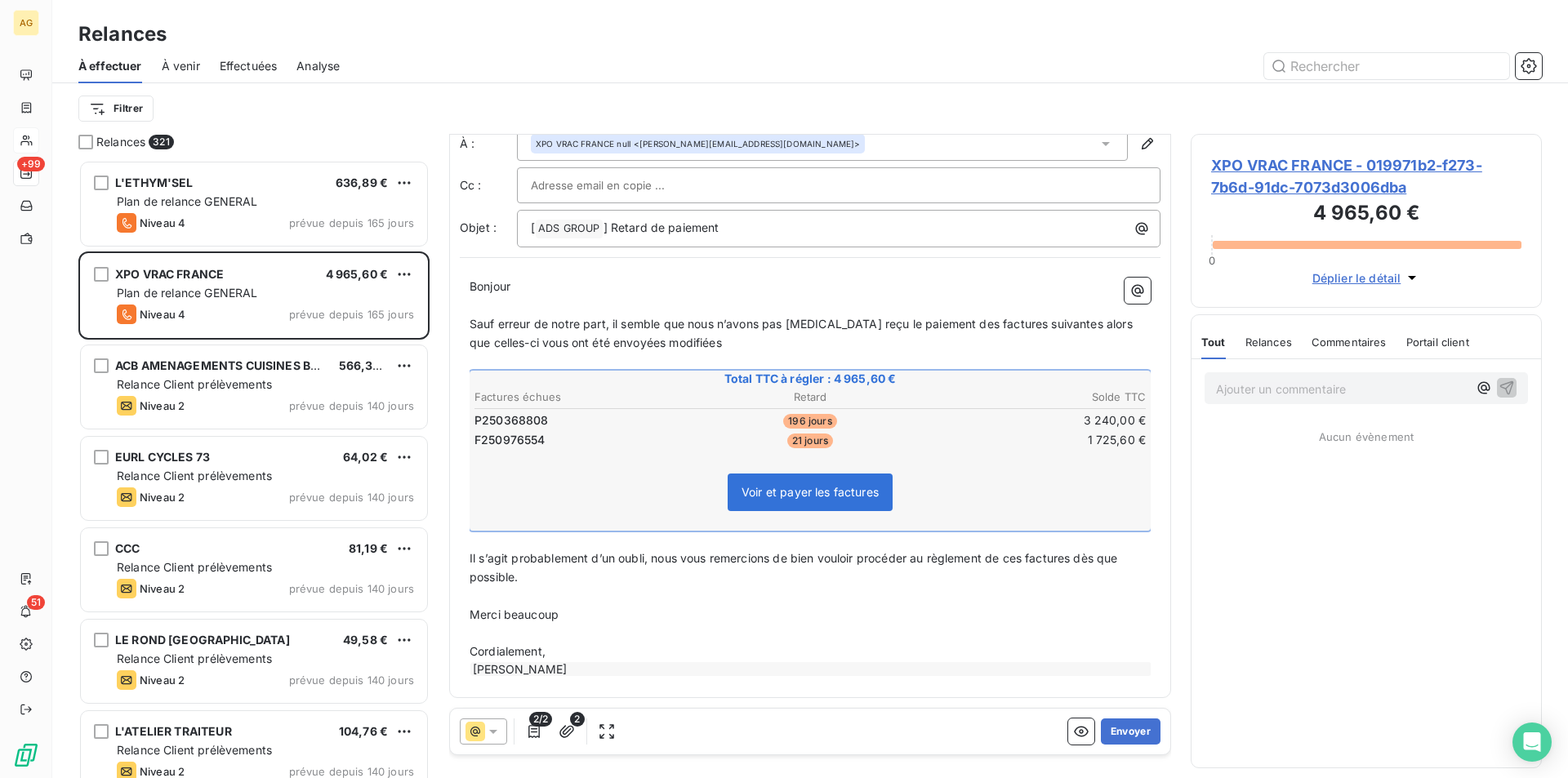
click at [527, 437] on span "F250976554" at bounding box center [510, 439] width 71 height 17
drag, startPoint x: 539, startPoint y: 440, endPoint x: 461, endPoint y: 443, distance: 78.1
click at [469, 444] on div "Total TTC à régler : 4 965,60 € Factures échues Retard Solde TTC P250368808 196…" at bounding box center [810, 450] width 681 height 160
drag, startPoint x: 490, startPoint y: 439, endPoint x: 551, endPoint y: 444, distance: 61.2
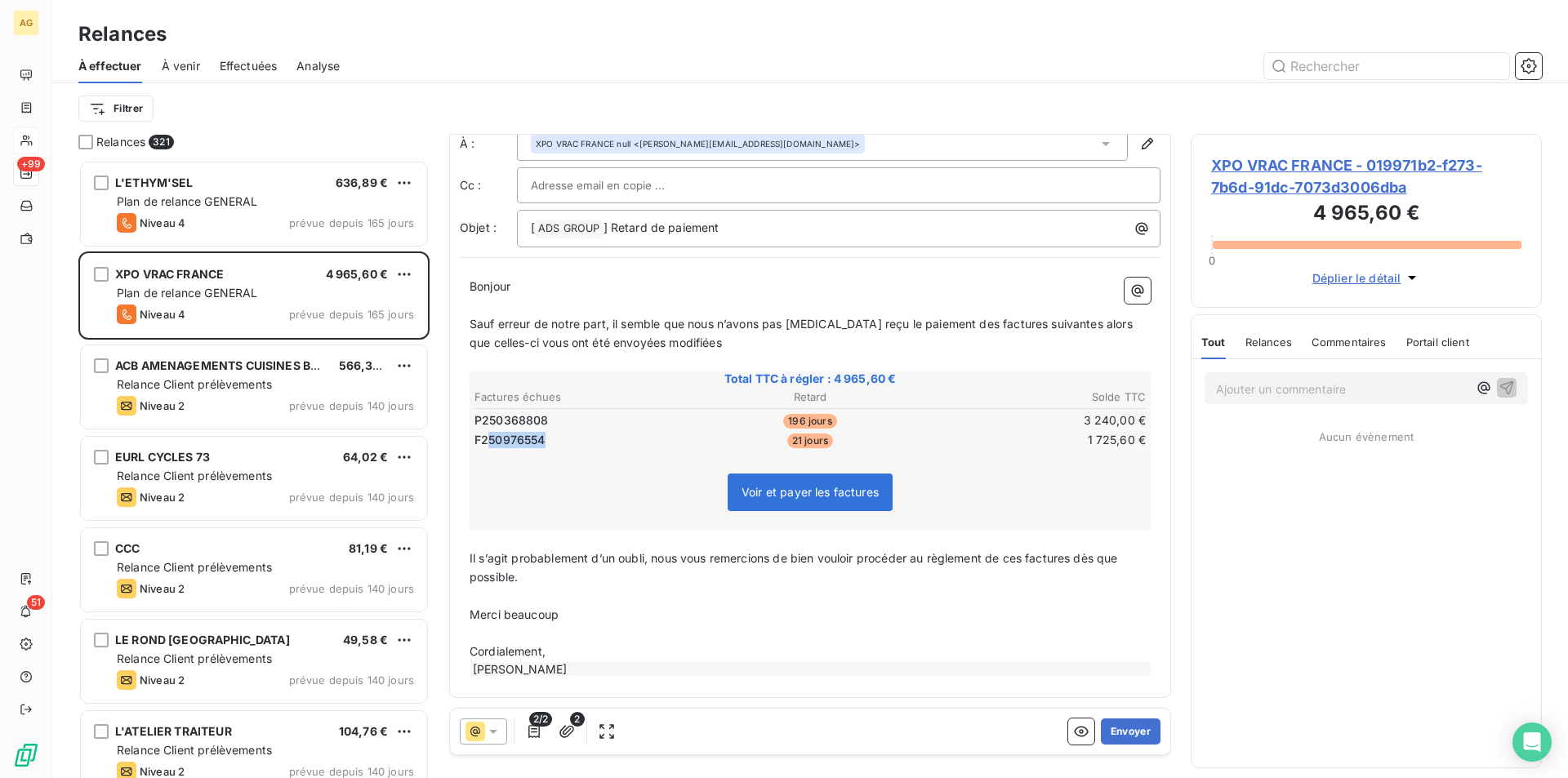
click at [547, 440] on td "F250976554" at bounding box center [585, 439] width 223 height 18
click at [534, 730] on icon "button" at bounding box center [533, 731] width 17 height 17
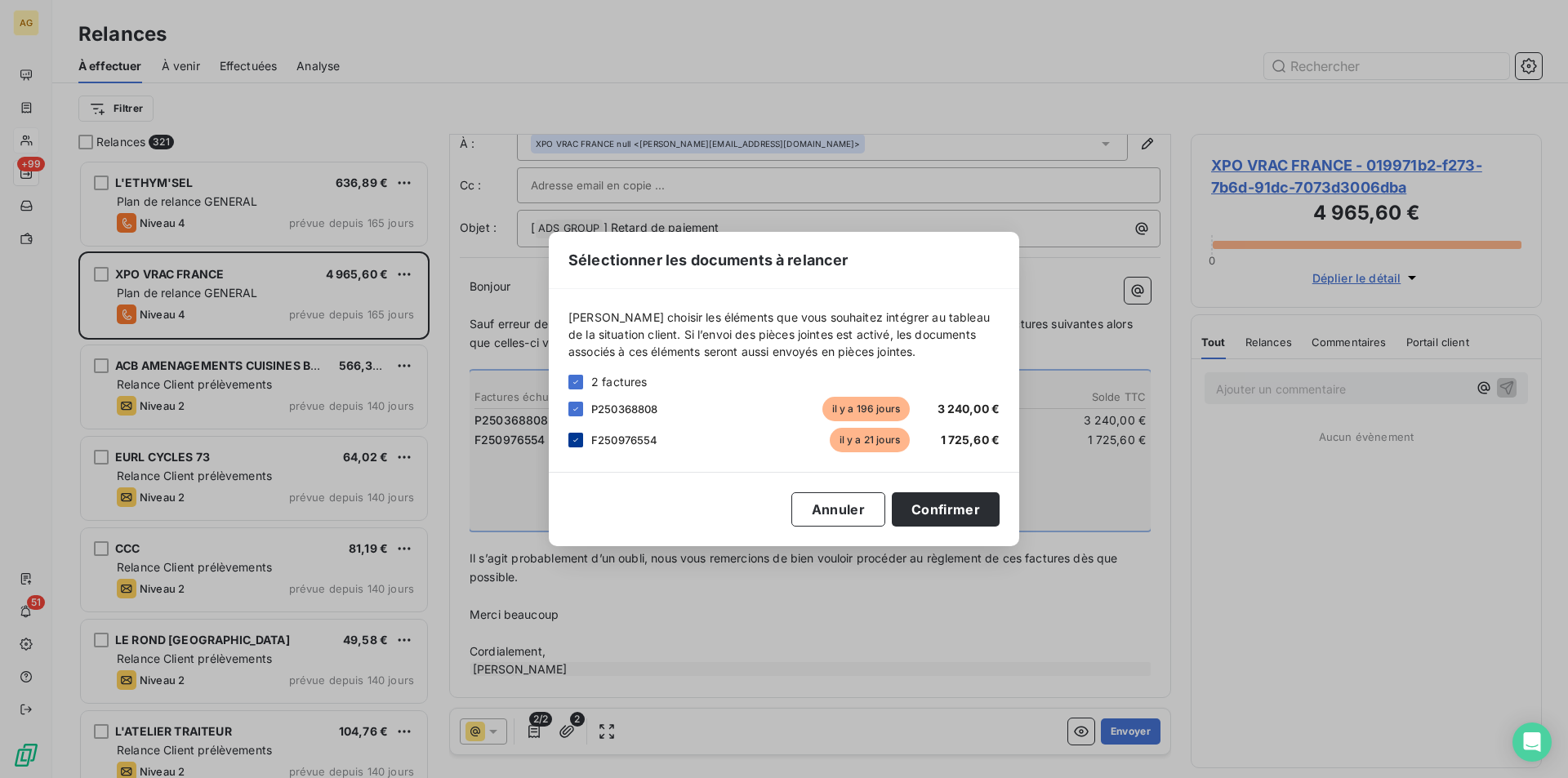
click at [574, 440] on icon at bounding box center [576, 440] width 5 height 4
click at [842, 506] on button "Annuler" at bounding box center [838, 509] width 94 height 34
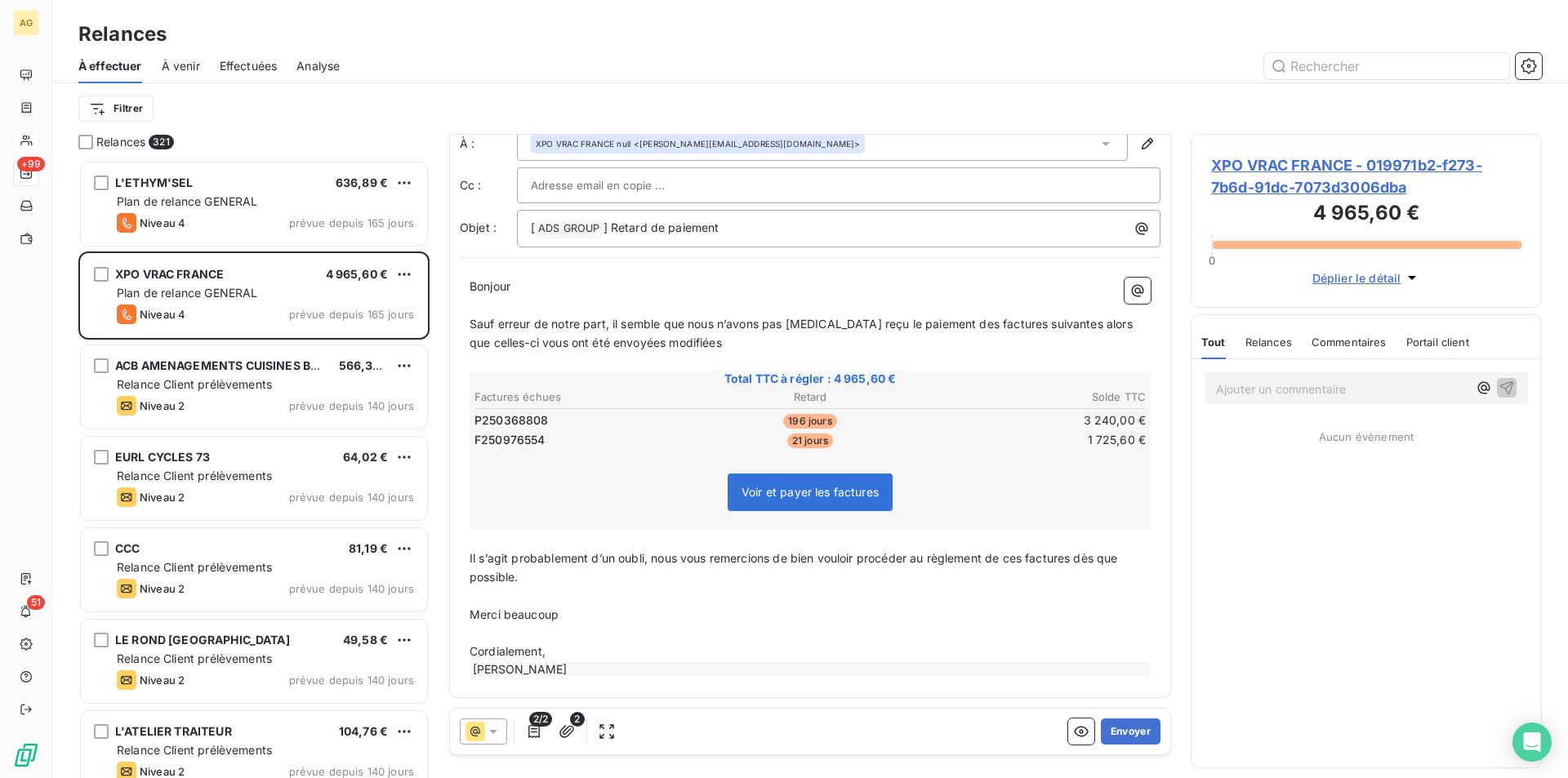
drag, startPoint x: 948, startPoint y: 277, endPoint x: 395, endPoint y: 117, distance: 575.7
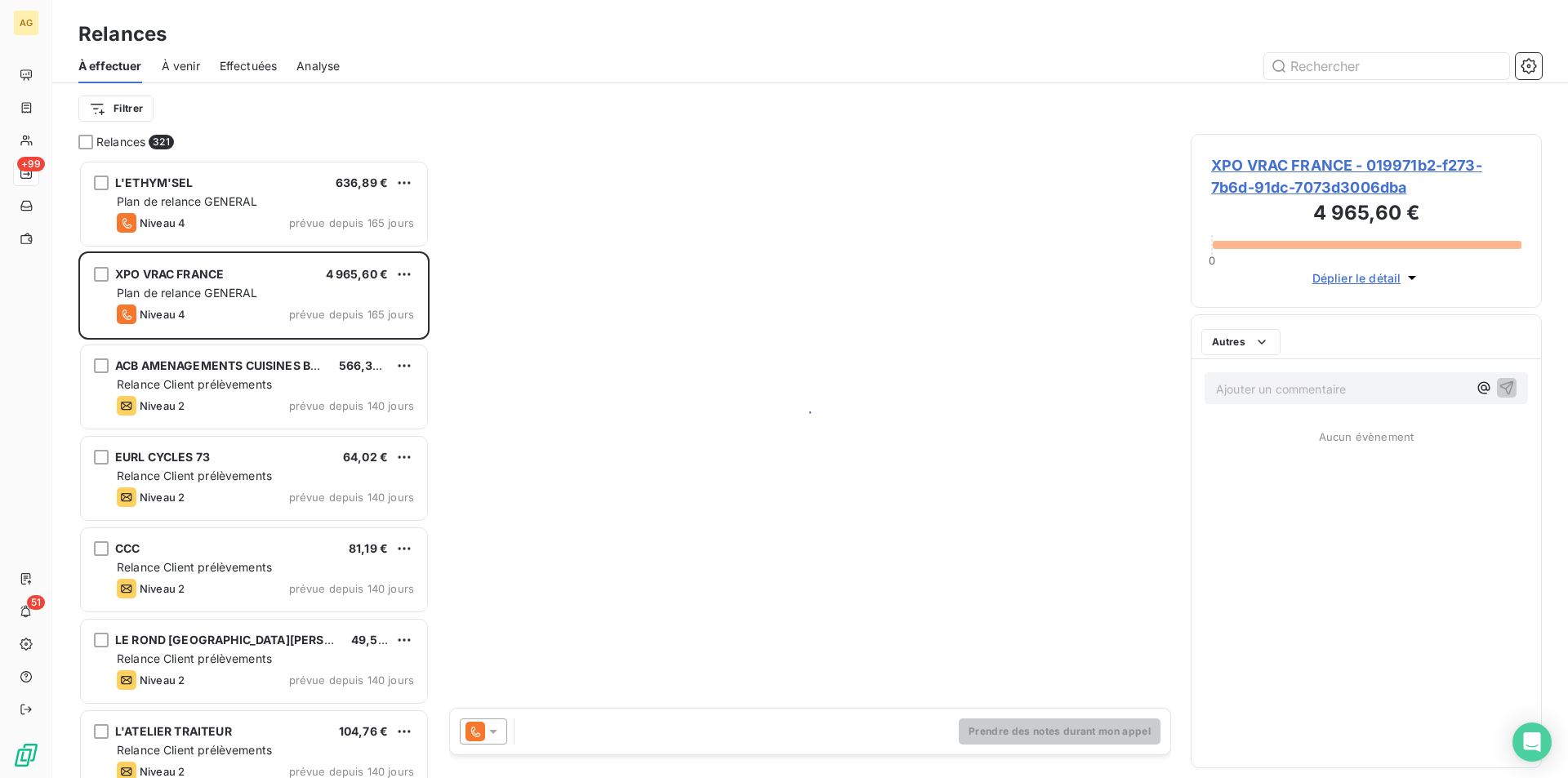
scroll to position [605, 339]
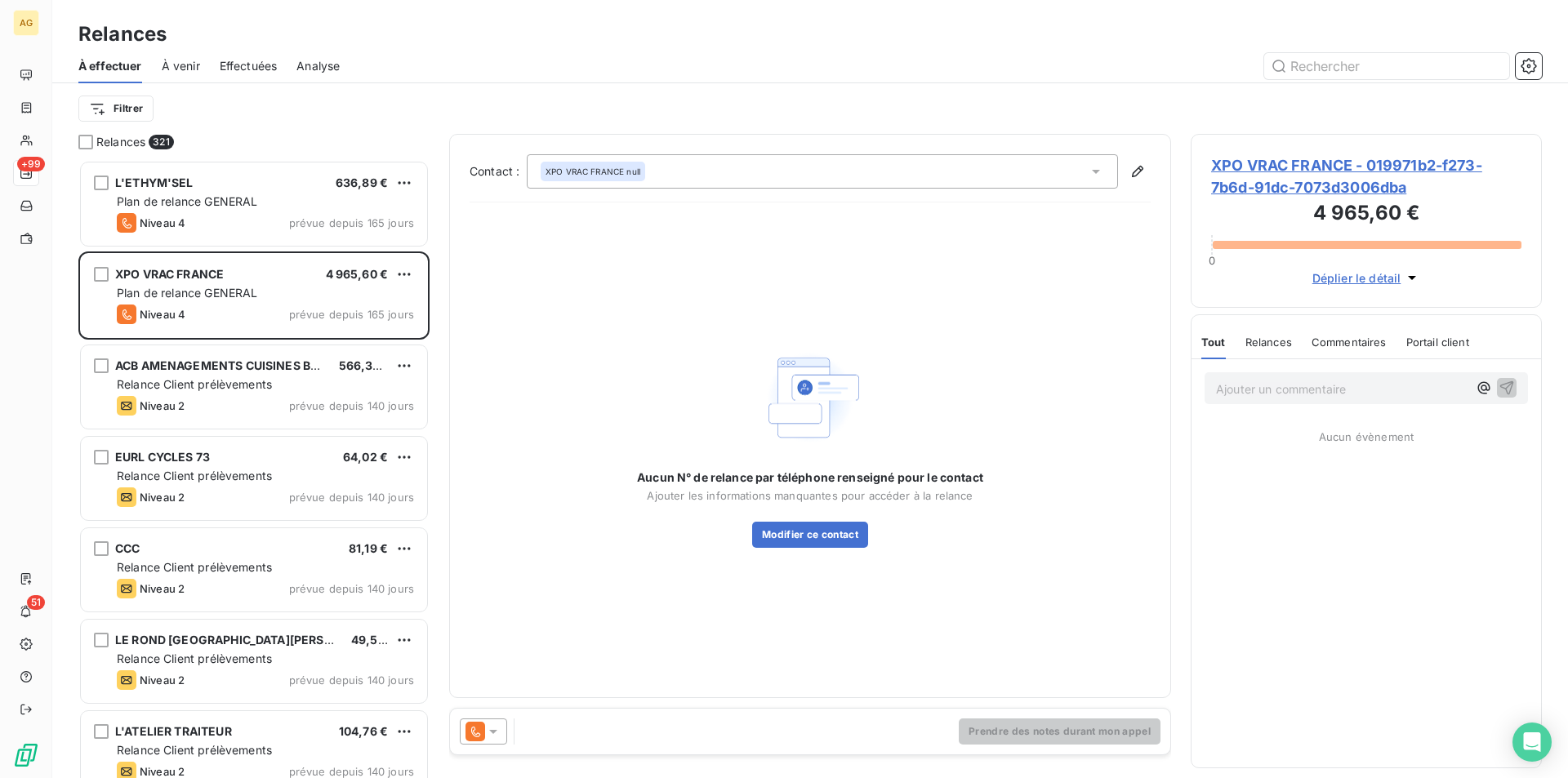
click at [492, 732] on icon at bounding box center [492, 732] width 8 height 4
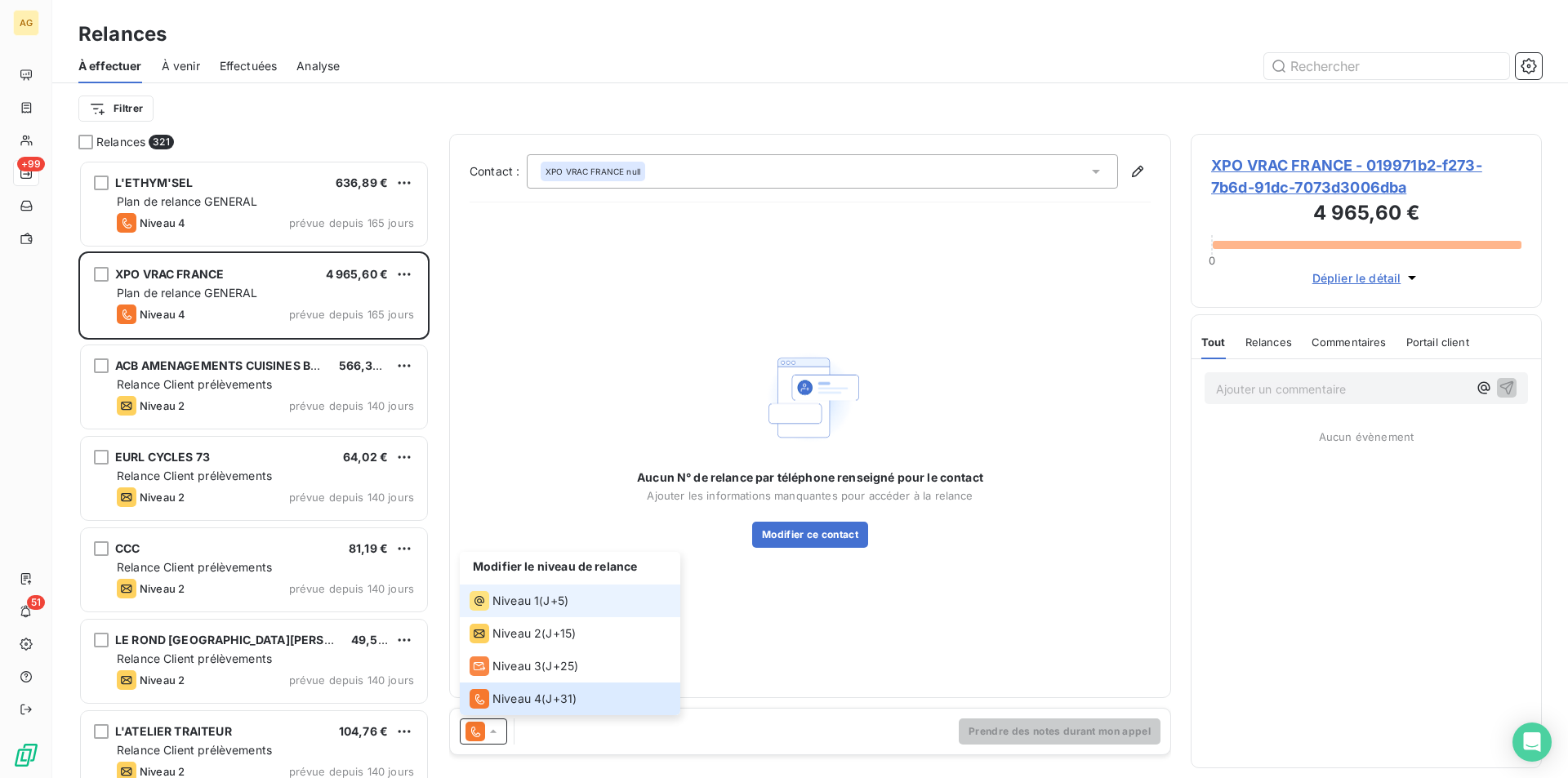
click at [498, 605] on span "Niveau 1" at bounding box center [515, 601] width 47 height 17
